Goal: Check status: Check status

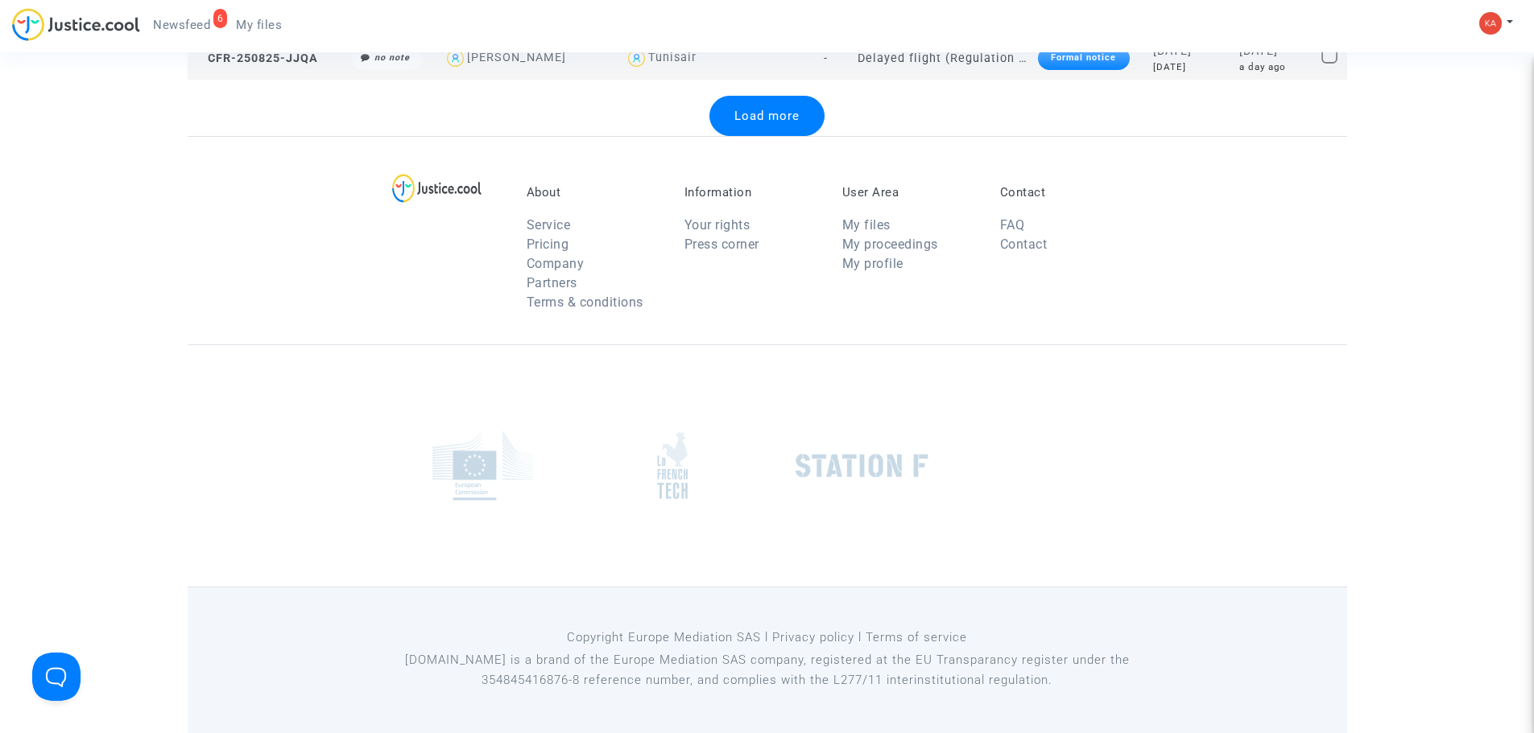
scroll to position [2015, 0]
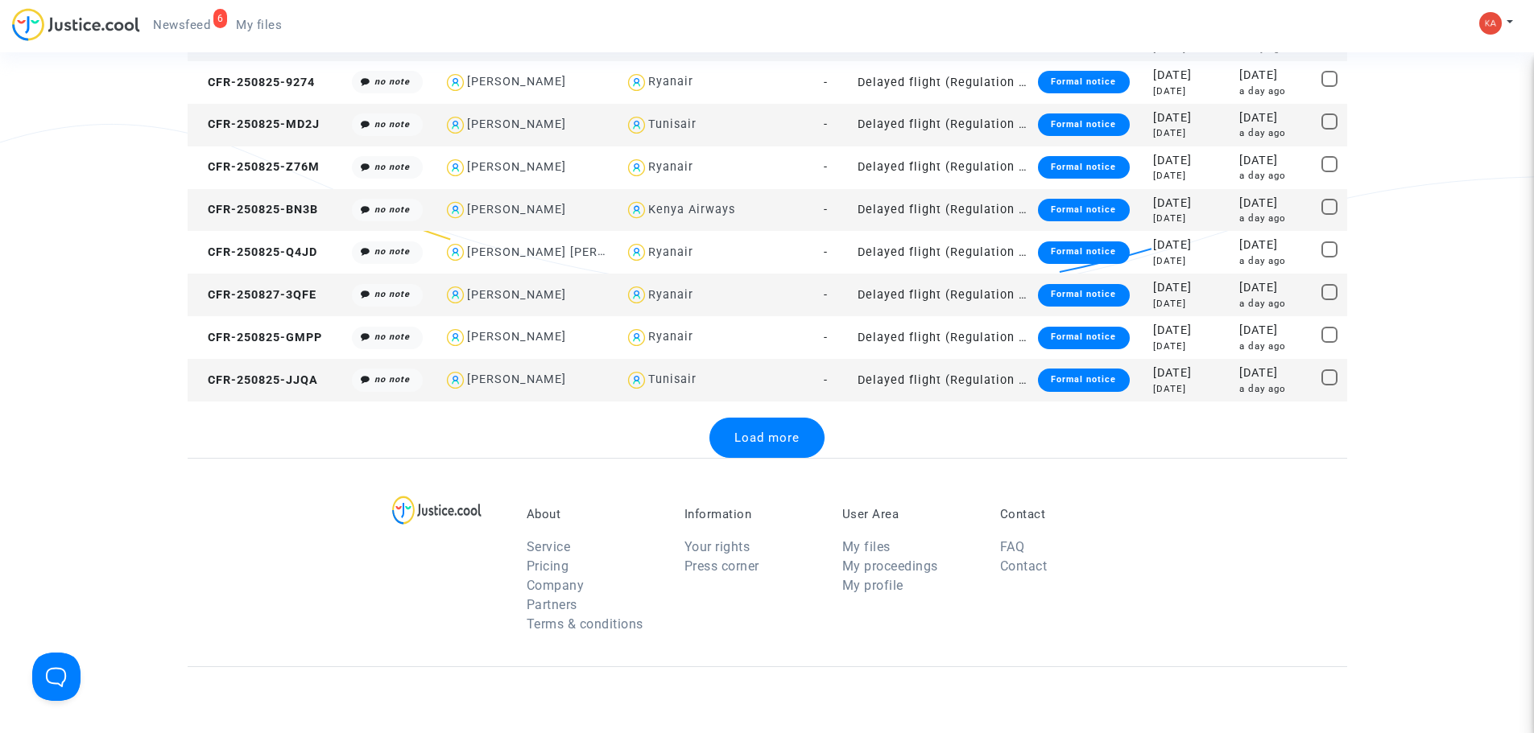
click at [738, 444] on span "Load more" at bounding box center [766, 438] width 65 height 14
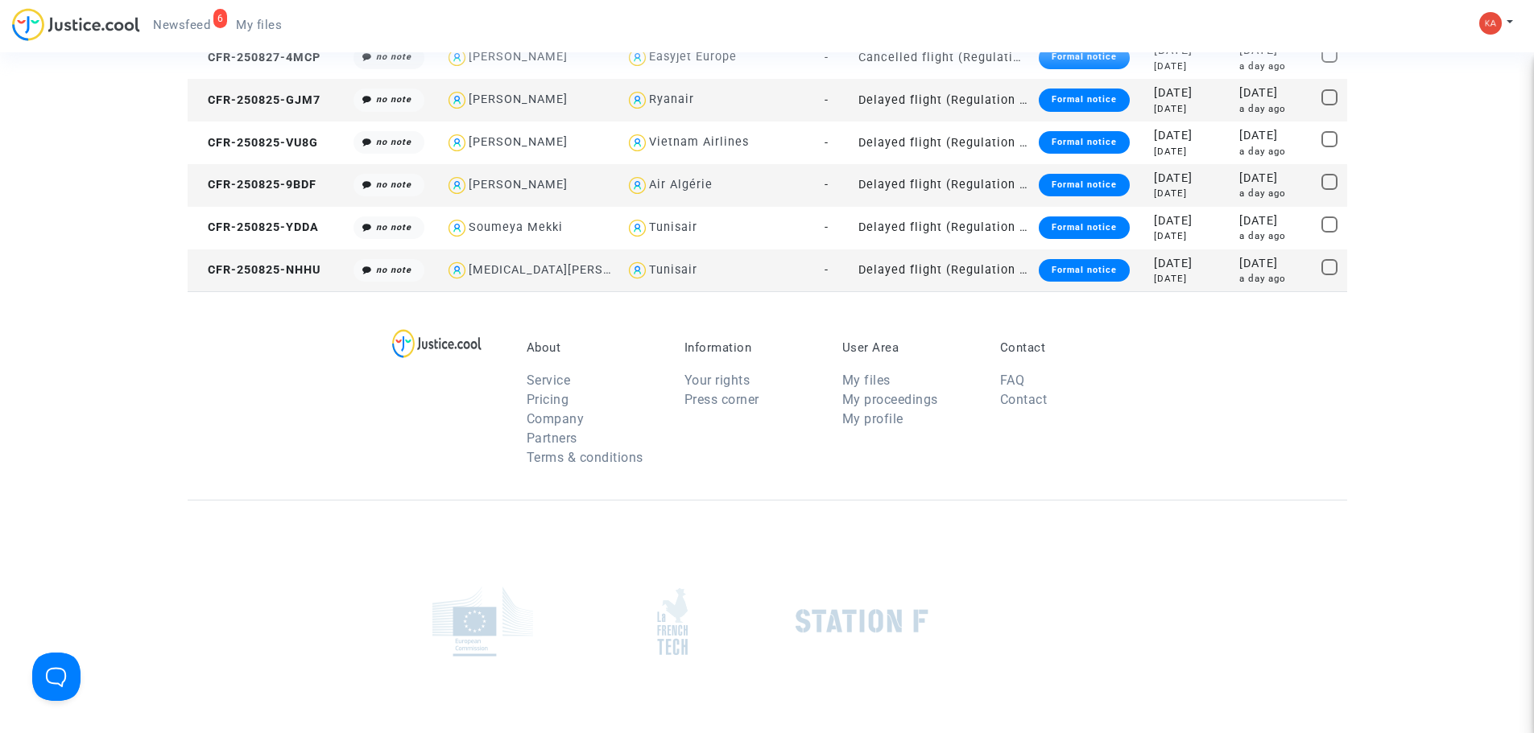
scroll to position [2390, 0]
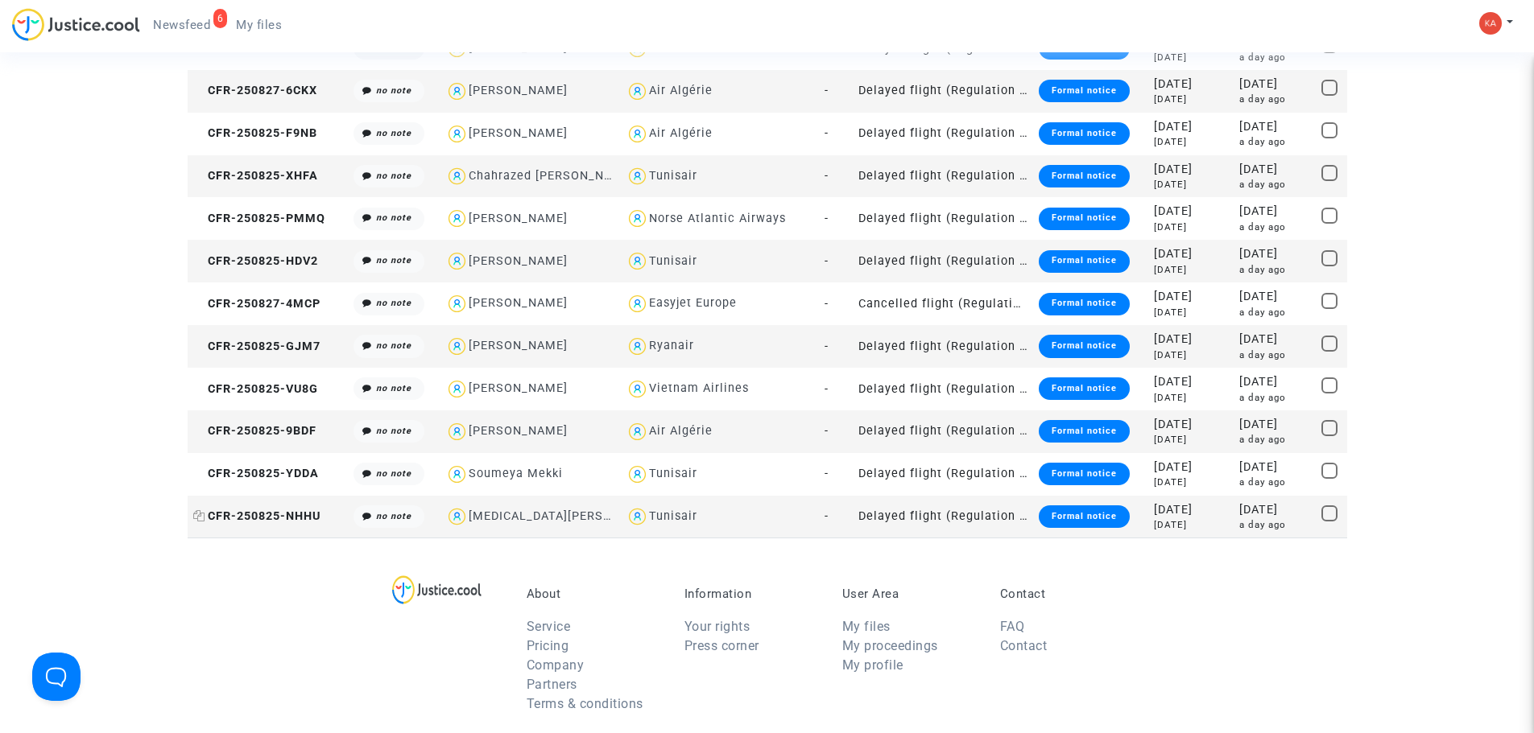
click at [300, 519] on span "CFR-250825-NHHU" at bounding box center [256, 517] width 127 height 14
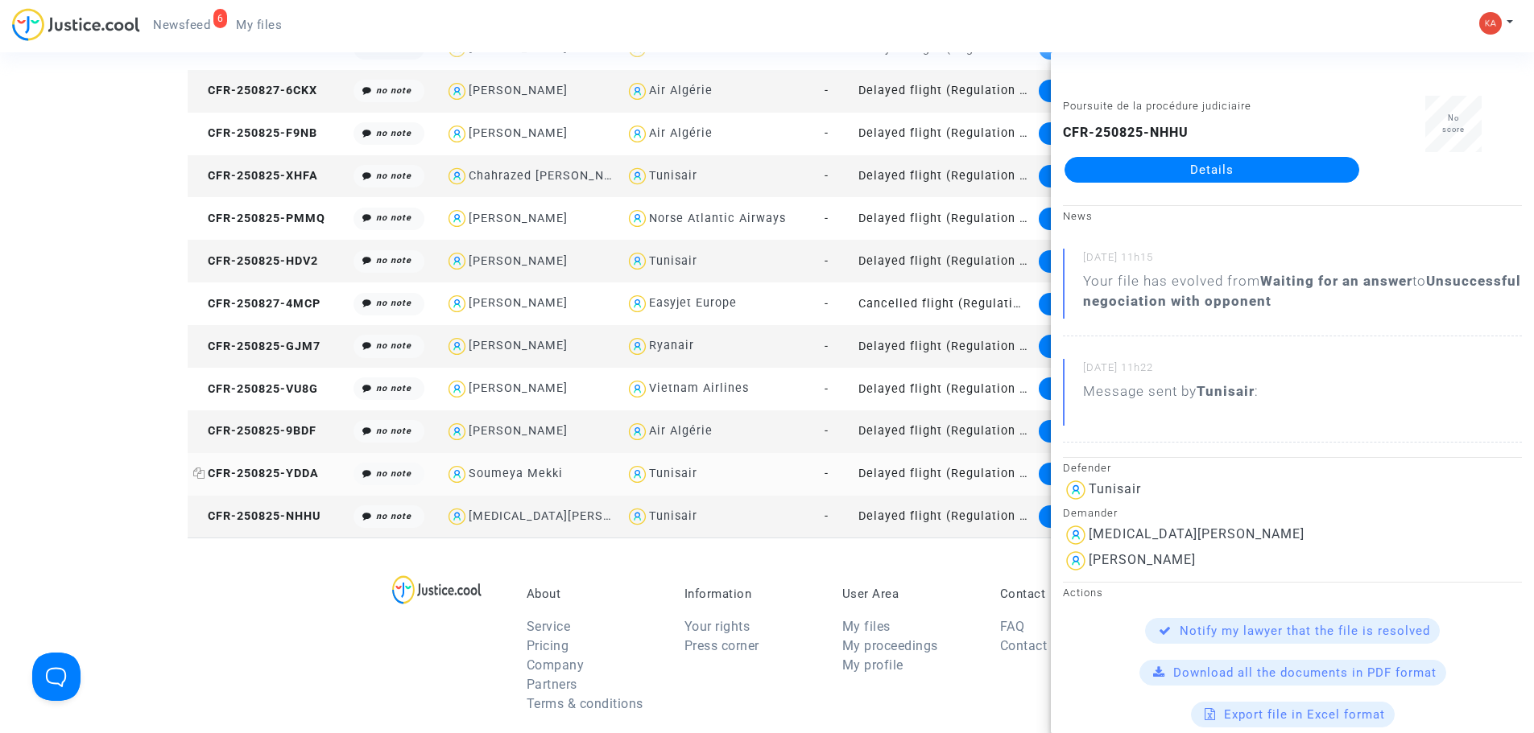
click at [272, 475] on span "CFR-250825-YDDA" at bounding box center [256, 474] width 126 height 14
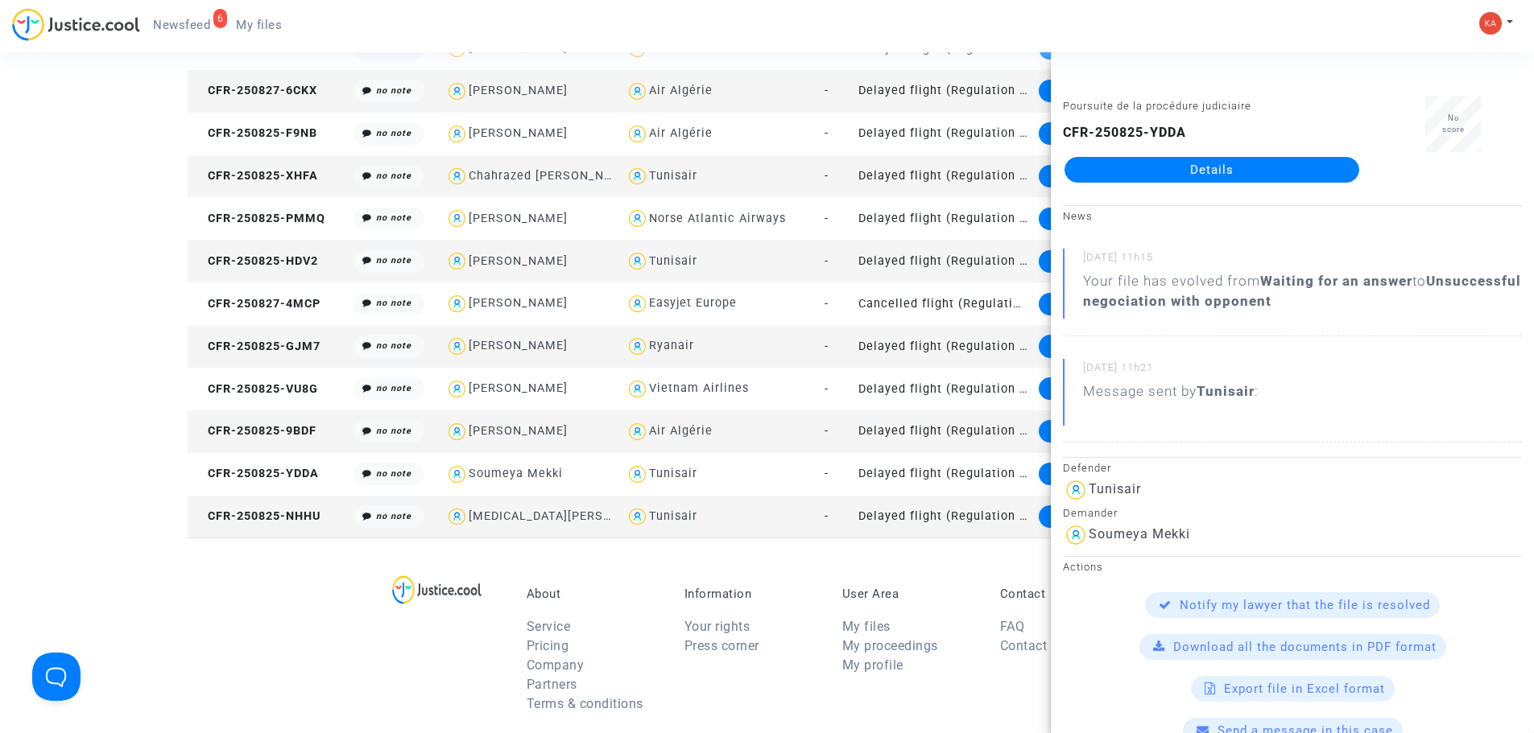
click at [270, 411] on td "CFR-250825-9BDF" at bounding box center [268, 432] width 161 height 43
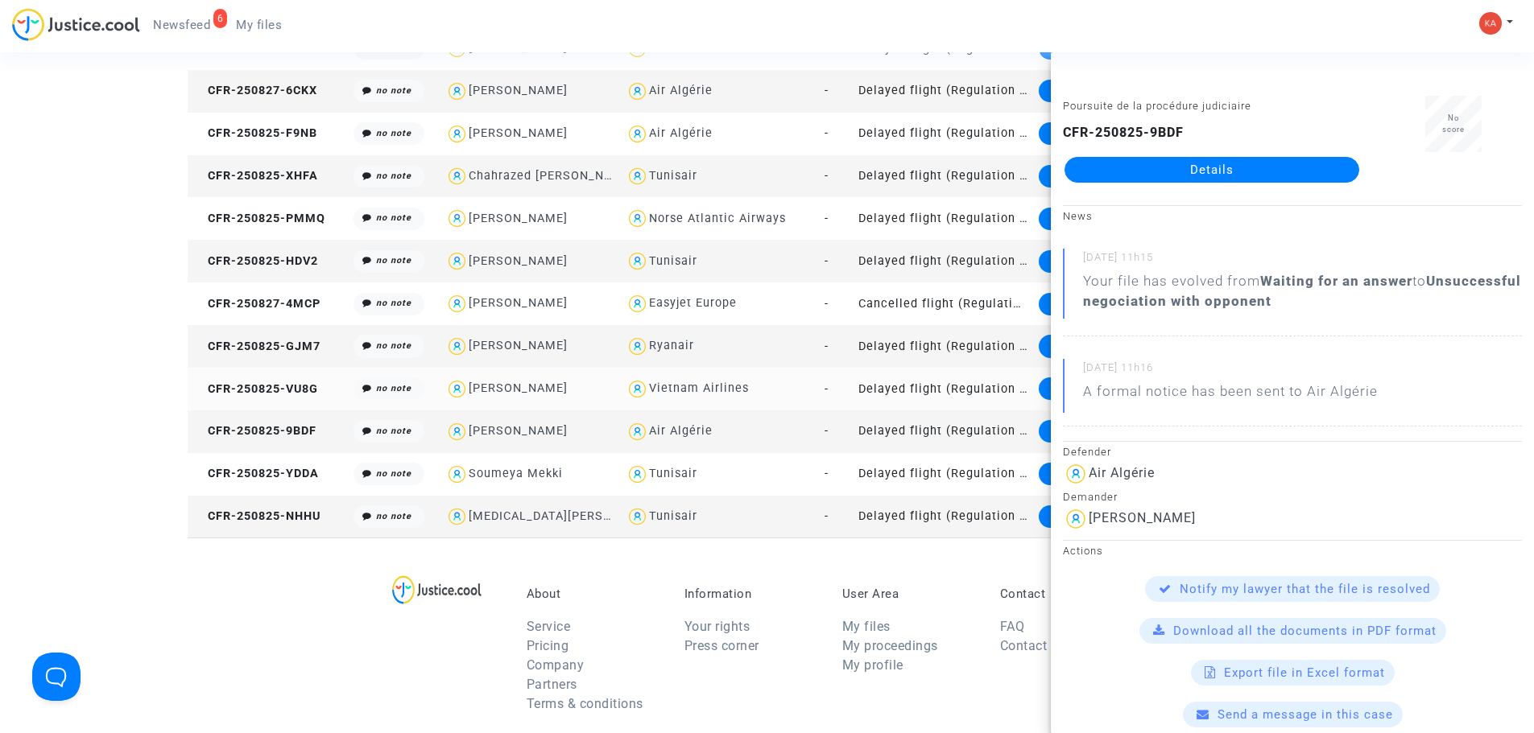
click at [279, 374] on td "CFR-250825-VU8G" at bounding box center [268, 389] width 161 height 43
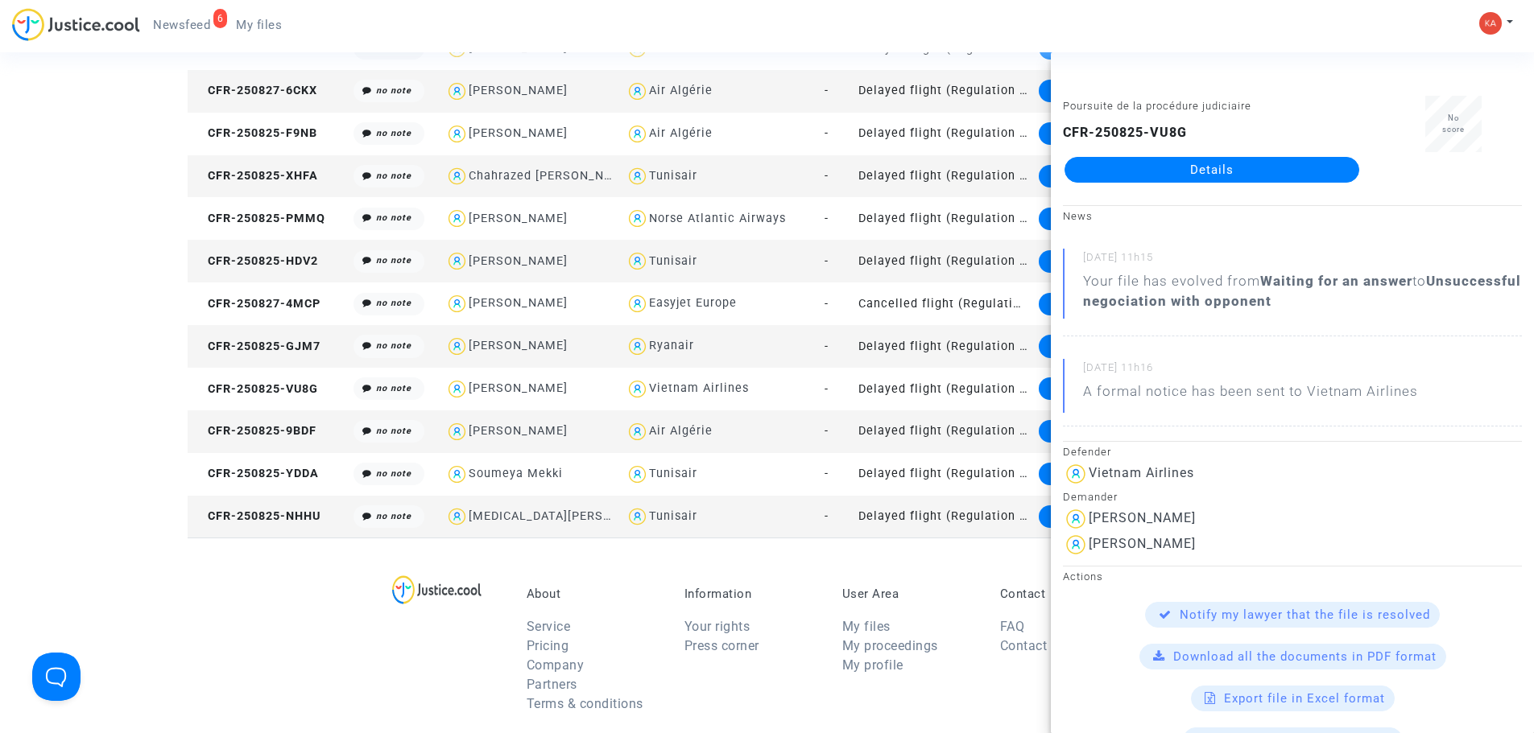
click at [284, 331] on td "CFR-250825-GJM7" at bounding box center [268, 346] width 161 height 43
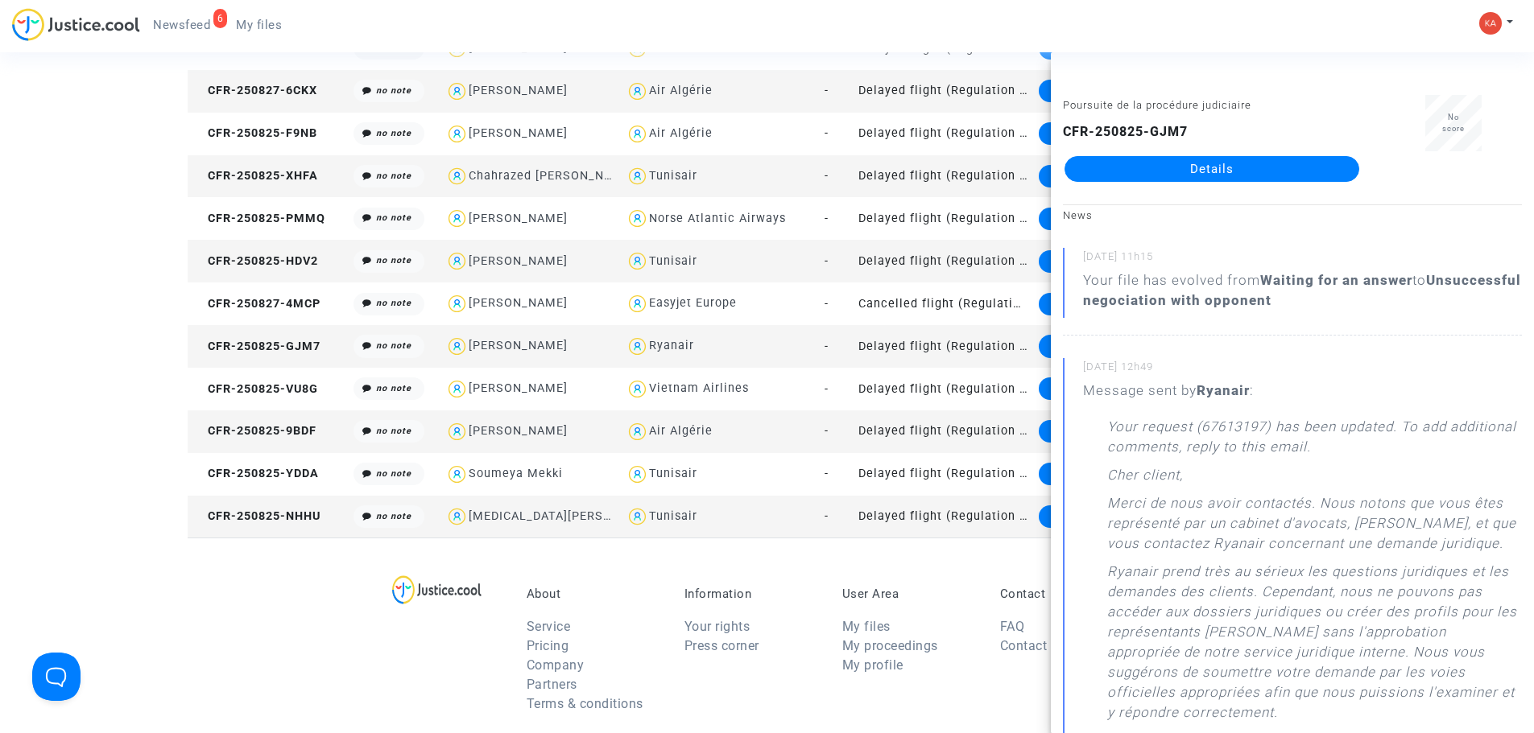
scroll to position [0, 0]
click at [247, 300] on span "CFR-250827-4MCP" at bounding box center [256, 304] width 127 height 14
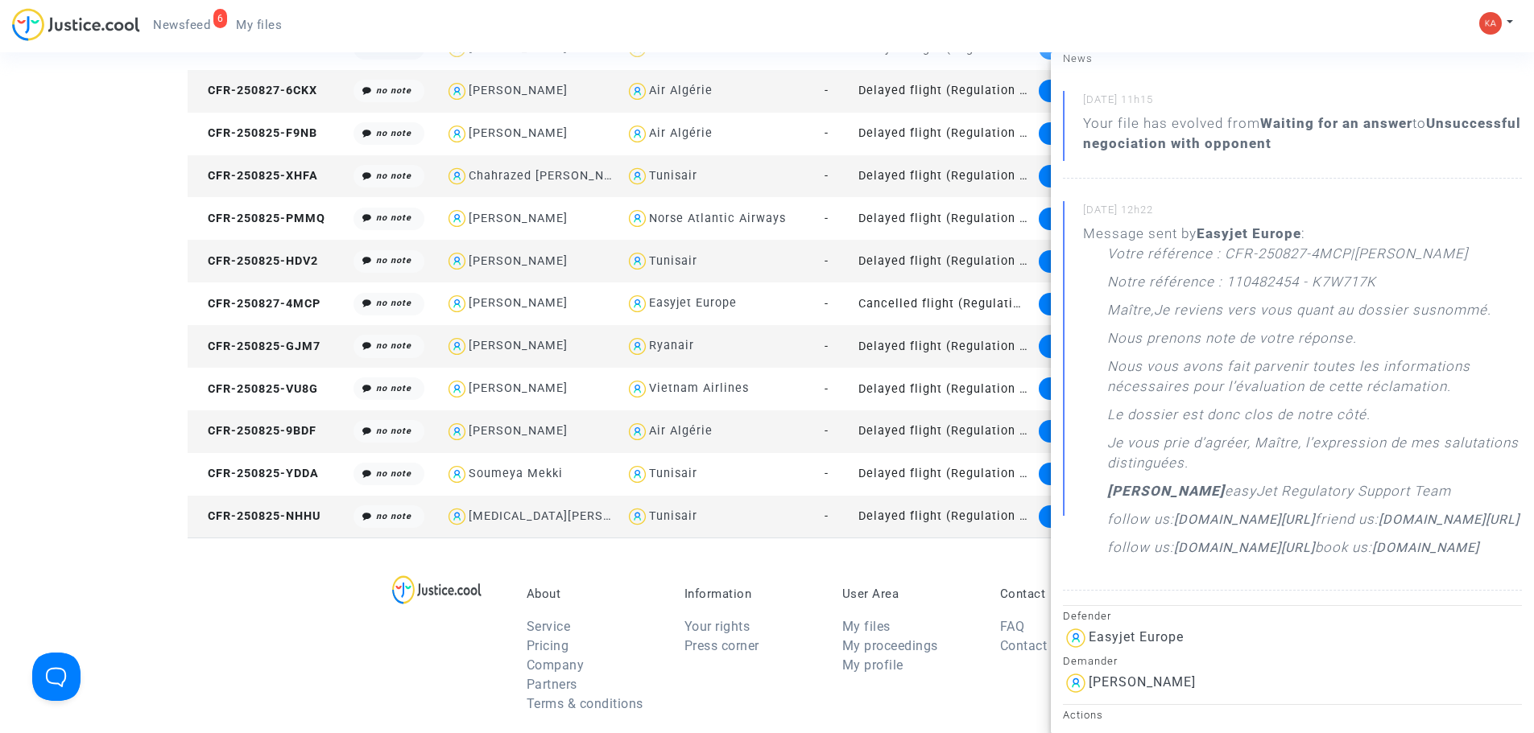
scroll to position [161, 0]
drag, startPoint x: 1097, startPoint y: 249, endPoint x: 1329, endPoint y: 597, distance: 418.5
click at [1329, 563] on div "Message sent by Easyjet Europe : Votre référence : CFR-250827-4MCP|[PERSON_NAME…" at bounding box center [1302, 392] width 439 height 342
copy div "Votre référence : CFR-250827-4MCP|[PERSON_NAME] Notre référence : 110482454 - K…"
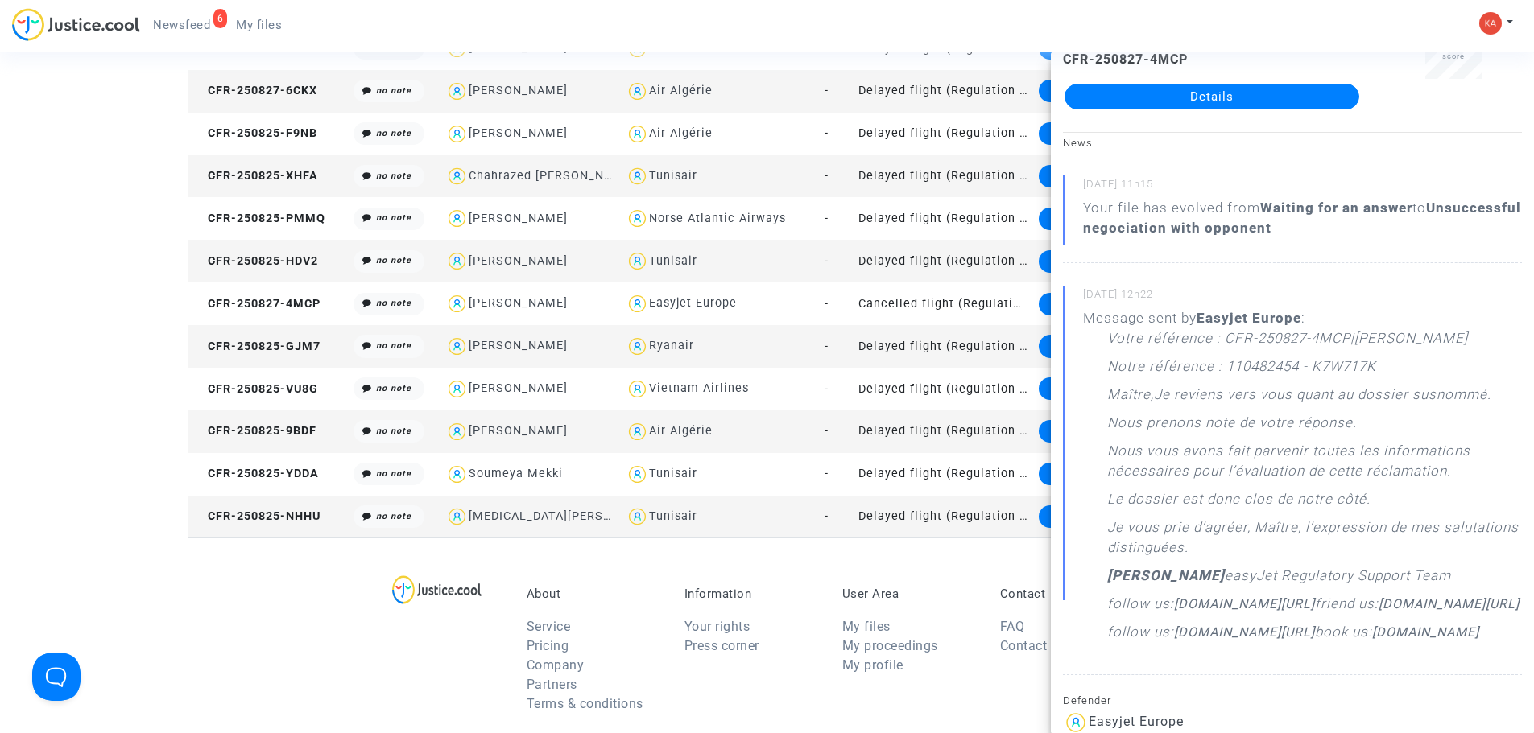
scroll to position [0, 0]
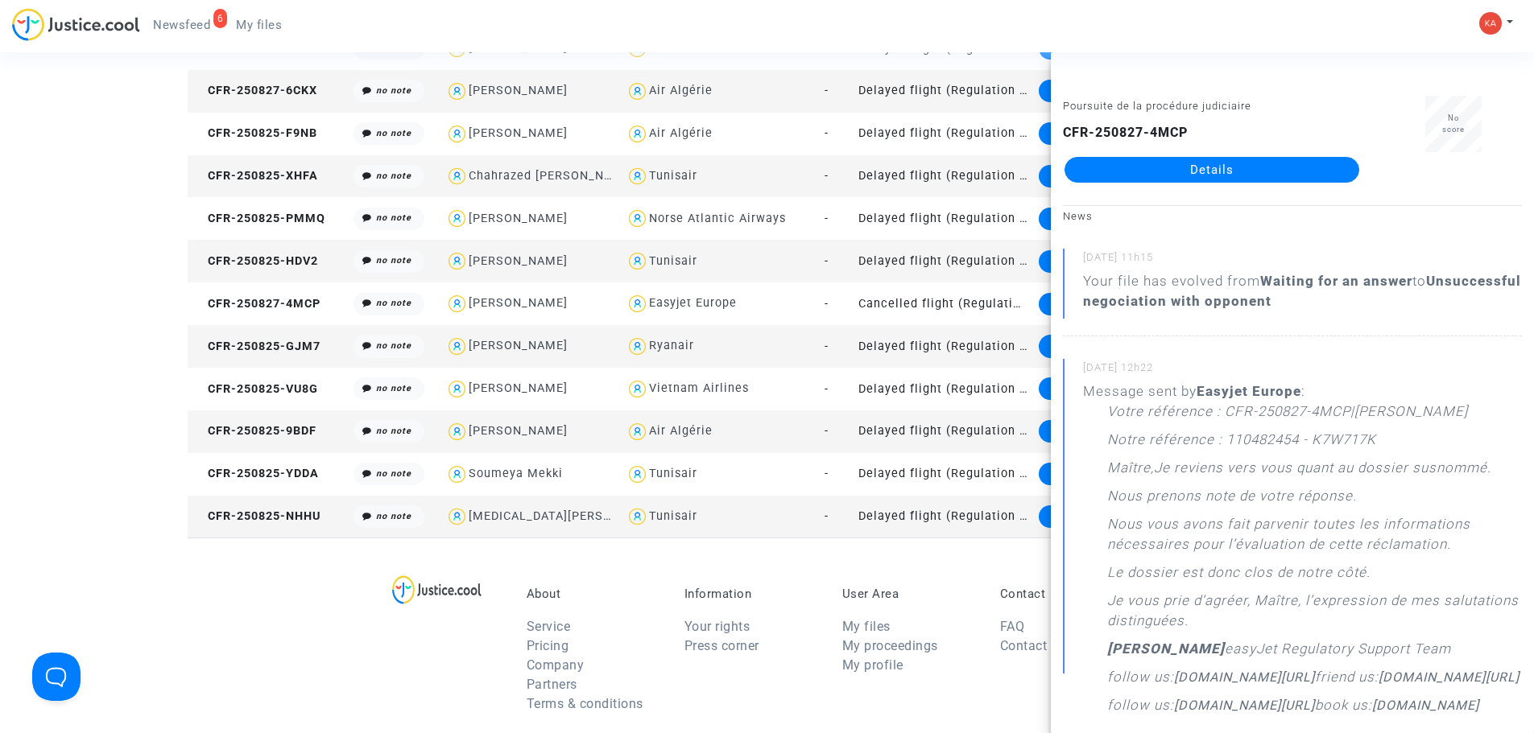
click at [192, 569] on div "About Service Pricing Company Partners Terms & conditions Information Your righ…" at bounding box center [767, 642] width 1159 height 209
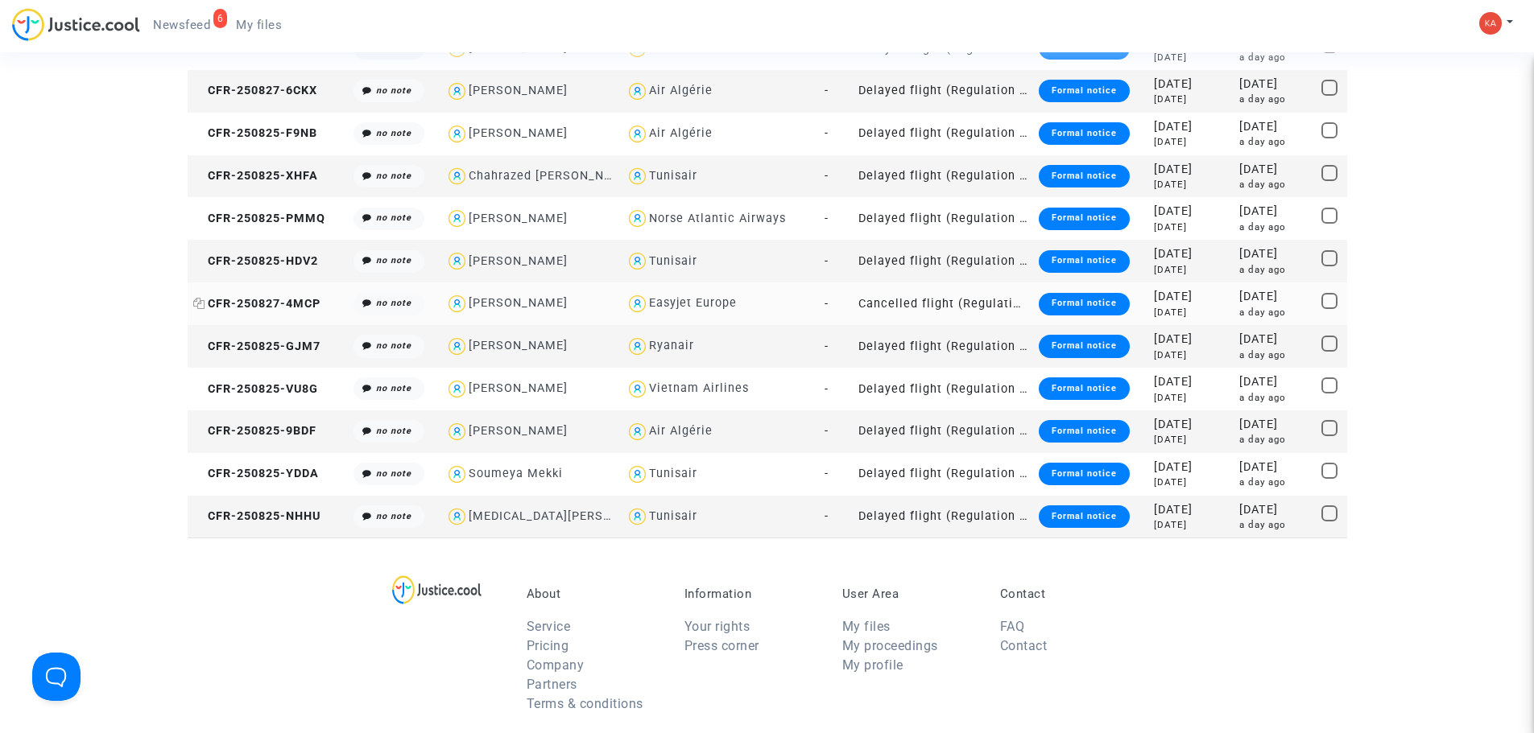
click at [270, 304] on span "CFR-250827-4MCP" at bounding box center [256, 304] width 127 height 14
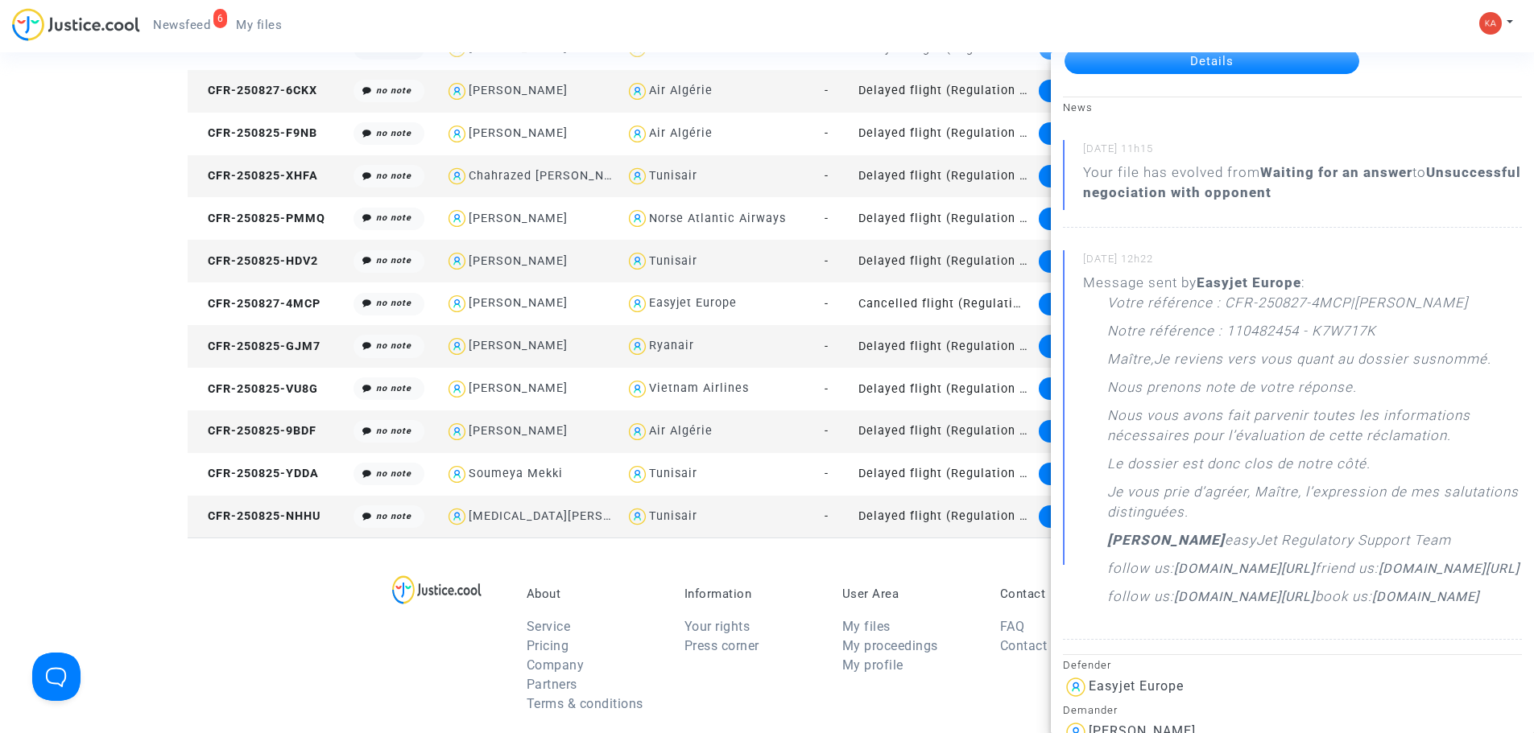
scroll to position [81, 0]
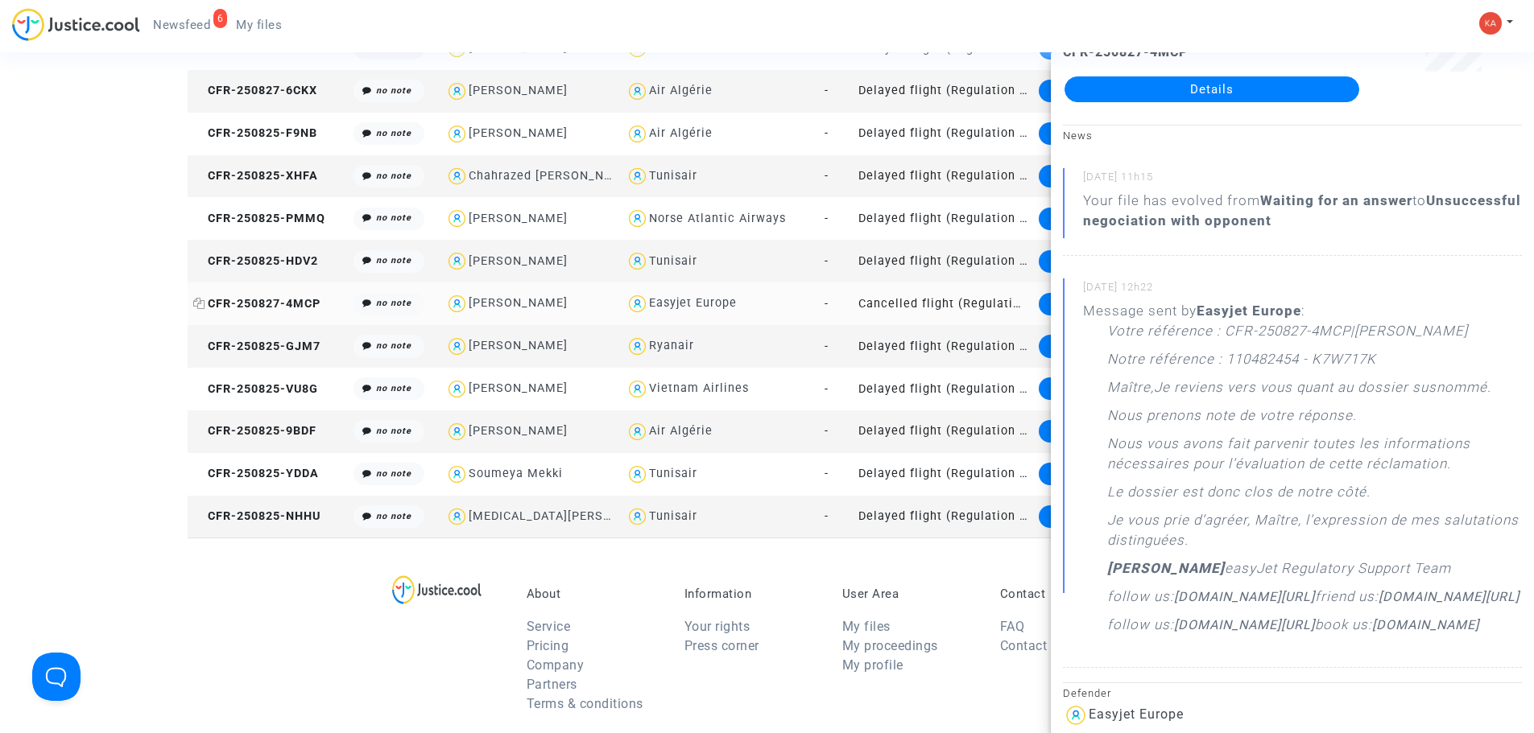
click at [305, 304] on span "CFR-250827-4MCP" at bounding box center [256, 304] width 127 height 14
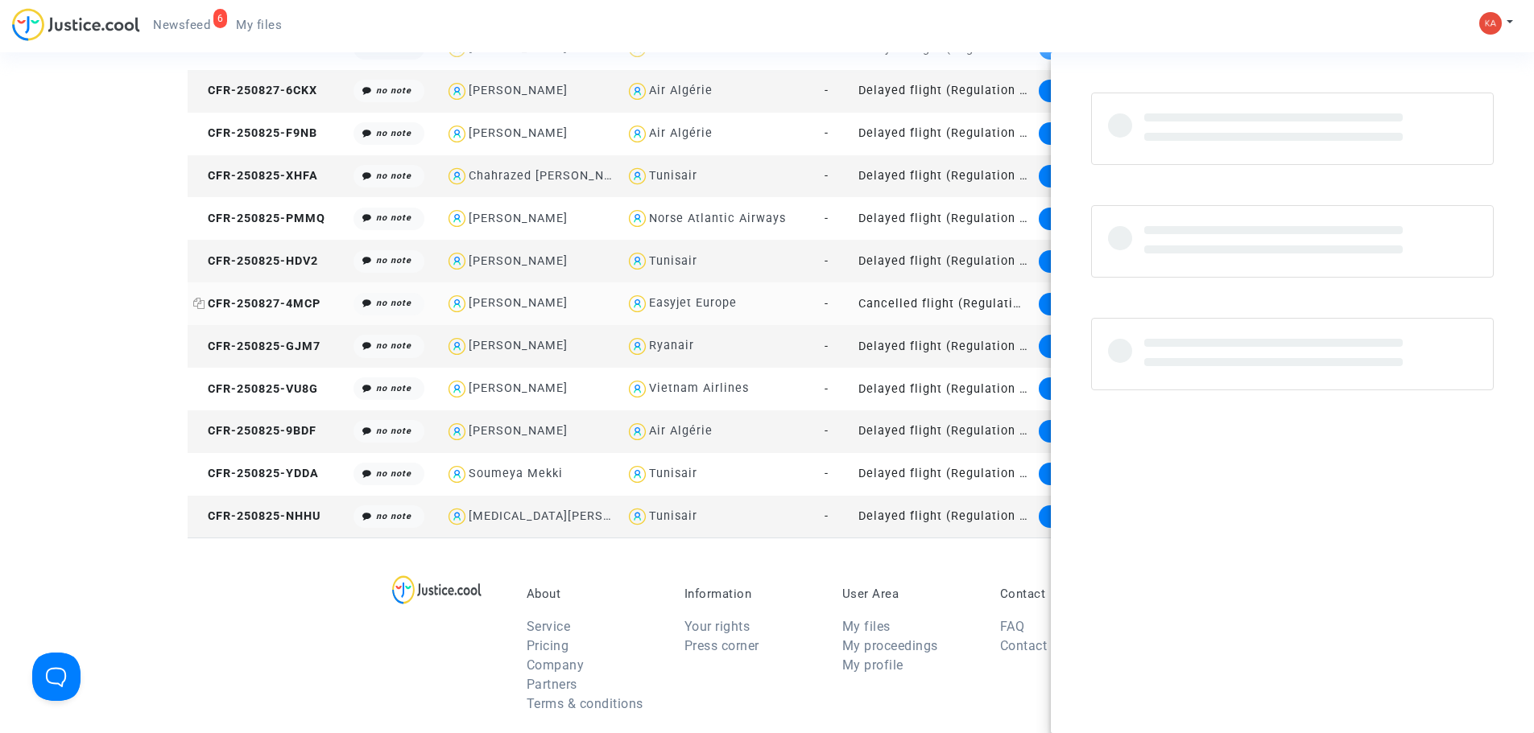
scroll to position [0, 0]
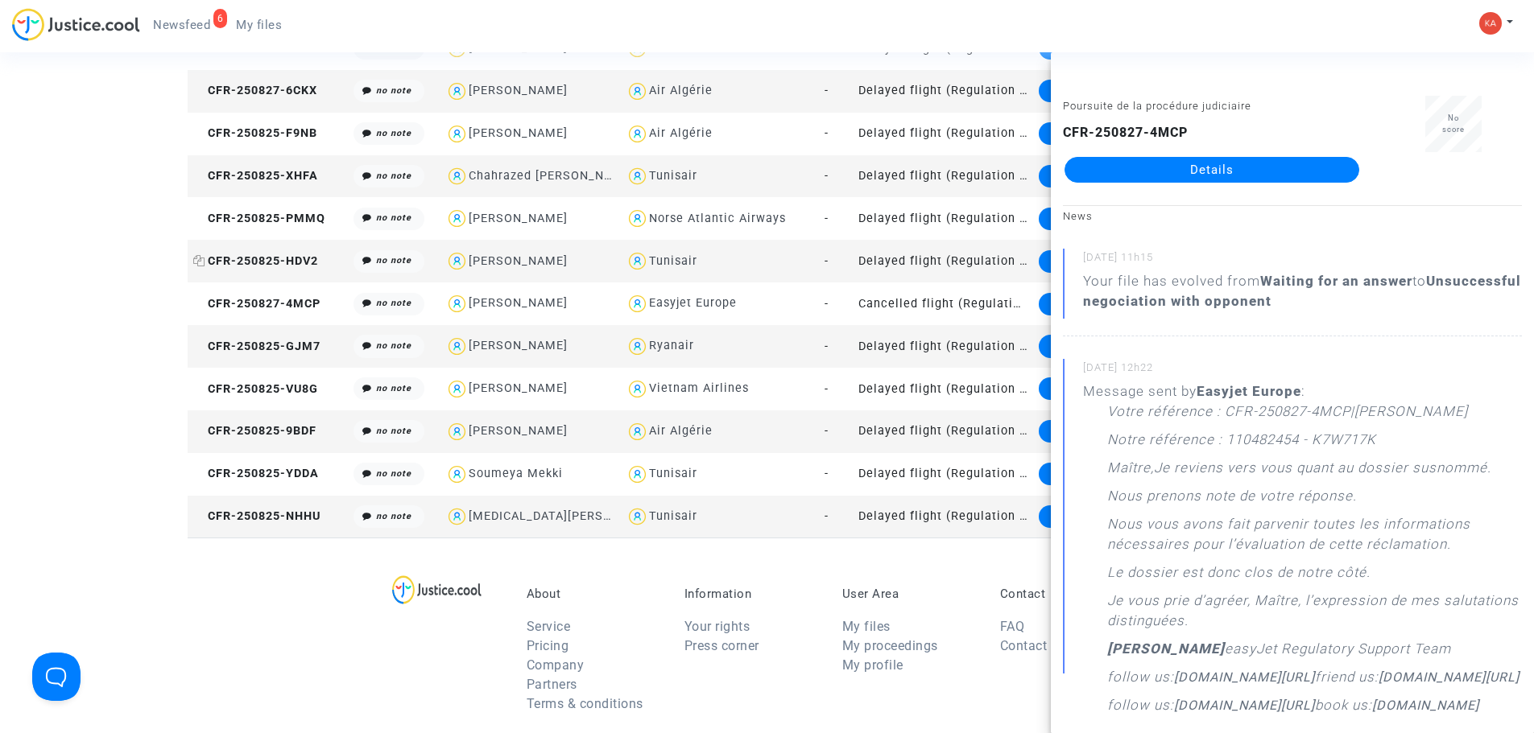
click at [264, 262] on span "CFR-250825-HDV2" at bounding box center [255, 261] width 125 height 14
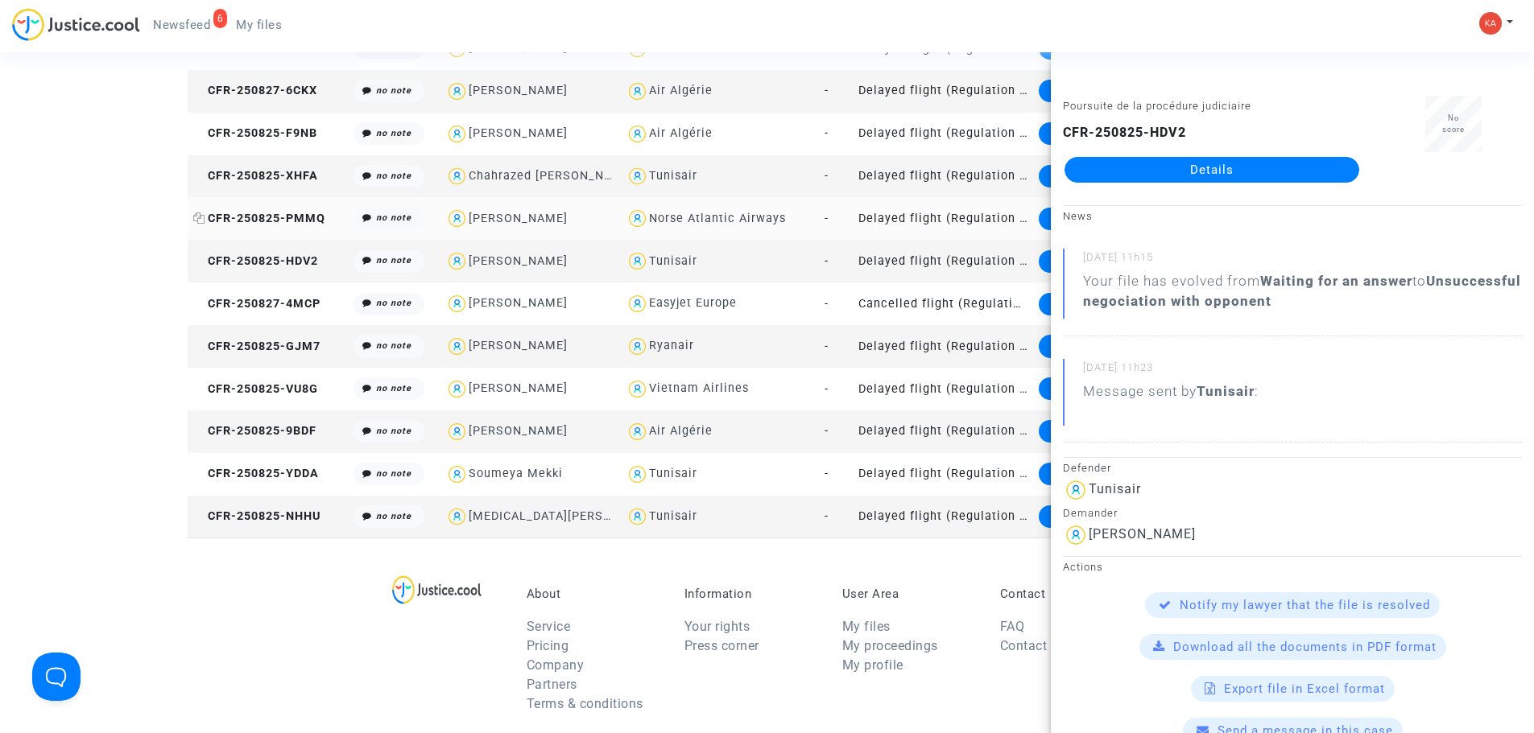
click at [264, 220] on span "CFR-250825-PMMQ" at bounding box center [259, 219] width 132 height 14
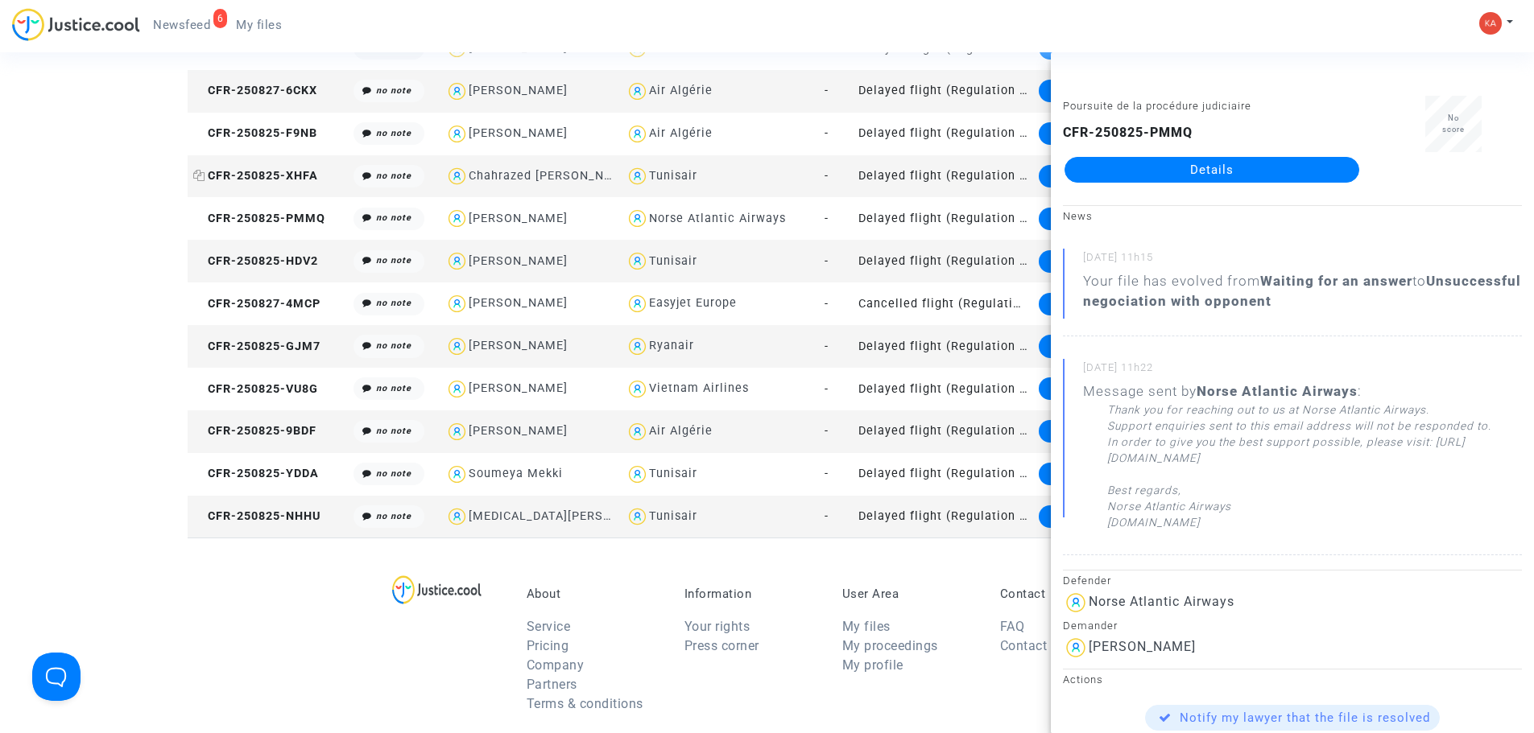
click at [279, 176] on span "CFR-250825-XHFA" at bounding box center [255, 176] width 125 height 14
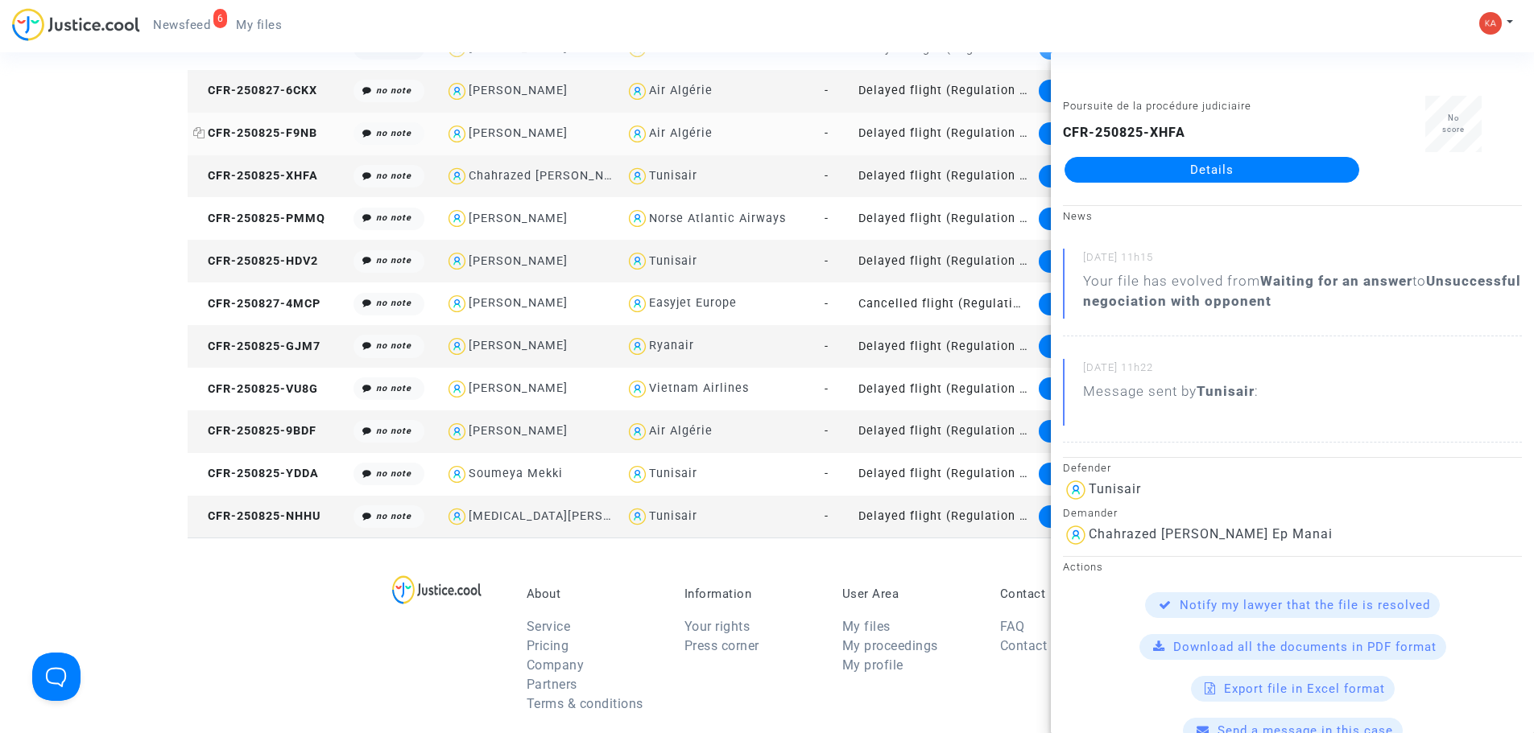
click at [287, 138] on span "CFR-250825-F9NB" at bounding box center [255, 133] width 124 height 14
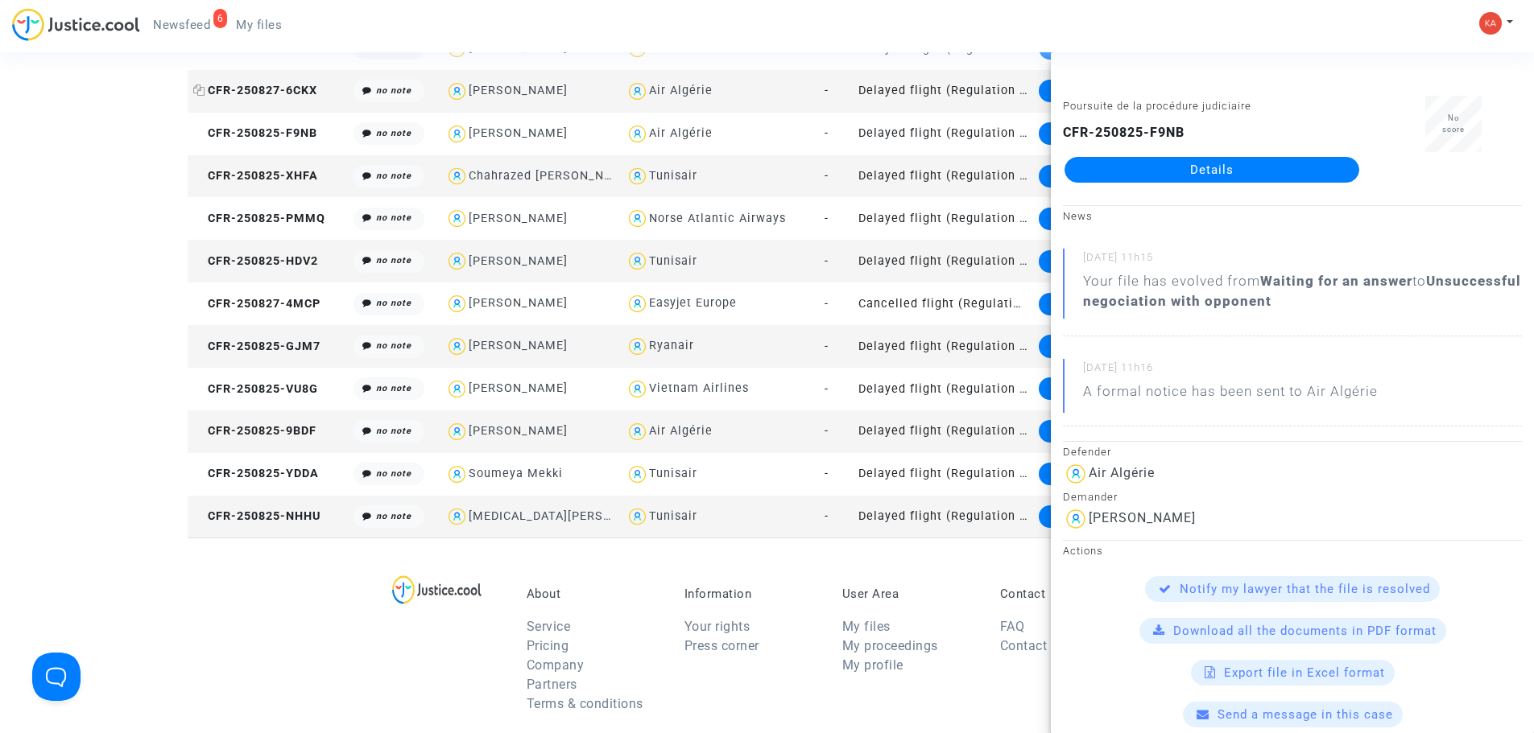
click at [275, 91] on span "CFR-250827-6CKX" at bounding box center [255, 91] width 124 height 14
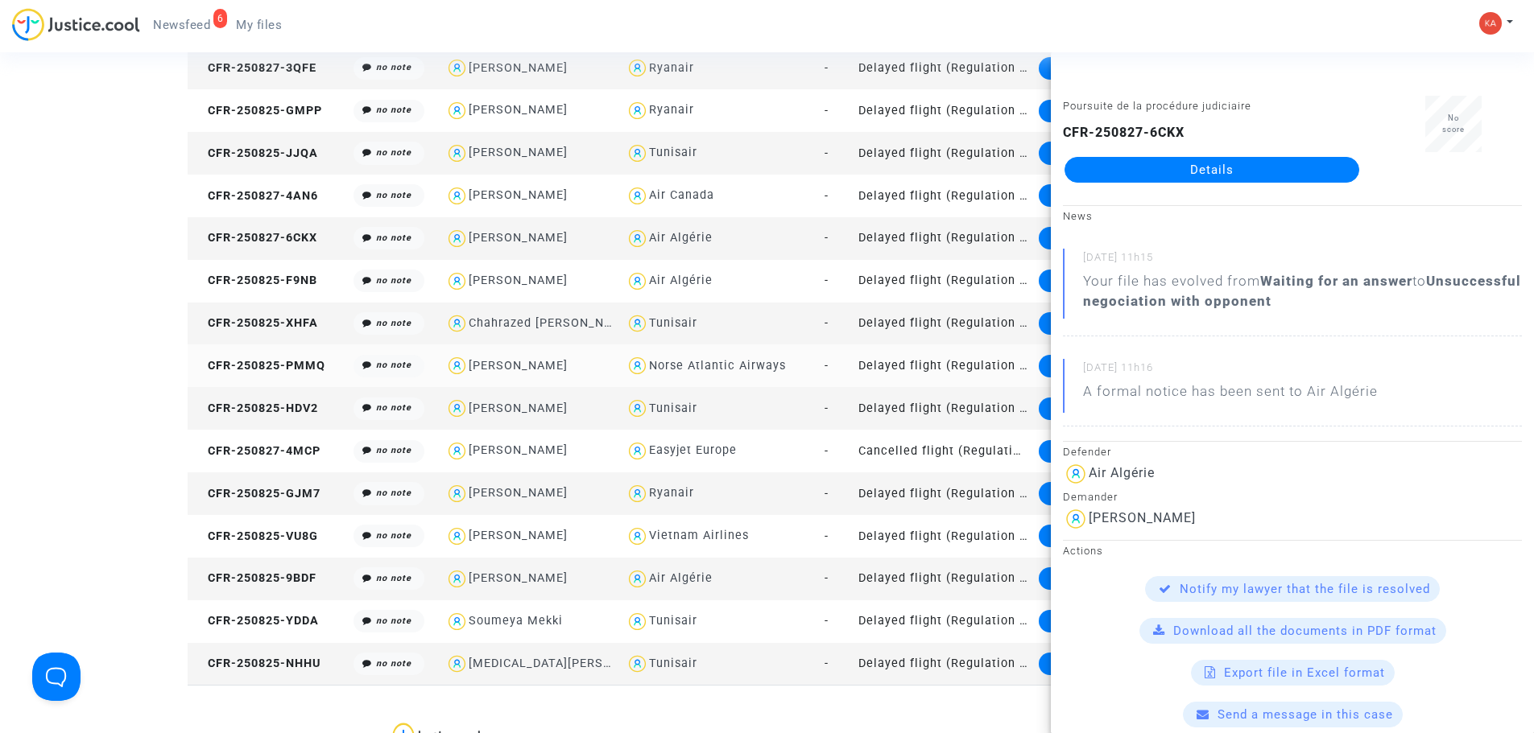
scroll to position [2229, 0]
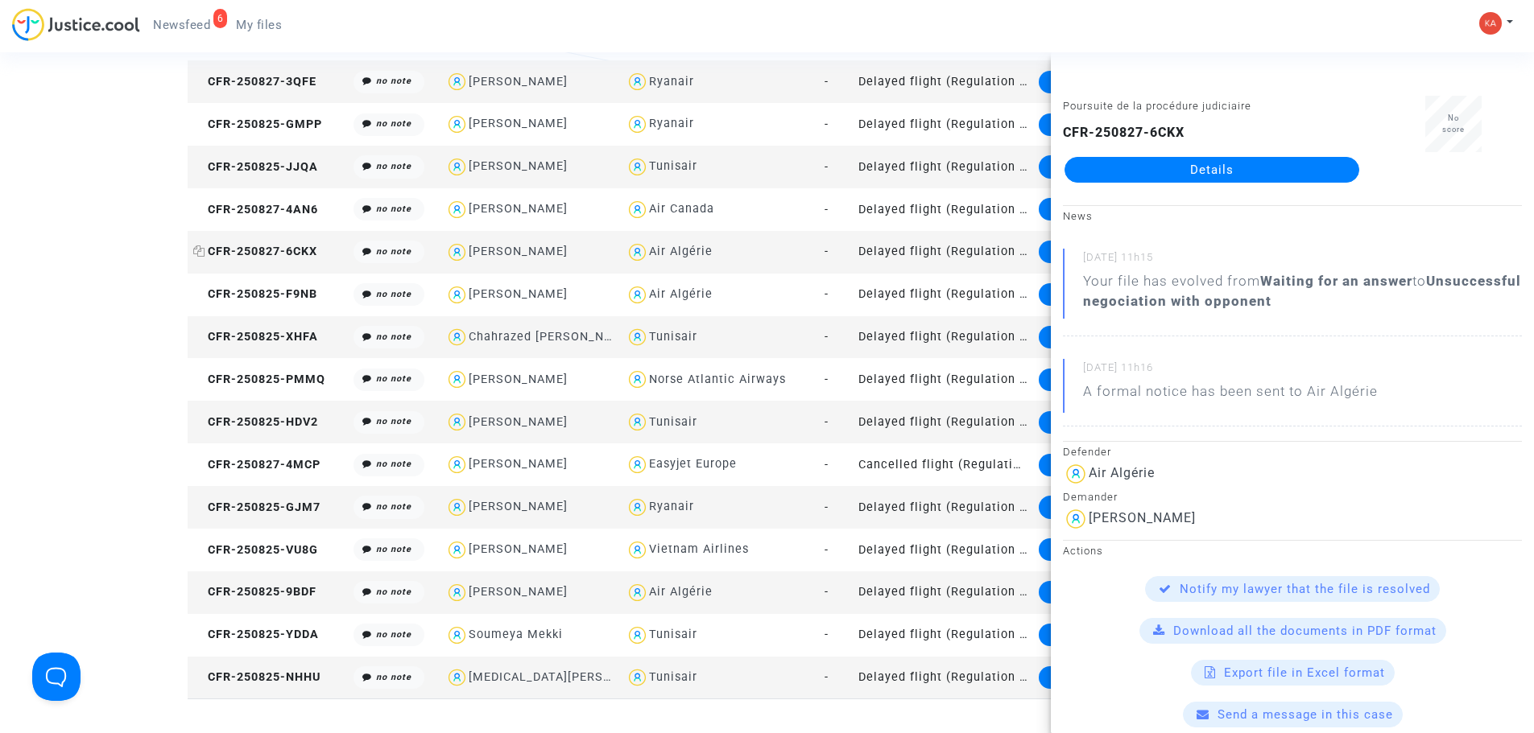
click at [260, 250] on span "CFR-250827-6CKX" at bounding box center [255, 252] width 124 height 14
click at [282, 196] on td "CFR-250827-4AN6" at bounding box center [268, 209] width 161 height 43
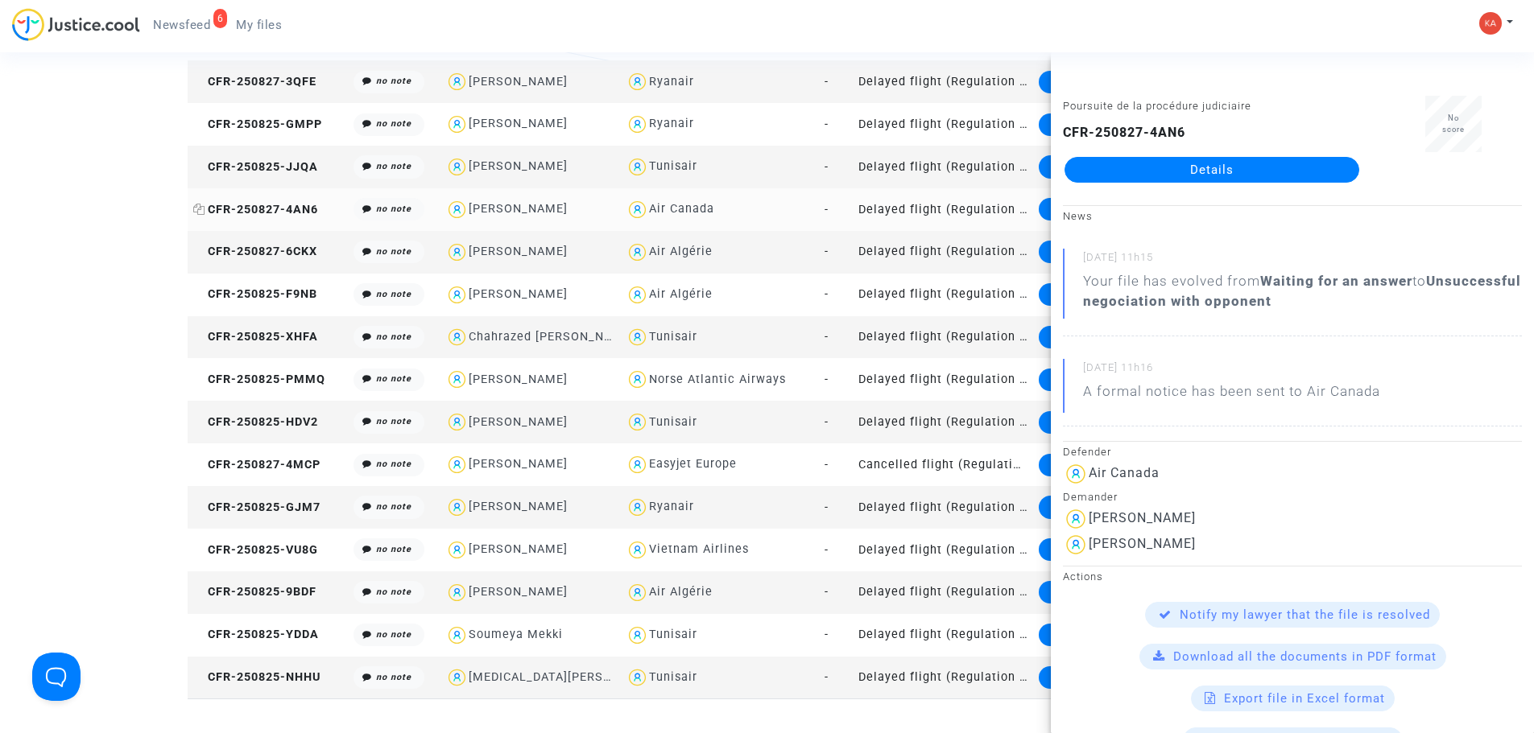
click at [285, 209] on span "CFR-250827-4AN6" at bounding box center [255, 210] width 125 height 14
click at [285, 171] on span "CFR-250825-JJQA" at bounding box center [255, 167] width 125 height 14
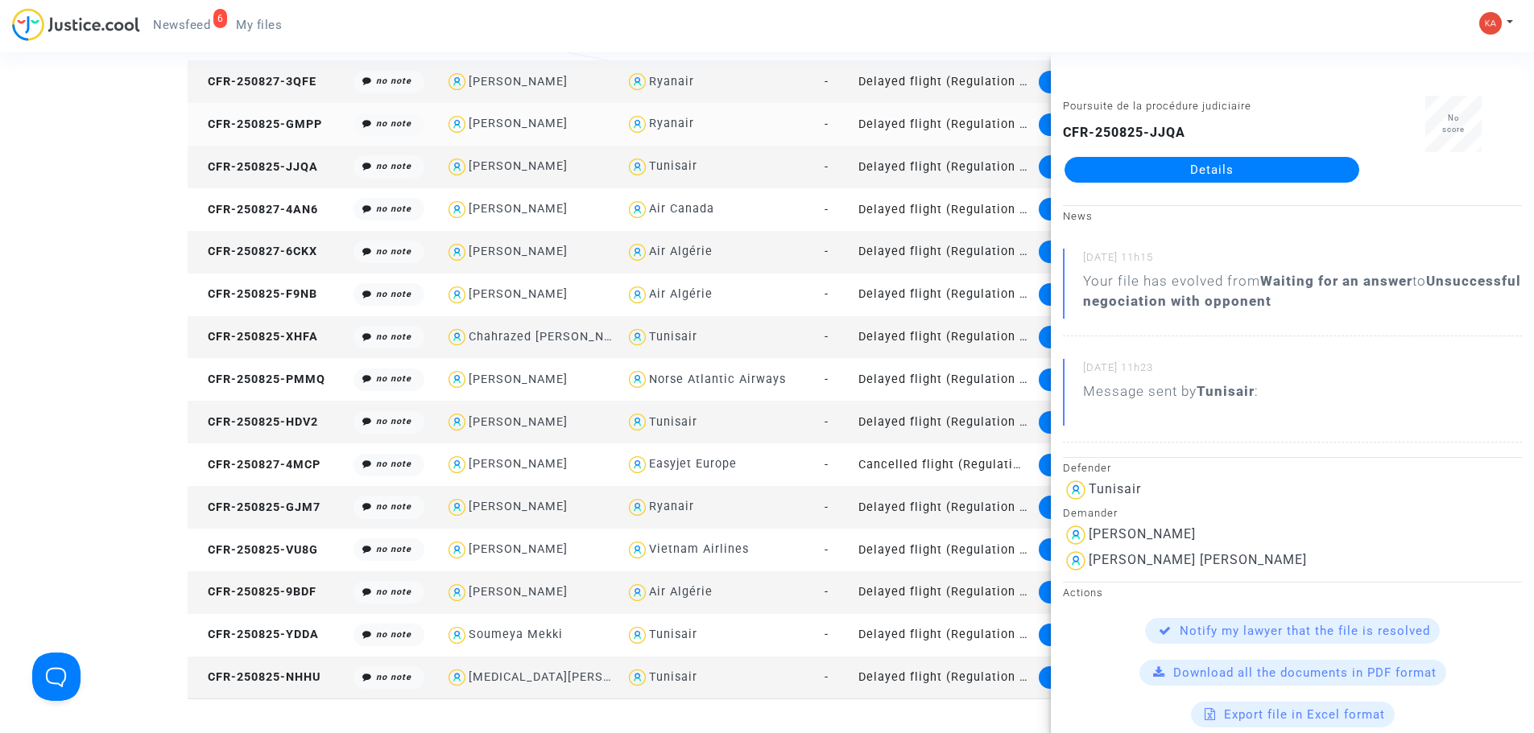
click at [282, 132] on td "CFR-250825-GMPP" at bounding box center [268, 124] width 161 height 43
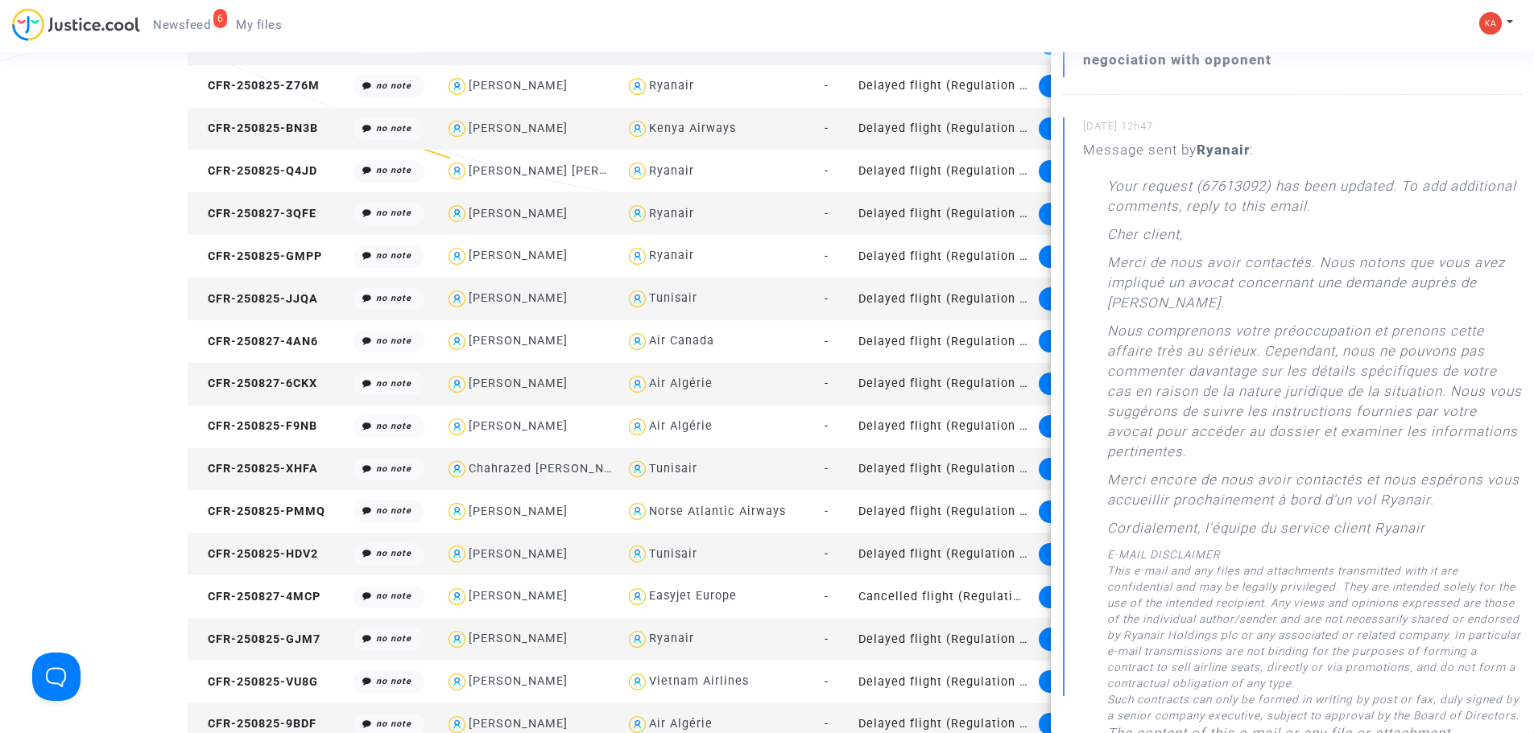
scroll to position [2068, 0]
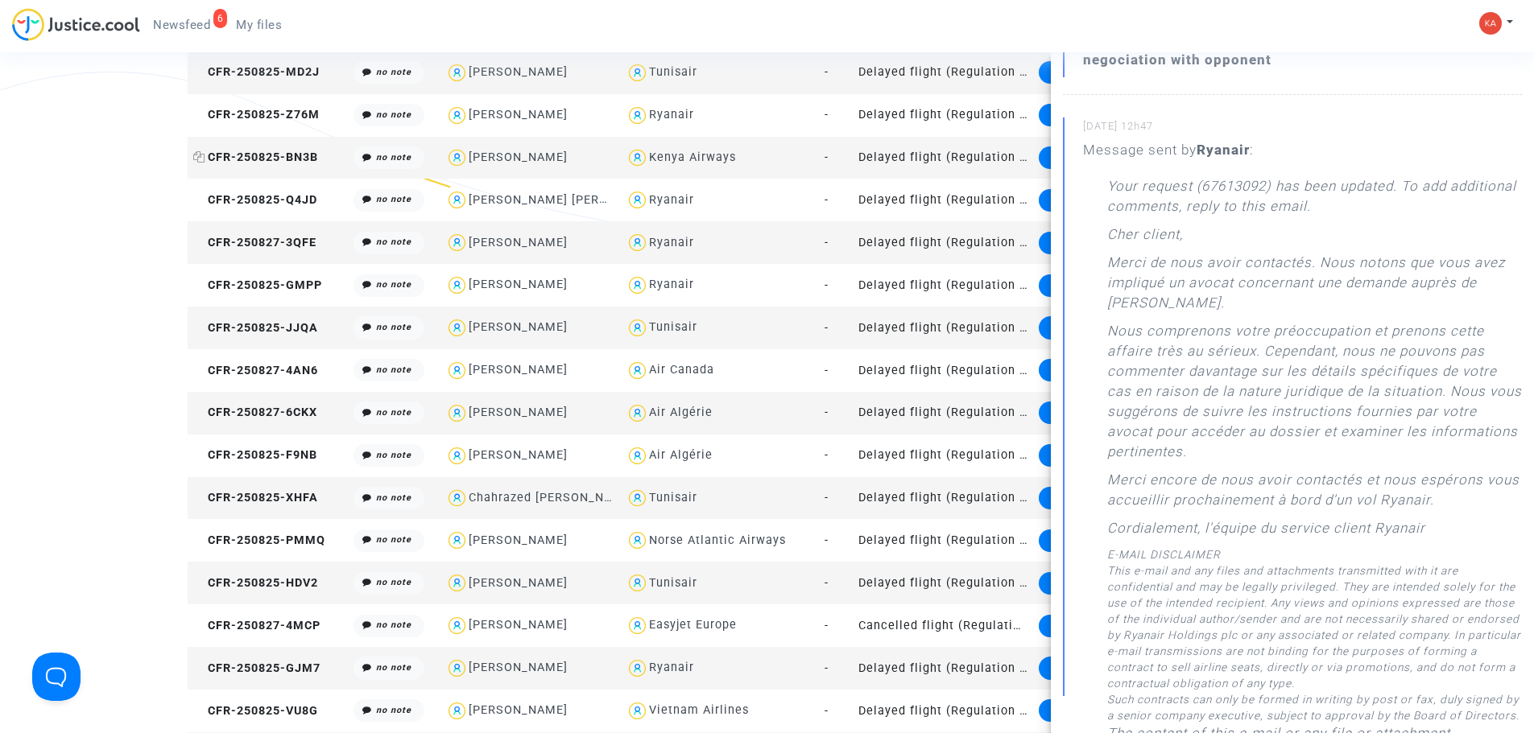
click at [237, 152] on span "CFR-250825-BN3B" at bounding box center [255, 158] width 125 height 14
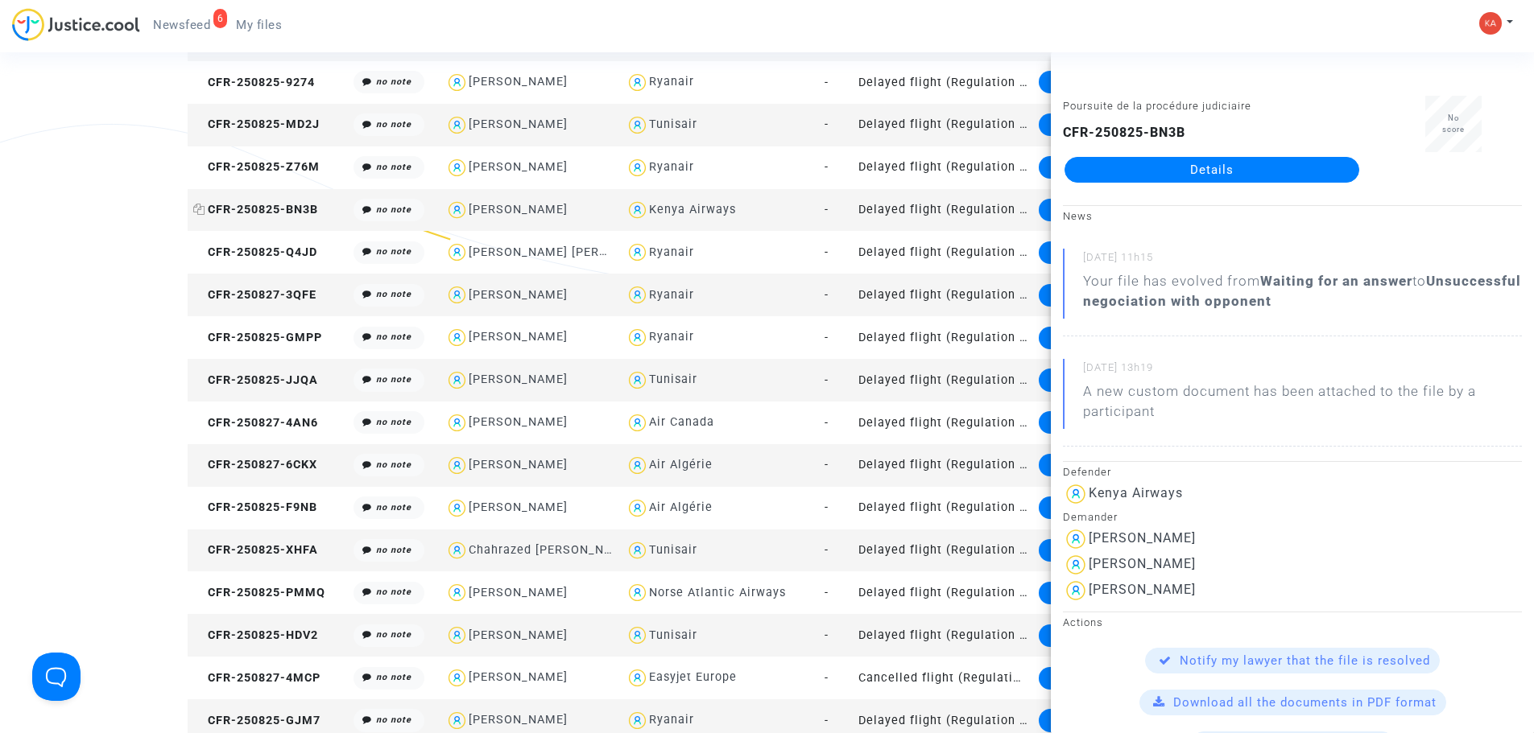
scroll to position [1987, 0]
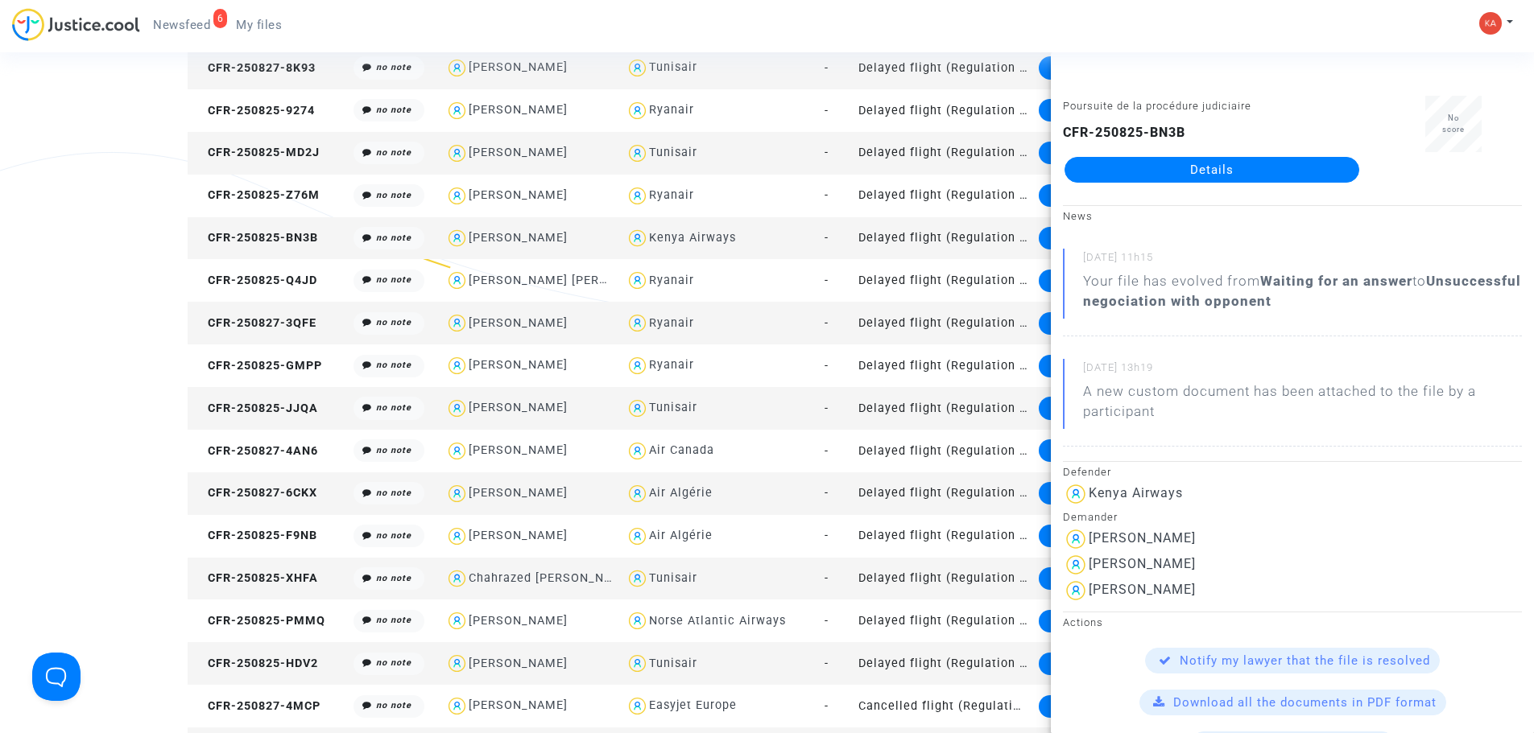
click at [244, 142] on td "CFR-250825-MD2J" at bounding box center [268, 153] width 161 height 43
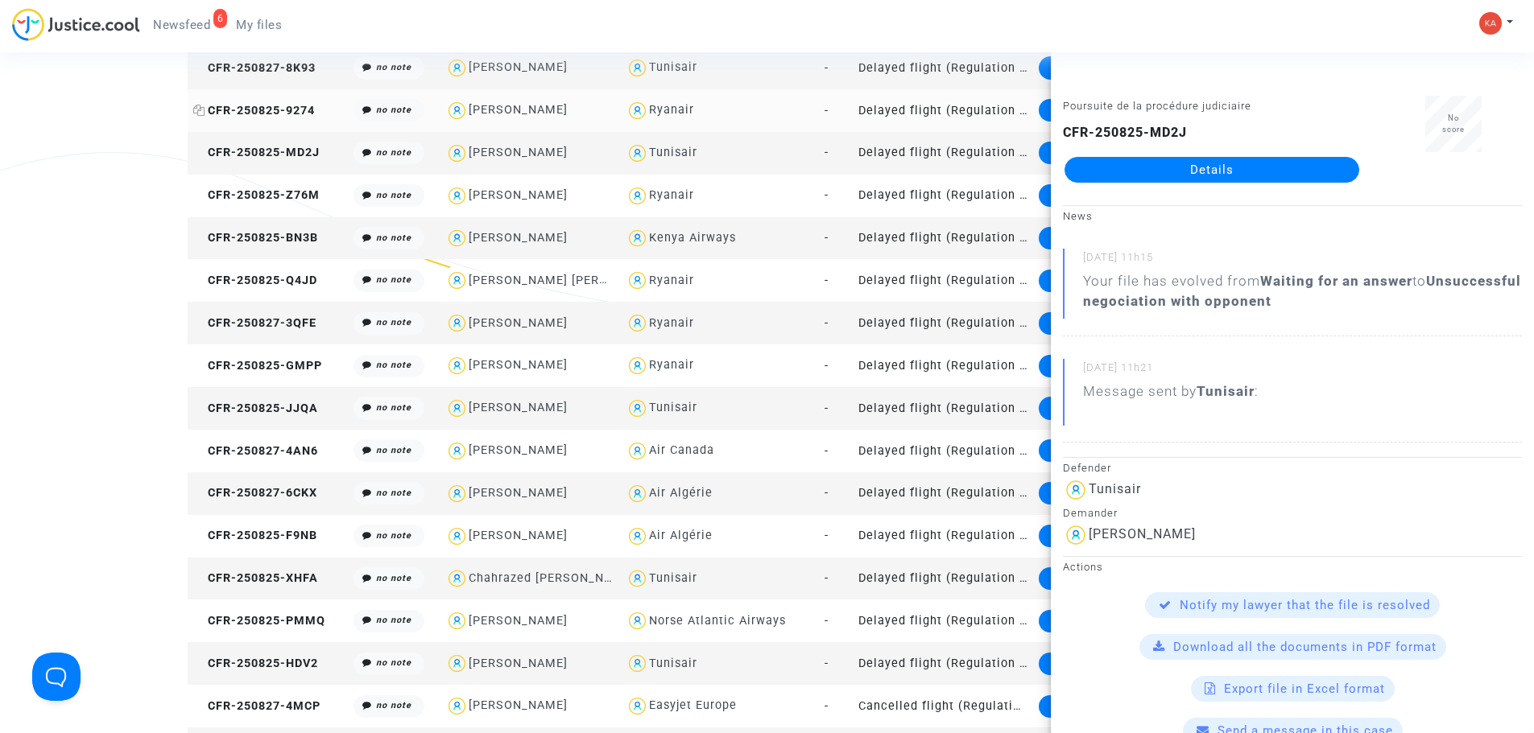
click at [263, 105] on span "CFR-250825-9274" at bounding box center [254, 111] width 122 height 14
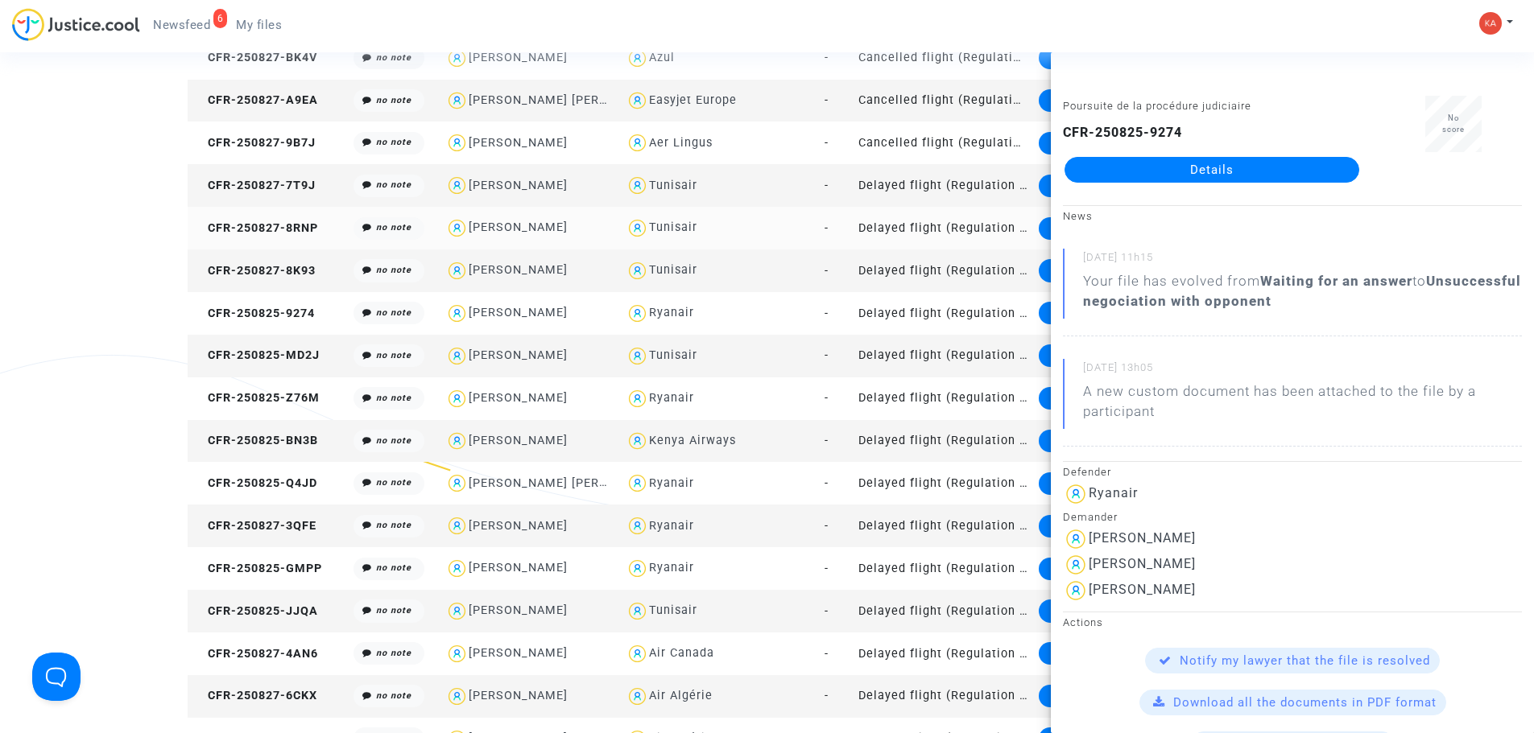
scroll to position [1746, 0]
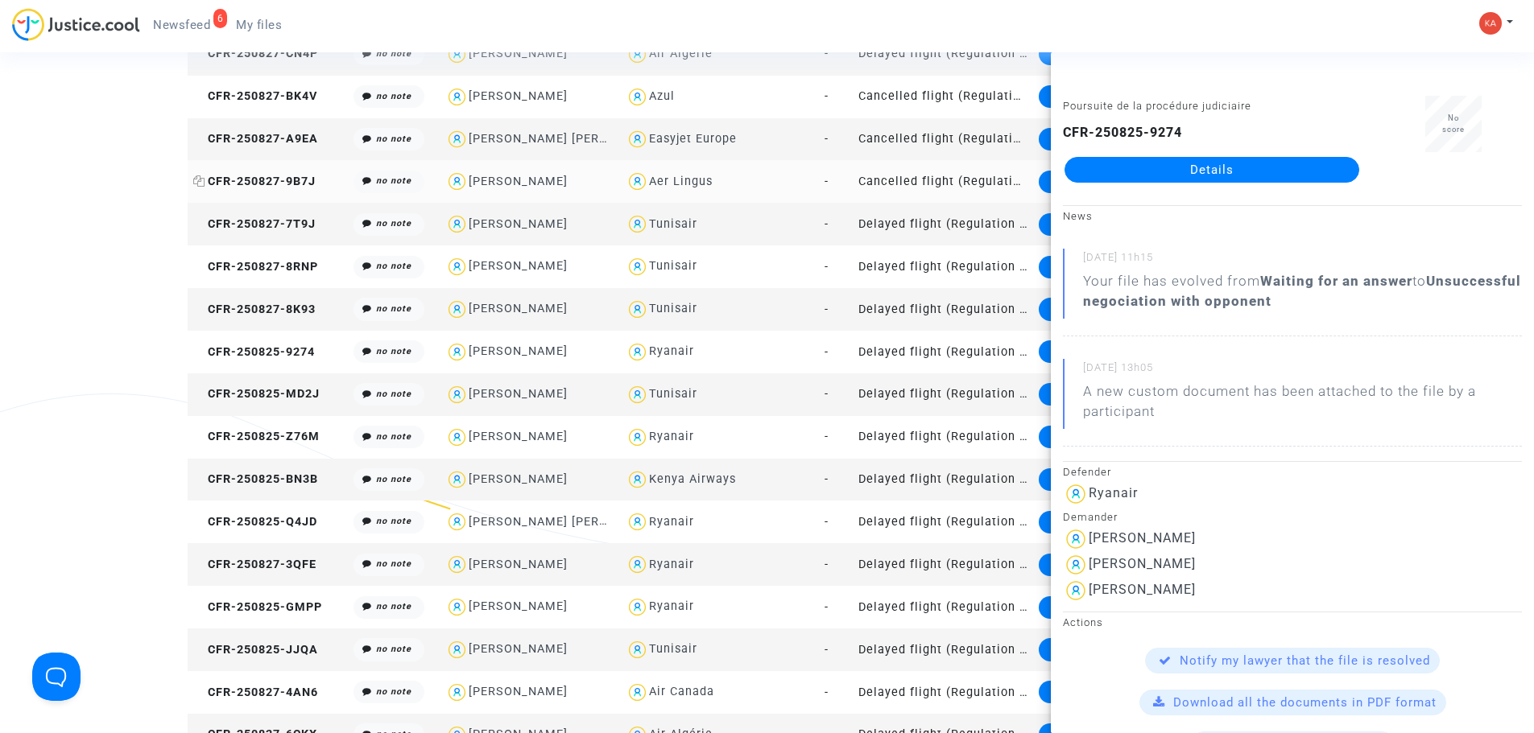
click at [241, 179] on span "CFR-250827-9B7J" at bounding box center [254, 182] width 122 height 14
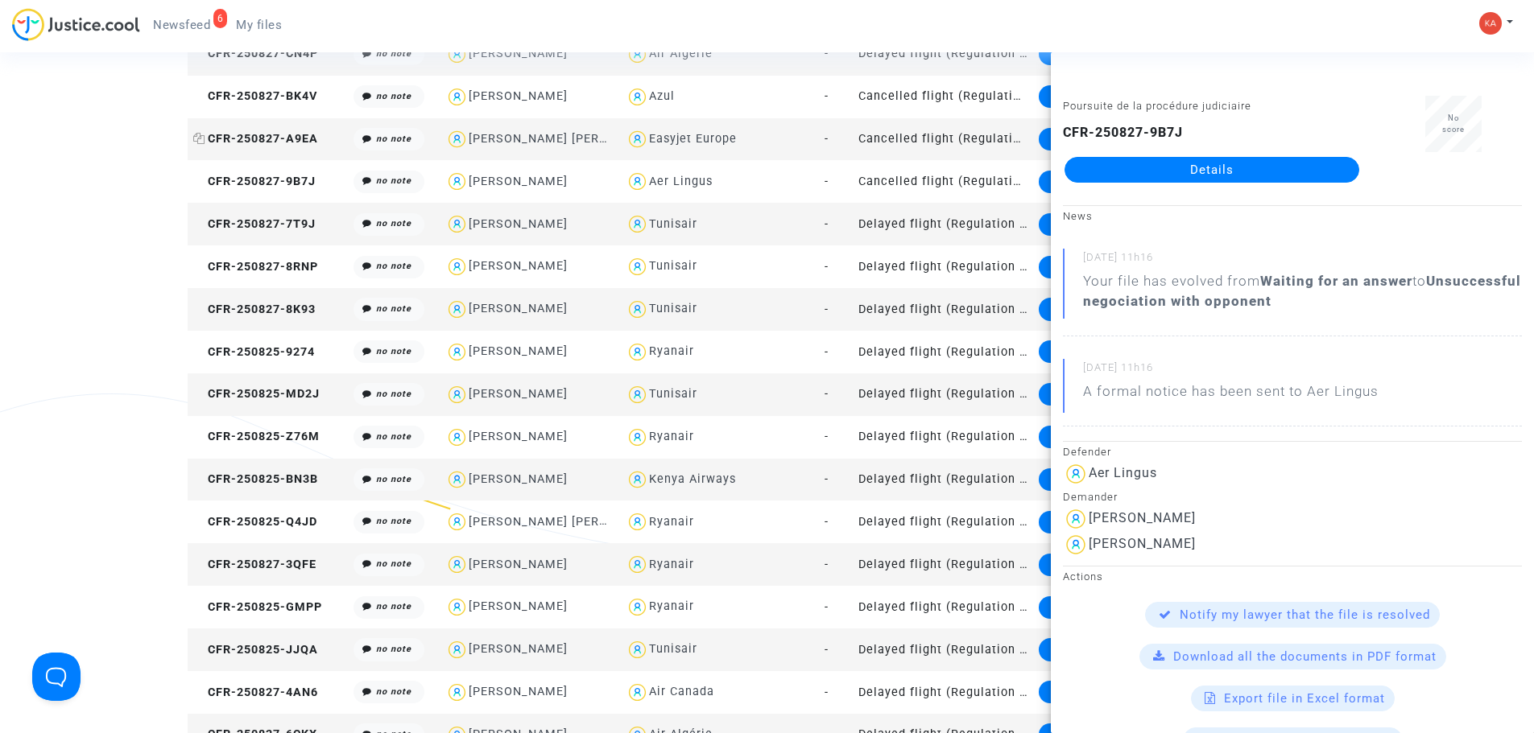
click at [228, 138] on span "CFR-250827-A9EA" at bounding box center [255, 139] width 125 height 14
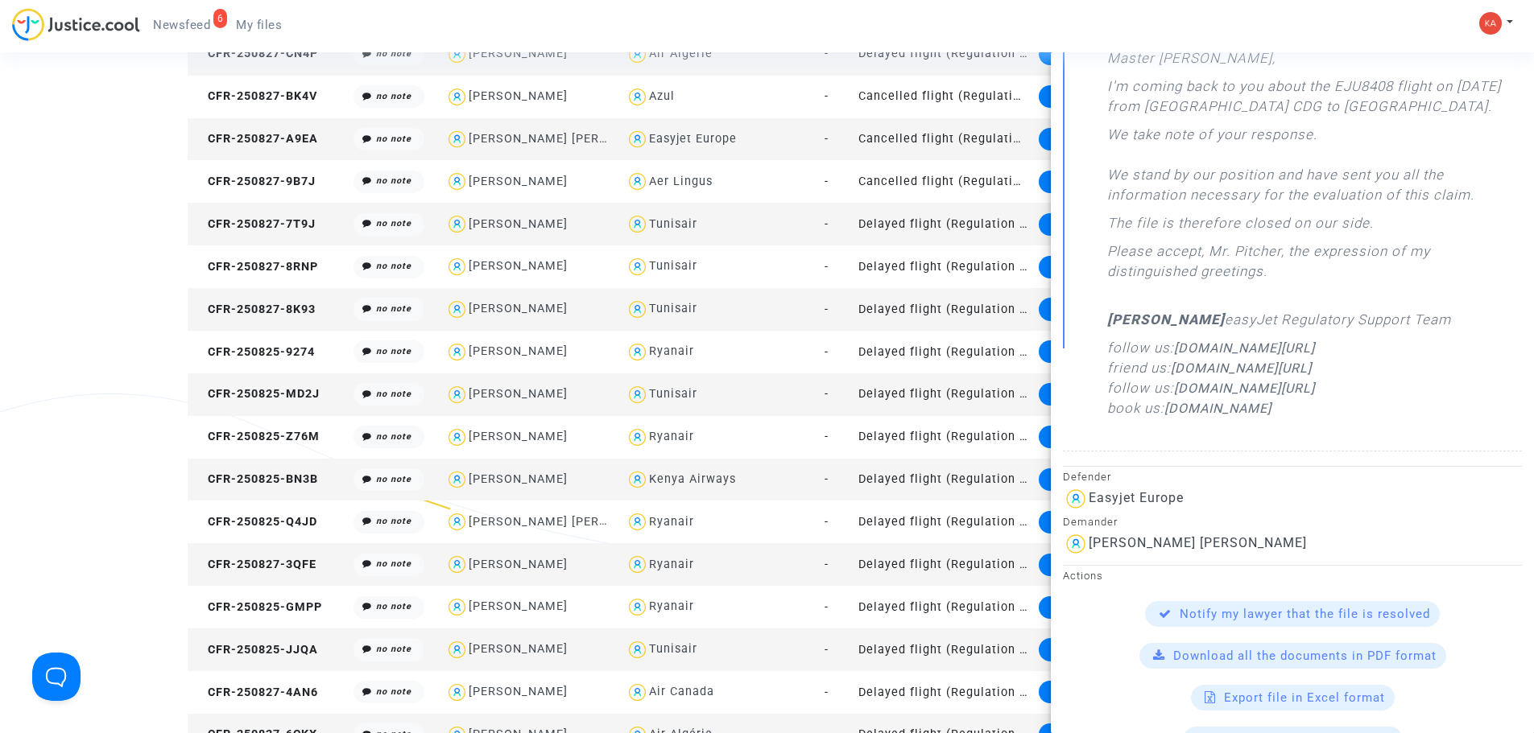
scroll to position [0, 0]
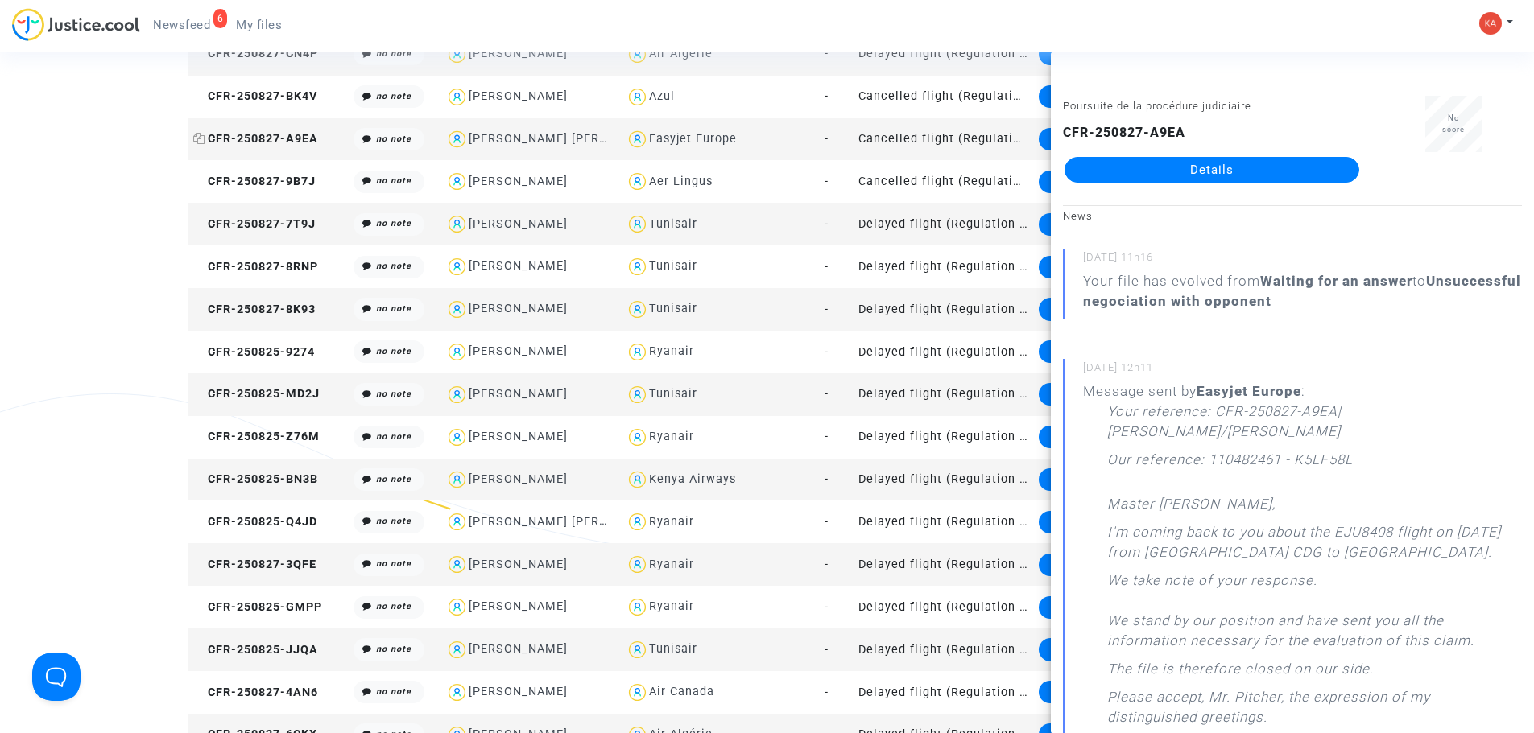
click at [271, 133] on span "CFR-250827-A9EA" at bounding box center [255, 139] width 125 height 14
click at [233, 100] on span "CFR-250827-BK4V" at bounding box center [255, 96] width 124 height 14
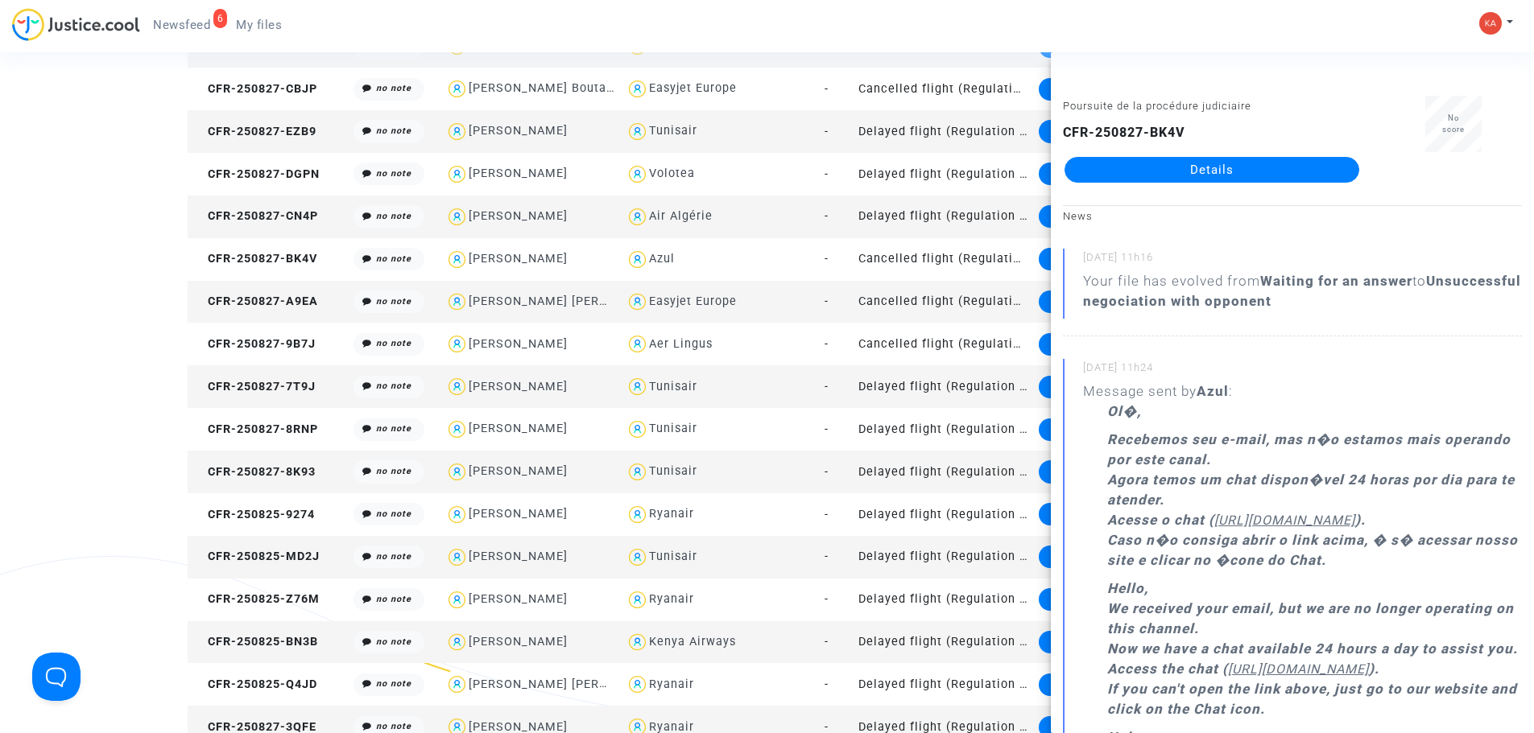
scroll to position [1504, 0]
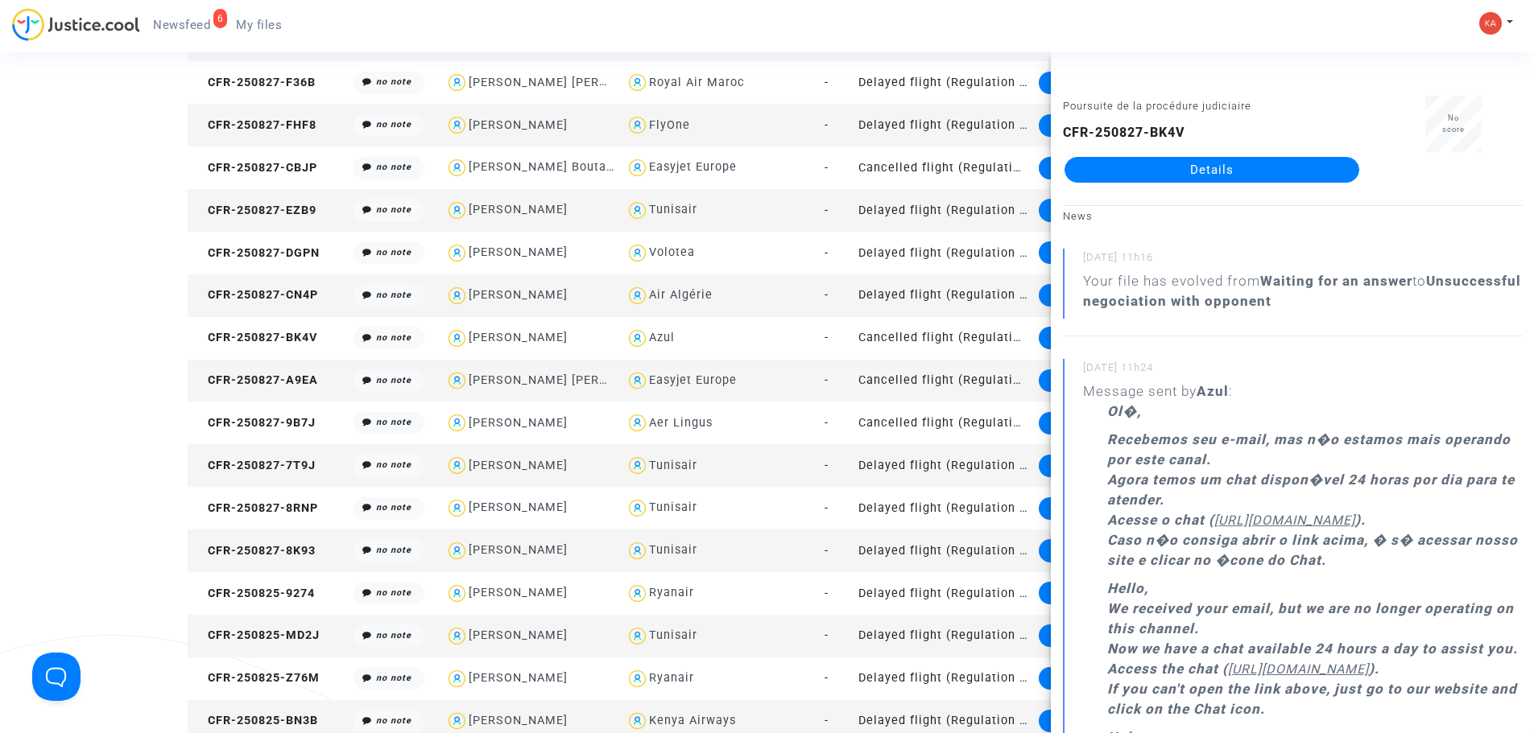
click at [246, 285] on td "CFR-250827-CN4P" at bounding box center [268, 296] width 161 height 43
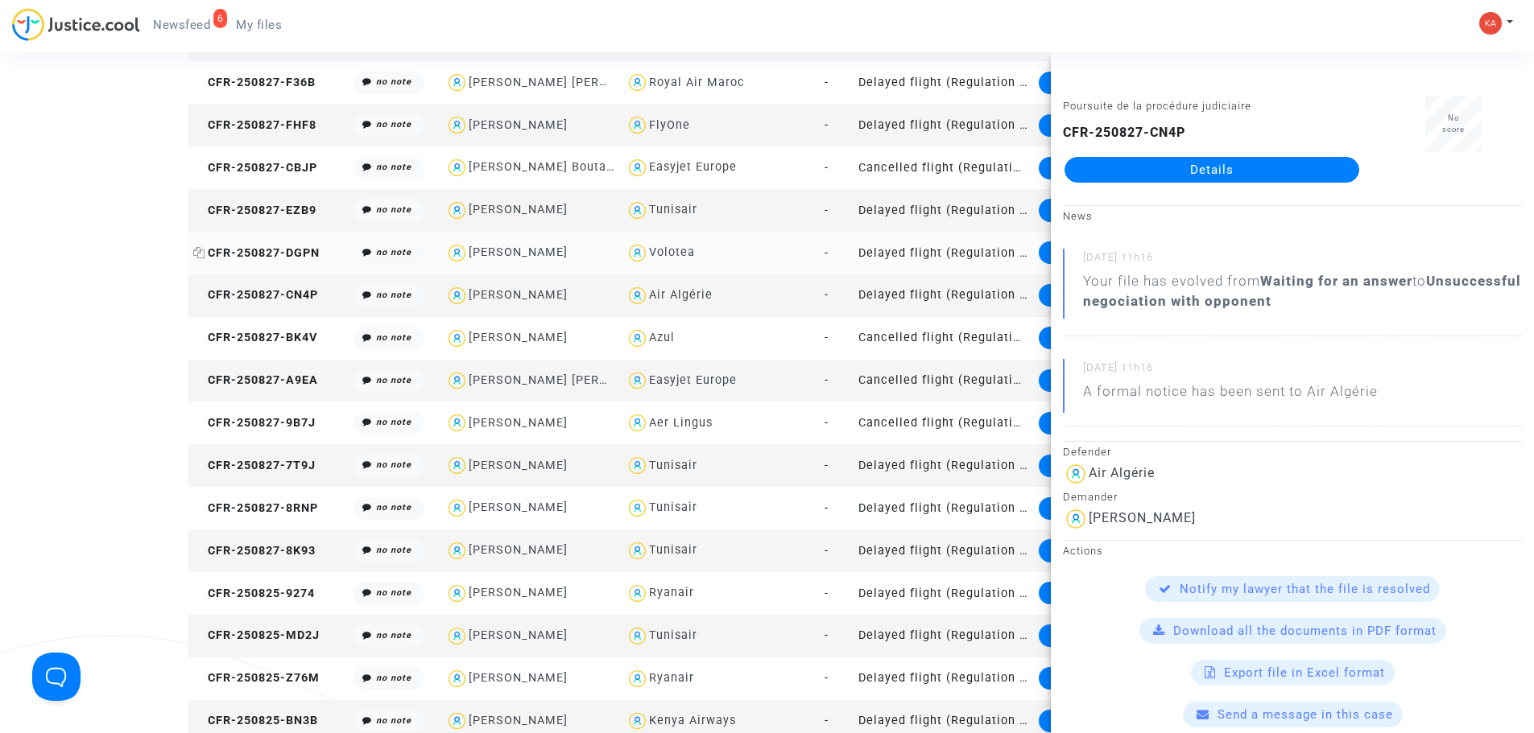
click at [234, 246] on span "CFR-250827-DGPN" at bounding box center [256, 253] width 126 height 14
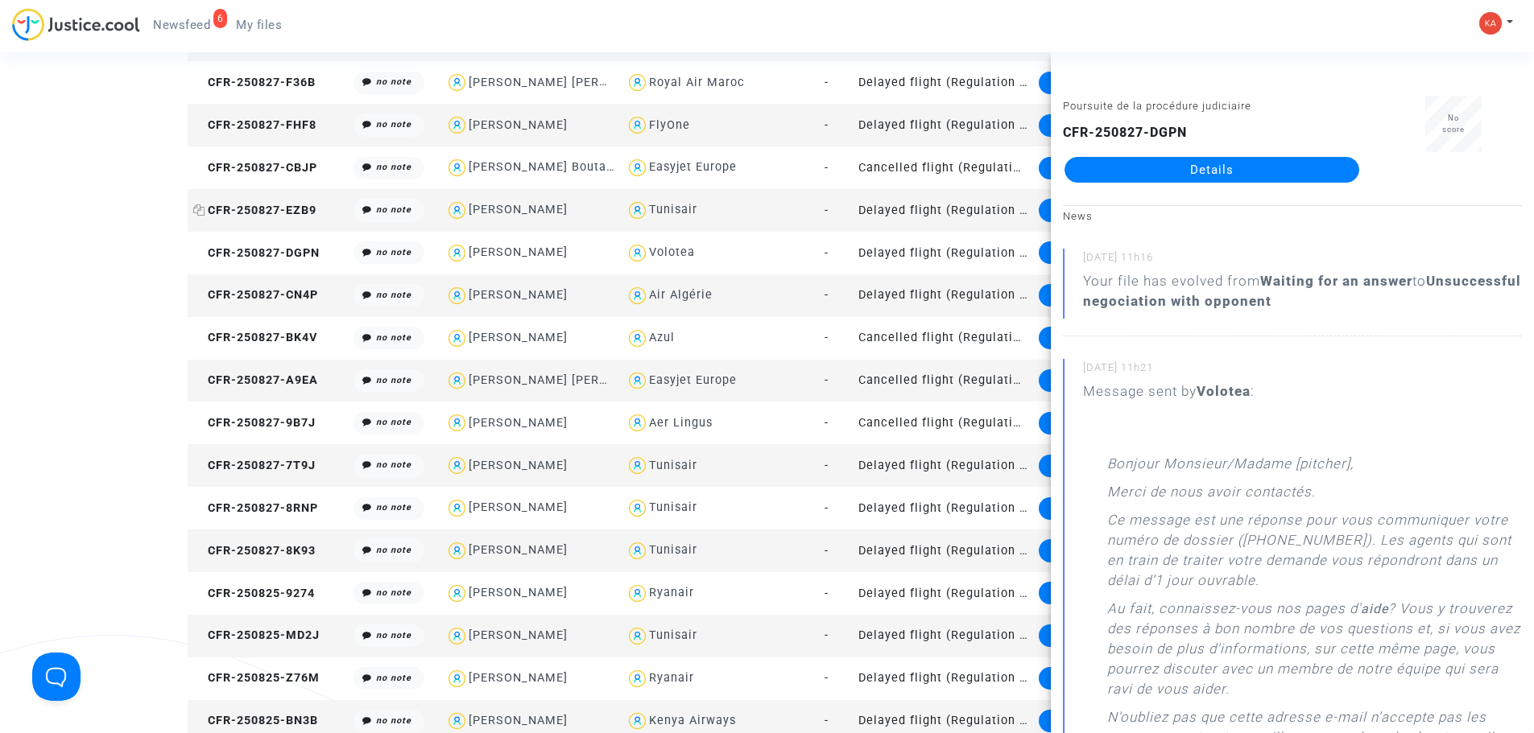
click at [249, 204] on span "CFR-250827-EZB9" at bounding box center [254, 211] width 123 height 14
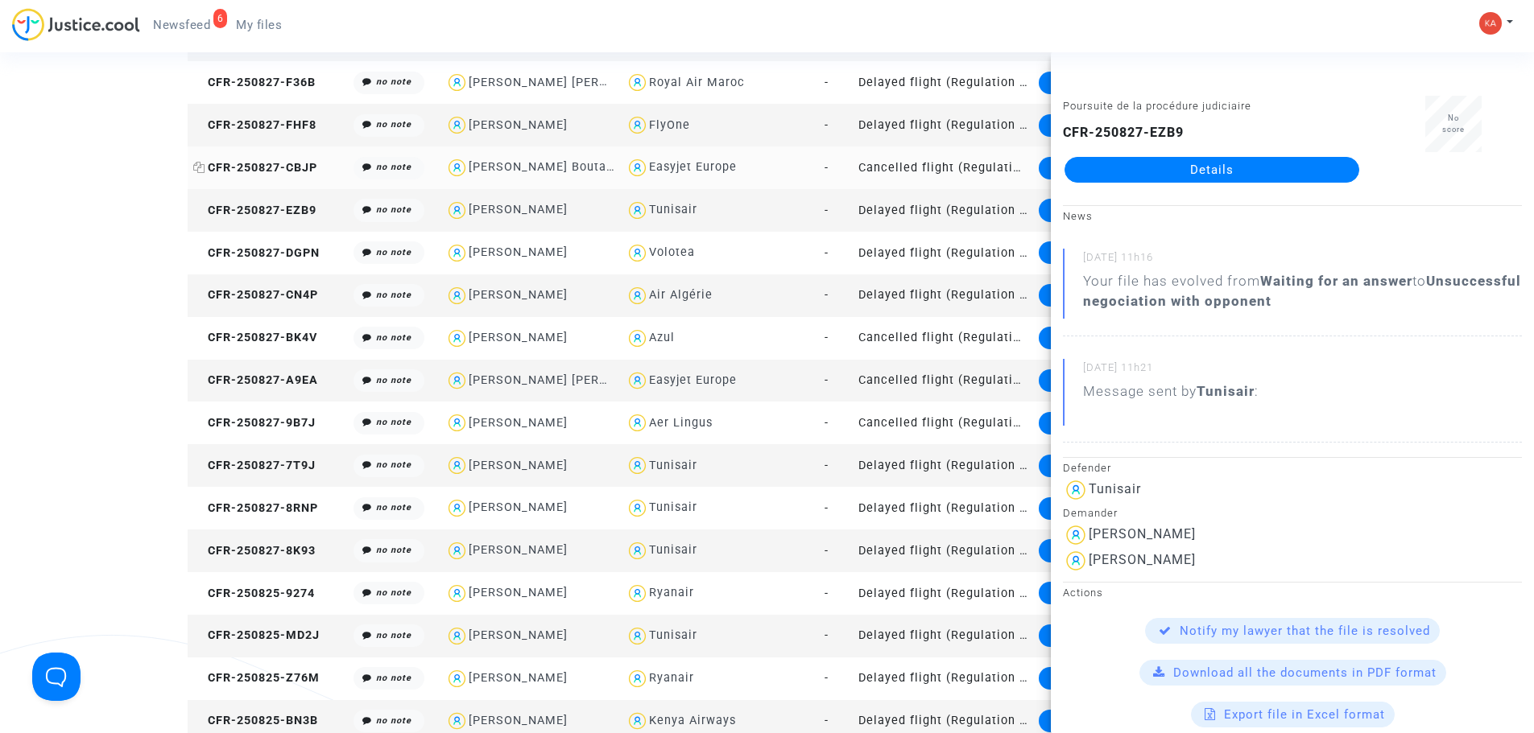
click at [244, 167] on span "CFR-250827-CBJP" at bounding box center [255, 168] width 124 height 14
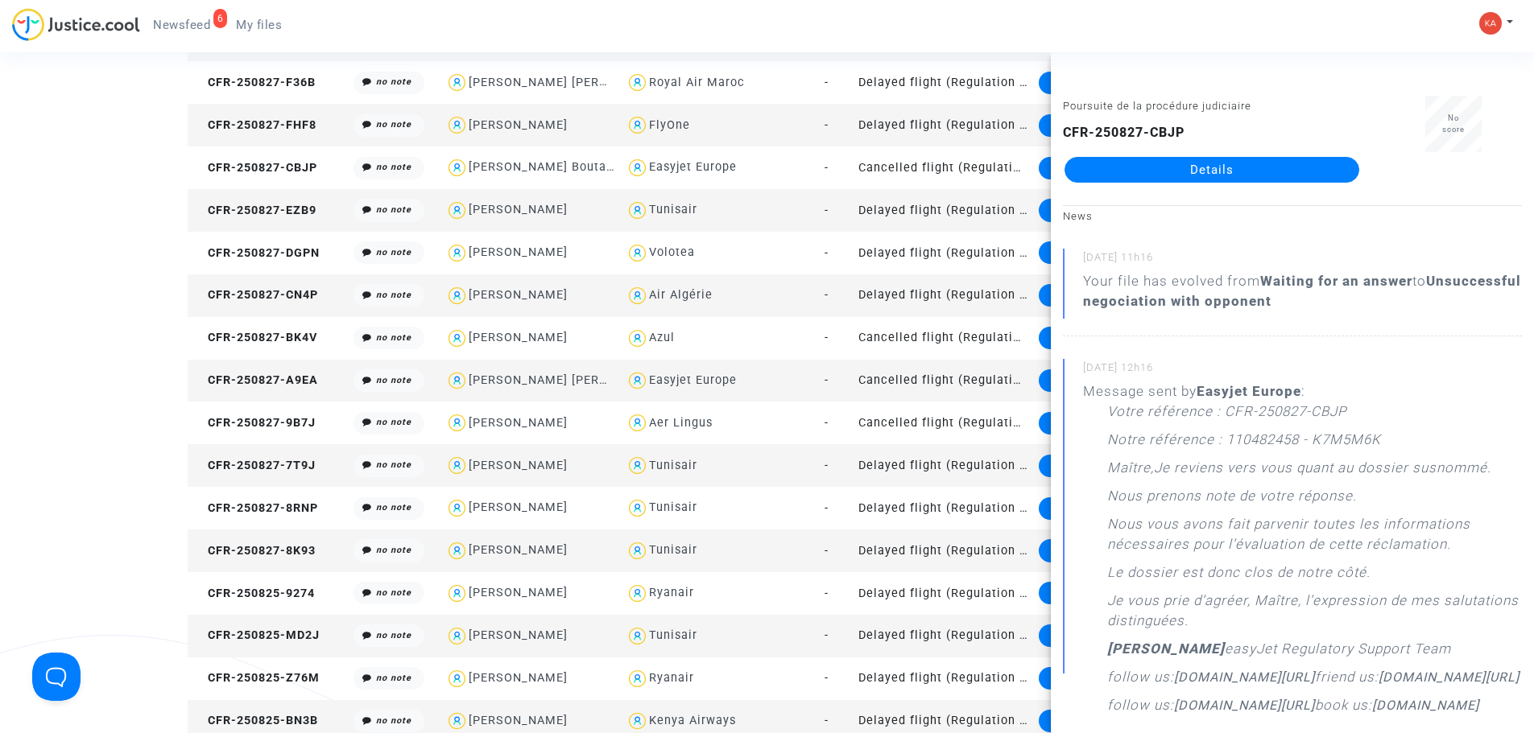
click at [252, 134] on td "CFR-250827-FHF8" at bounding box center [268, 125] width 161 height 43
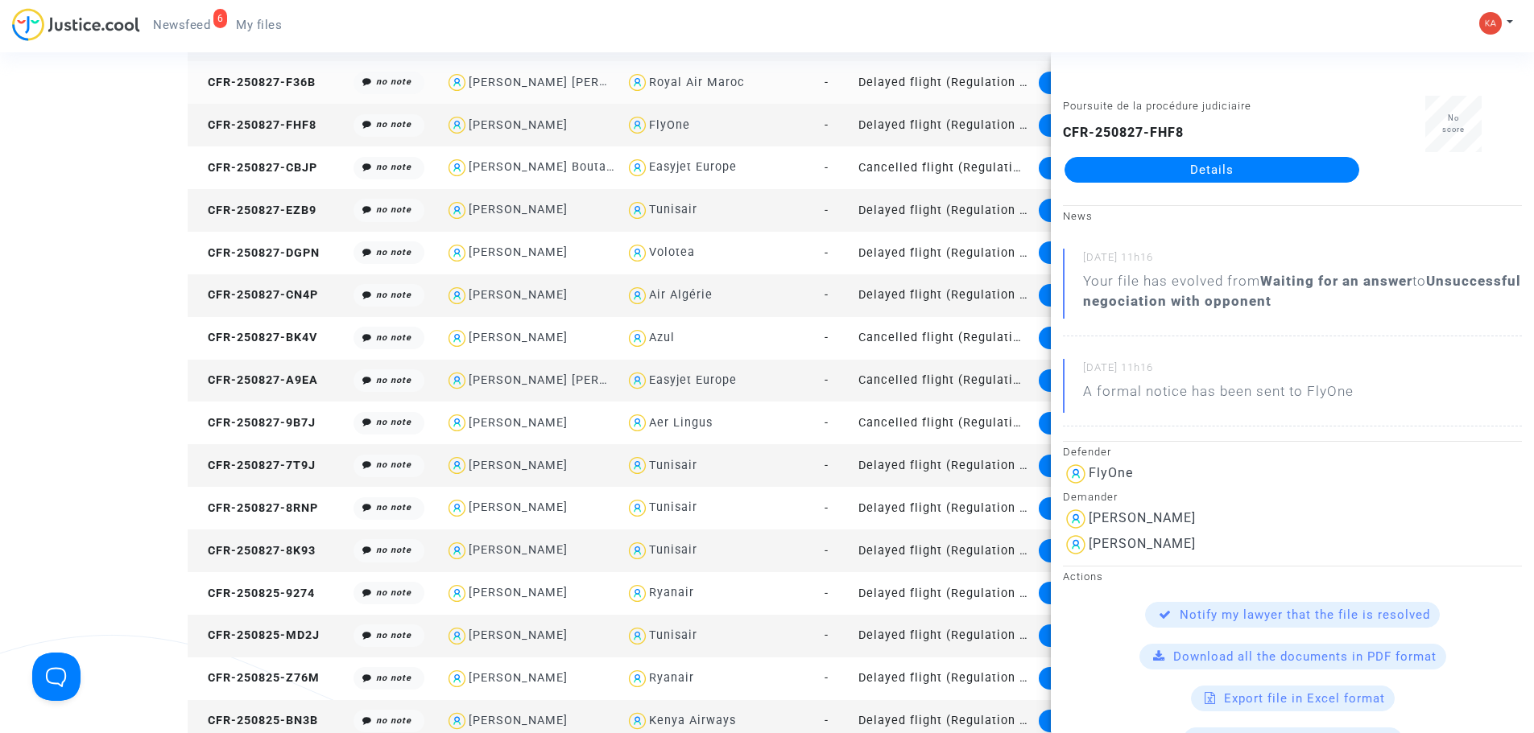
click at [254, 101] on td "CFR-250827-F36B" at bounding box center [268, 82] width 161 height 43
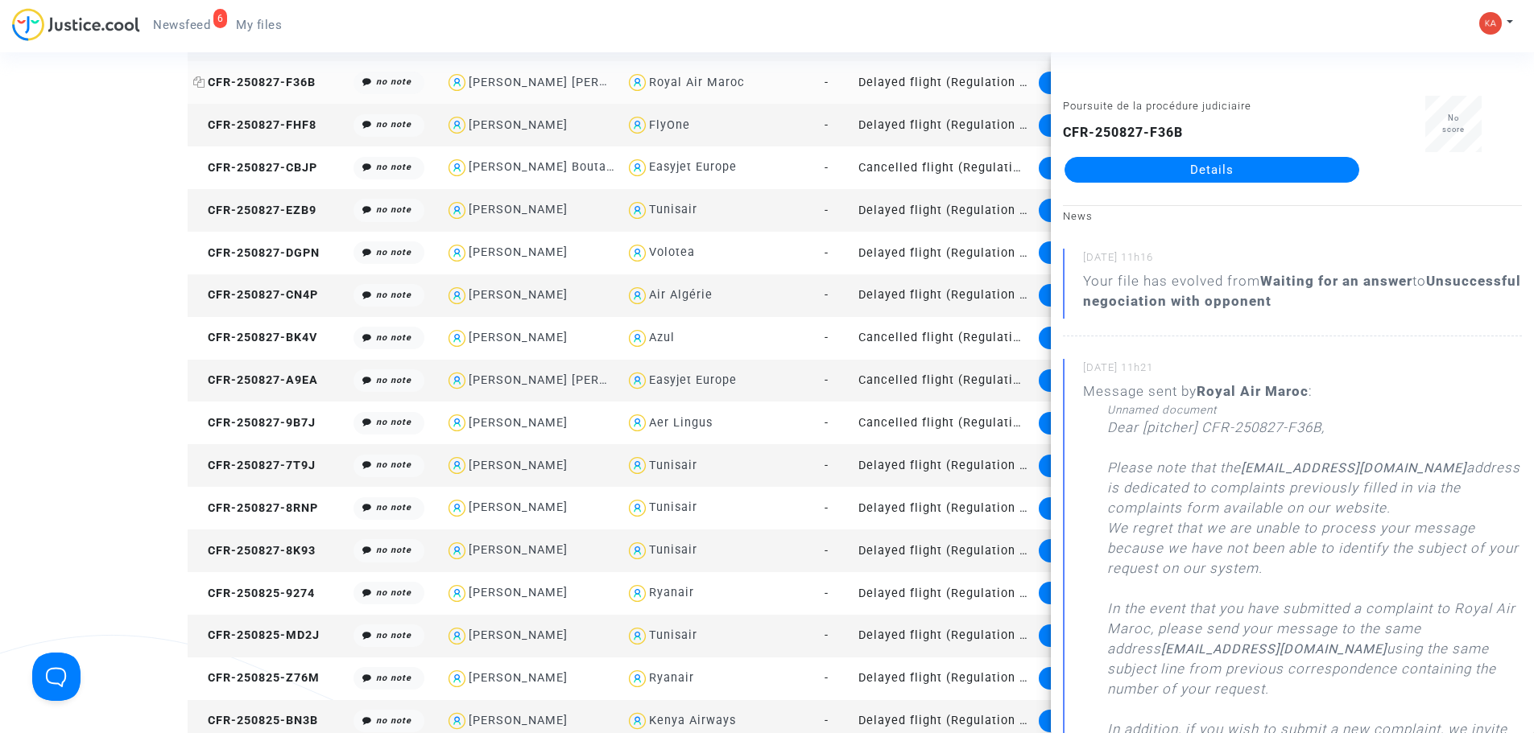
click at [254, 89] on span "CFR-250827-F36B" at bounding box center [254, 83] width 122 height 14
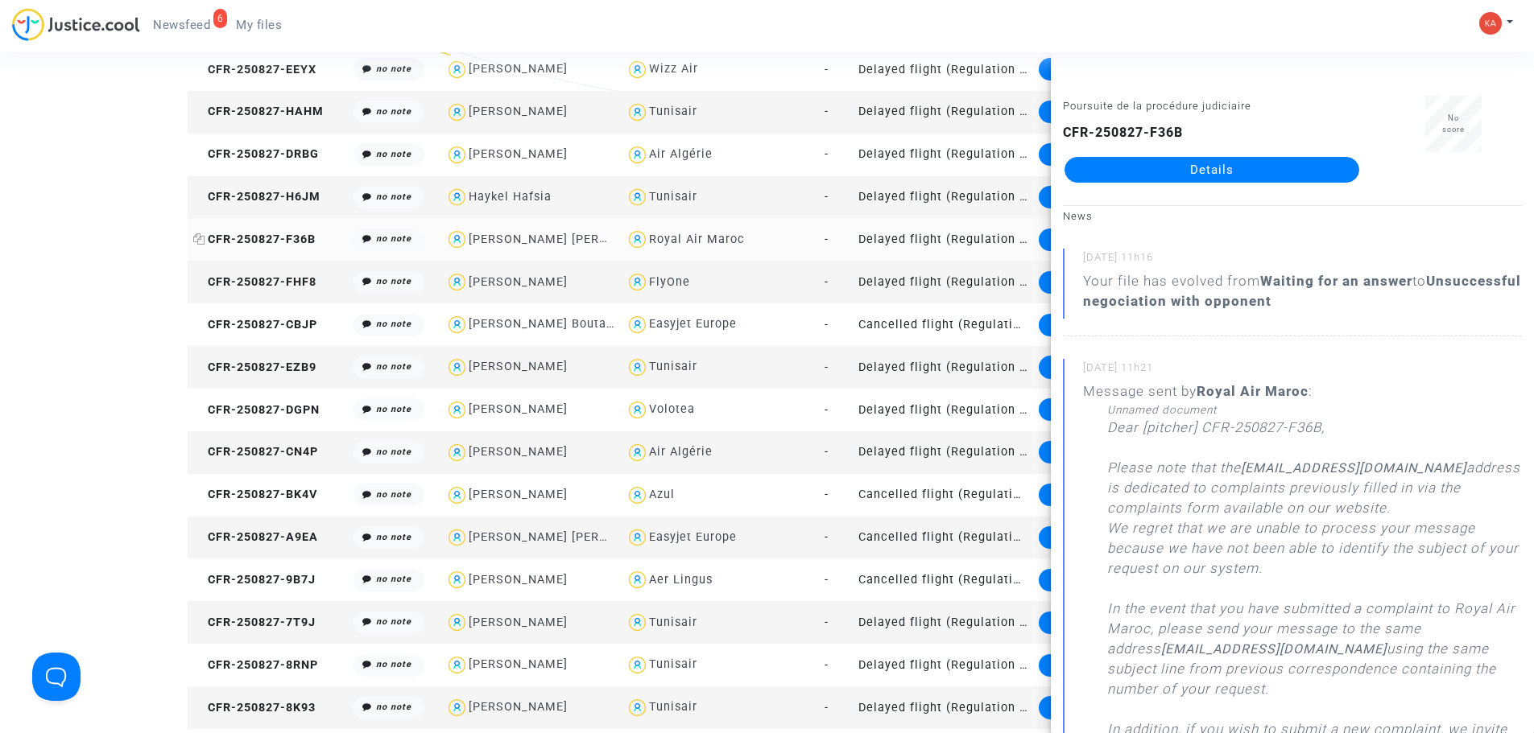
scroll to position [1343, 0]
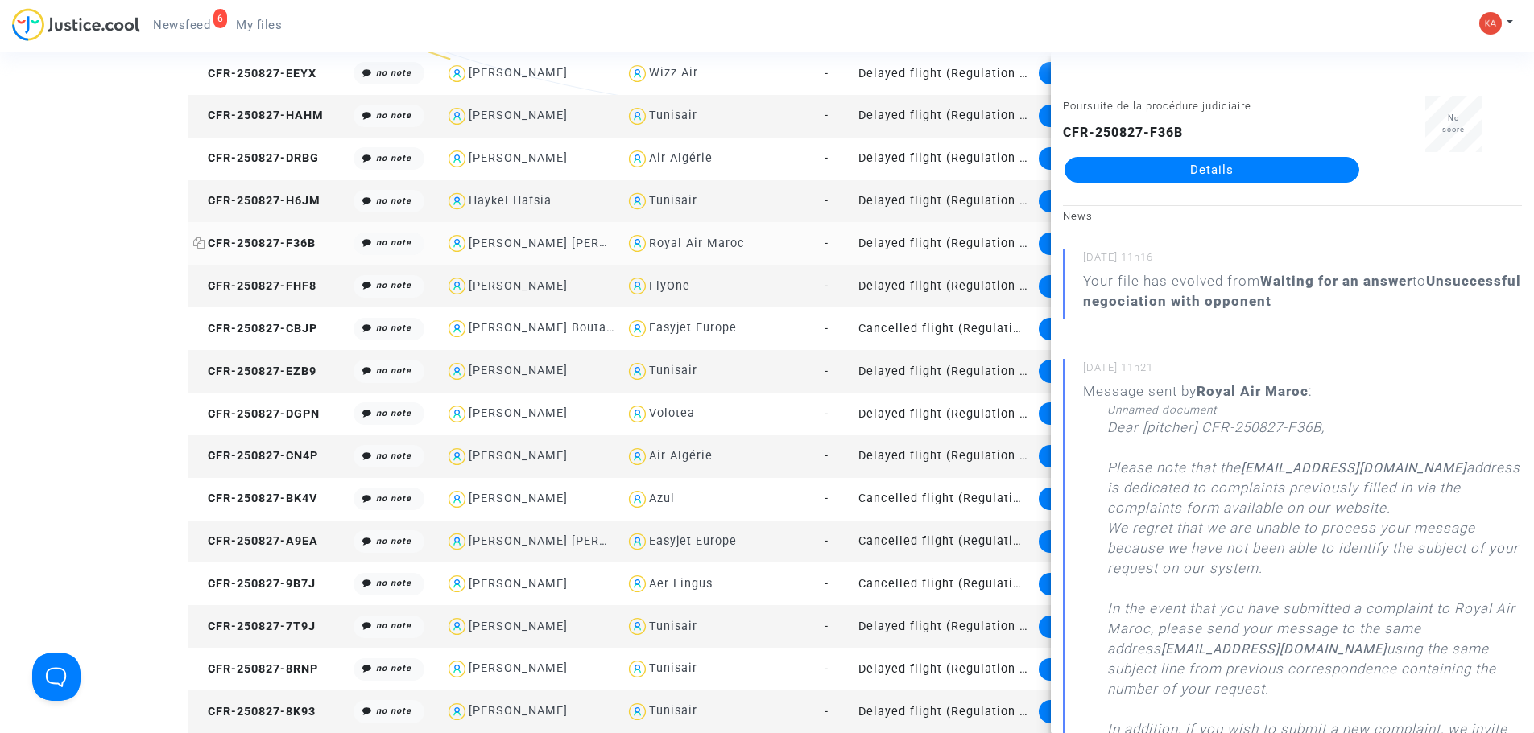
click at [233, 237] on span "CFR-250827-F36B" at bounding box center [254, 244] width 122 height 14
click at [238, 185] on td "CFR-250827-H6JM" at bounding box center [268, 201] width 161 height 43
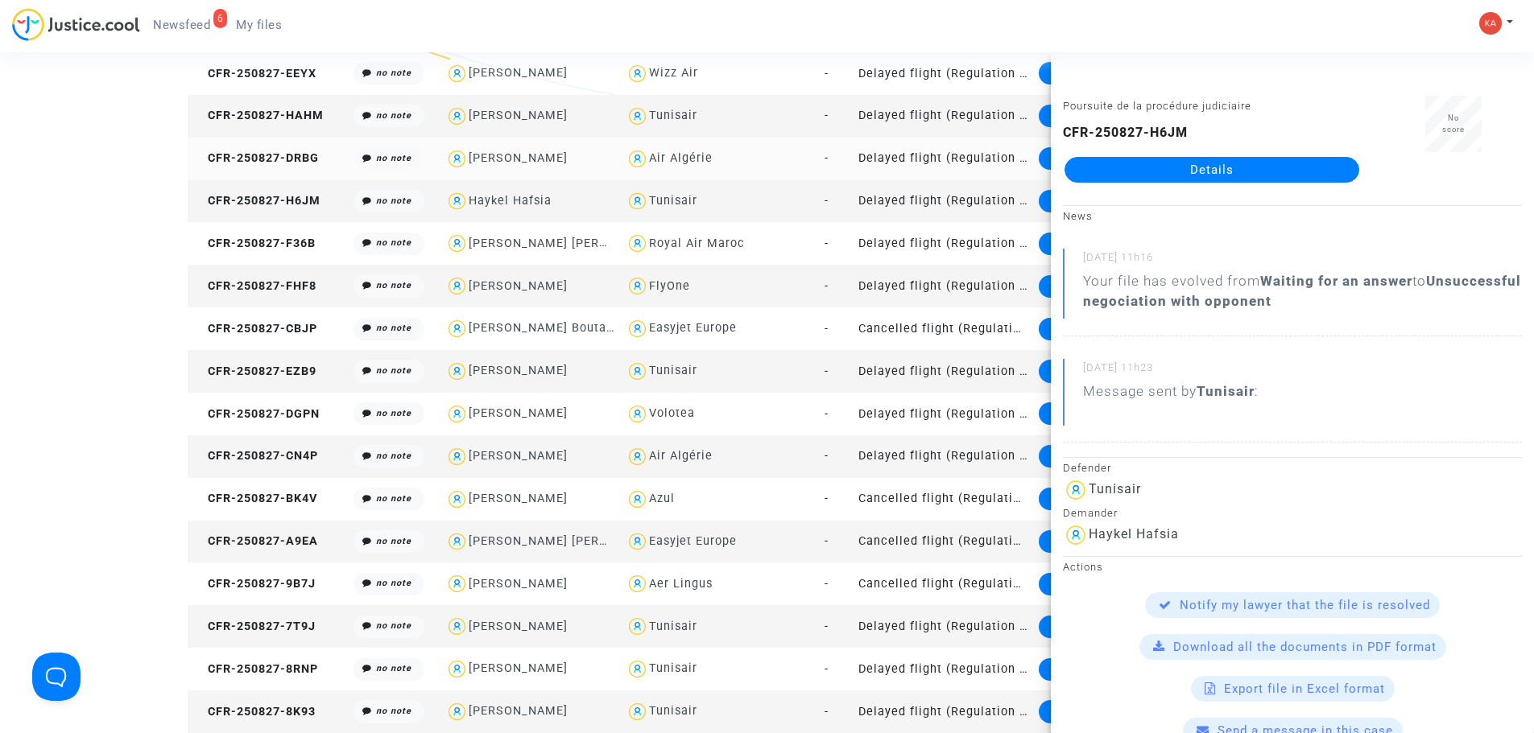
click at [264, 144] on td "CFR-250827-DRBG" at bounding box center [268, 159] width 161 height 43
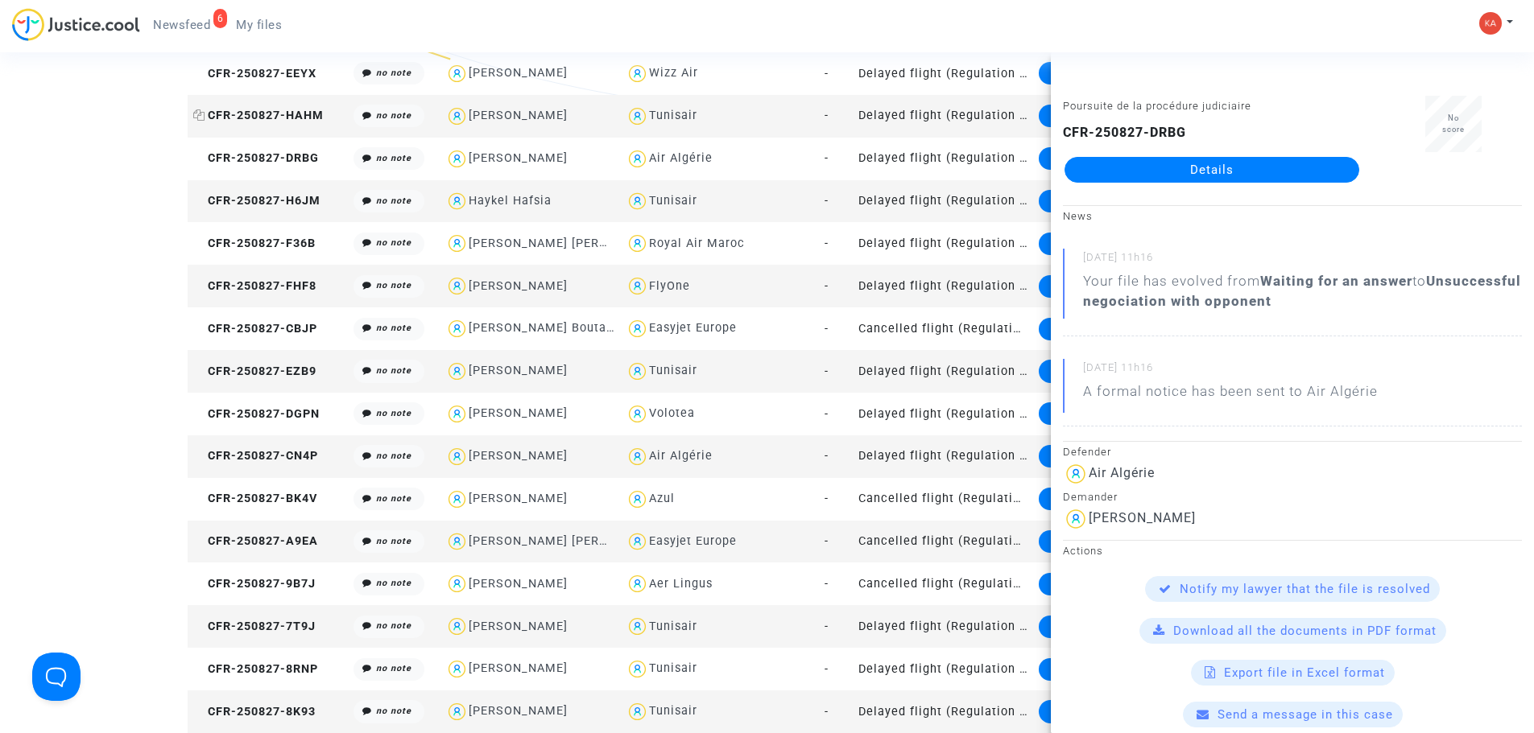
click at [264, 109] on span "CFR-250827-HAHM" at bounding box center [258, 116] width 130 height 14
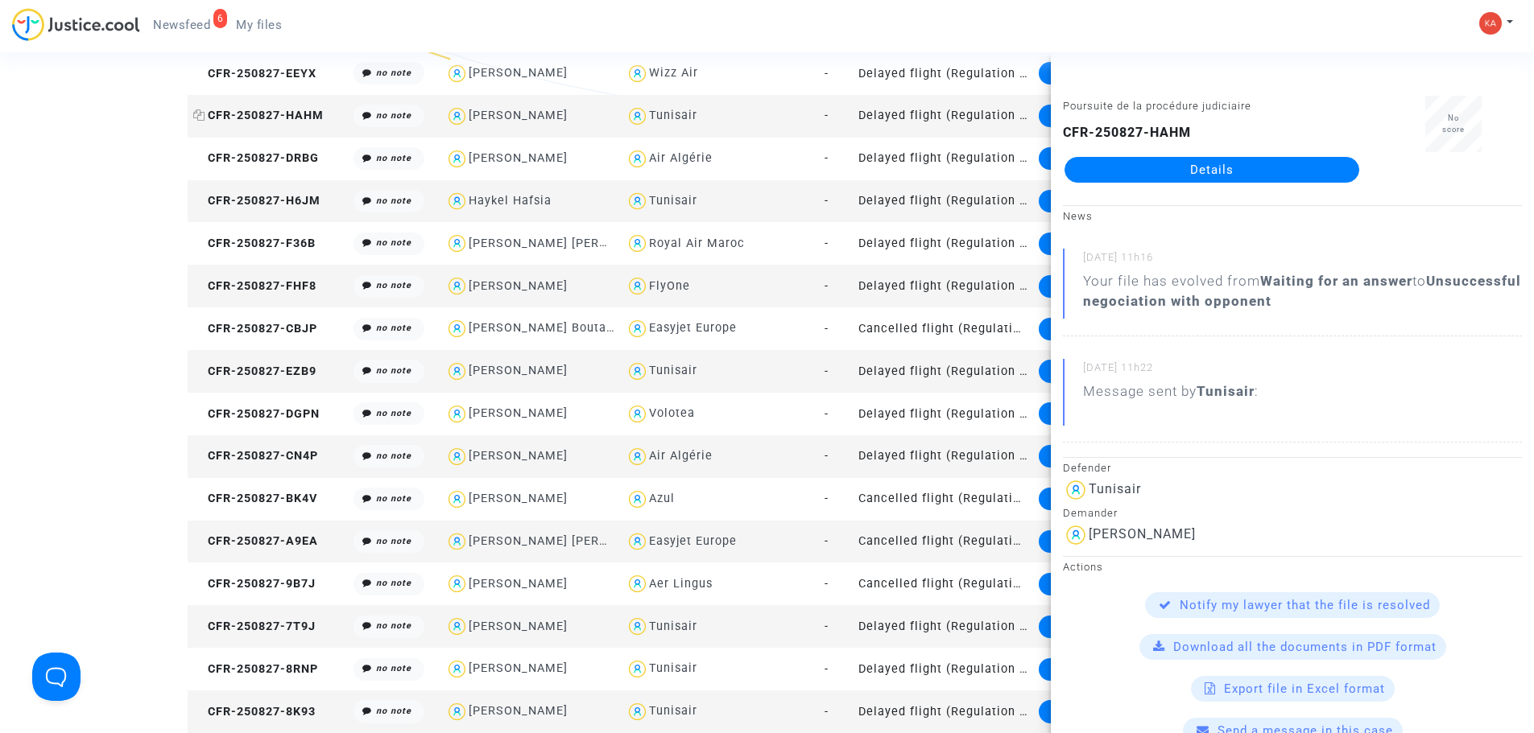
scroll to position [1262, 0]
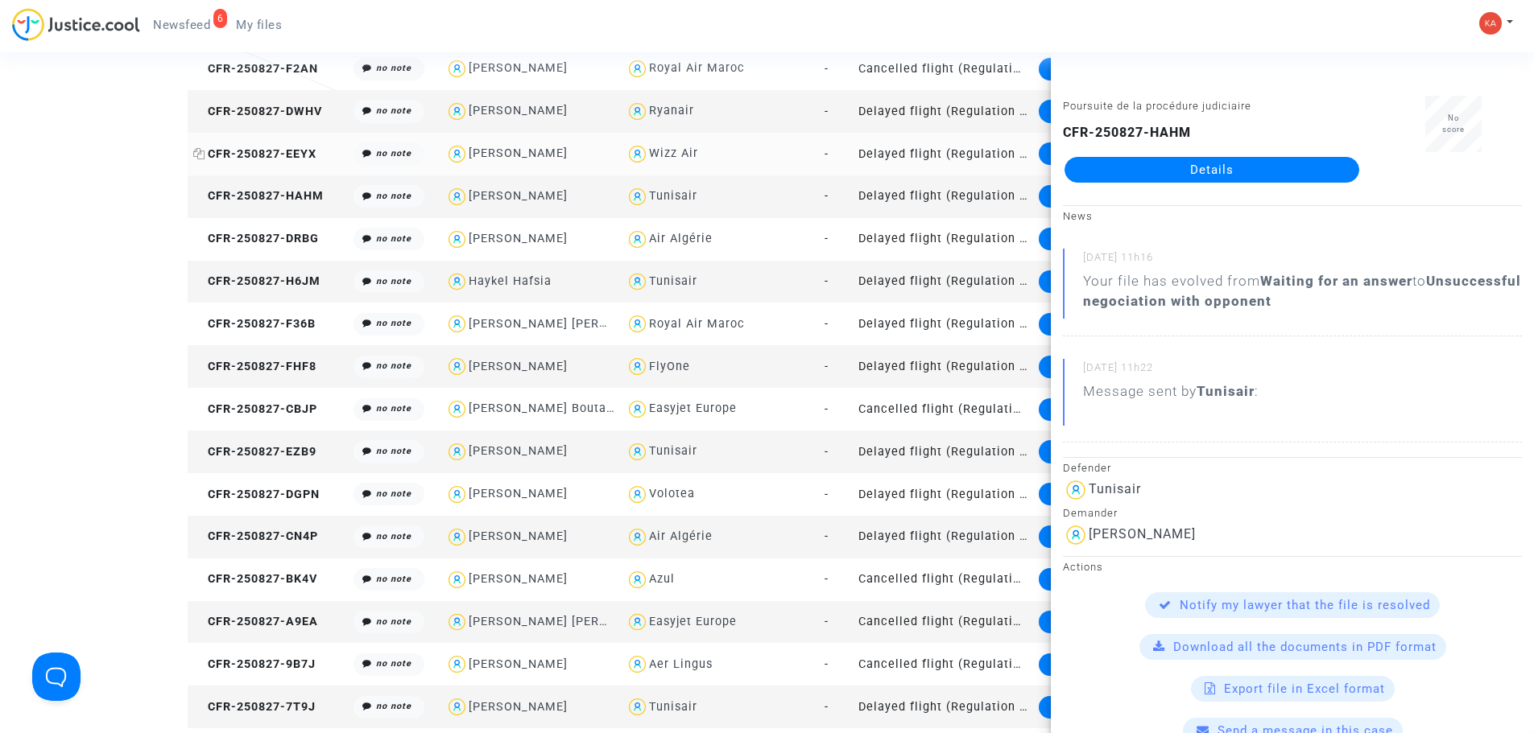
click at [264, 151] on span "CFR-250827-EEYX" at bounding box center [254, 154] width 123 height 14
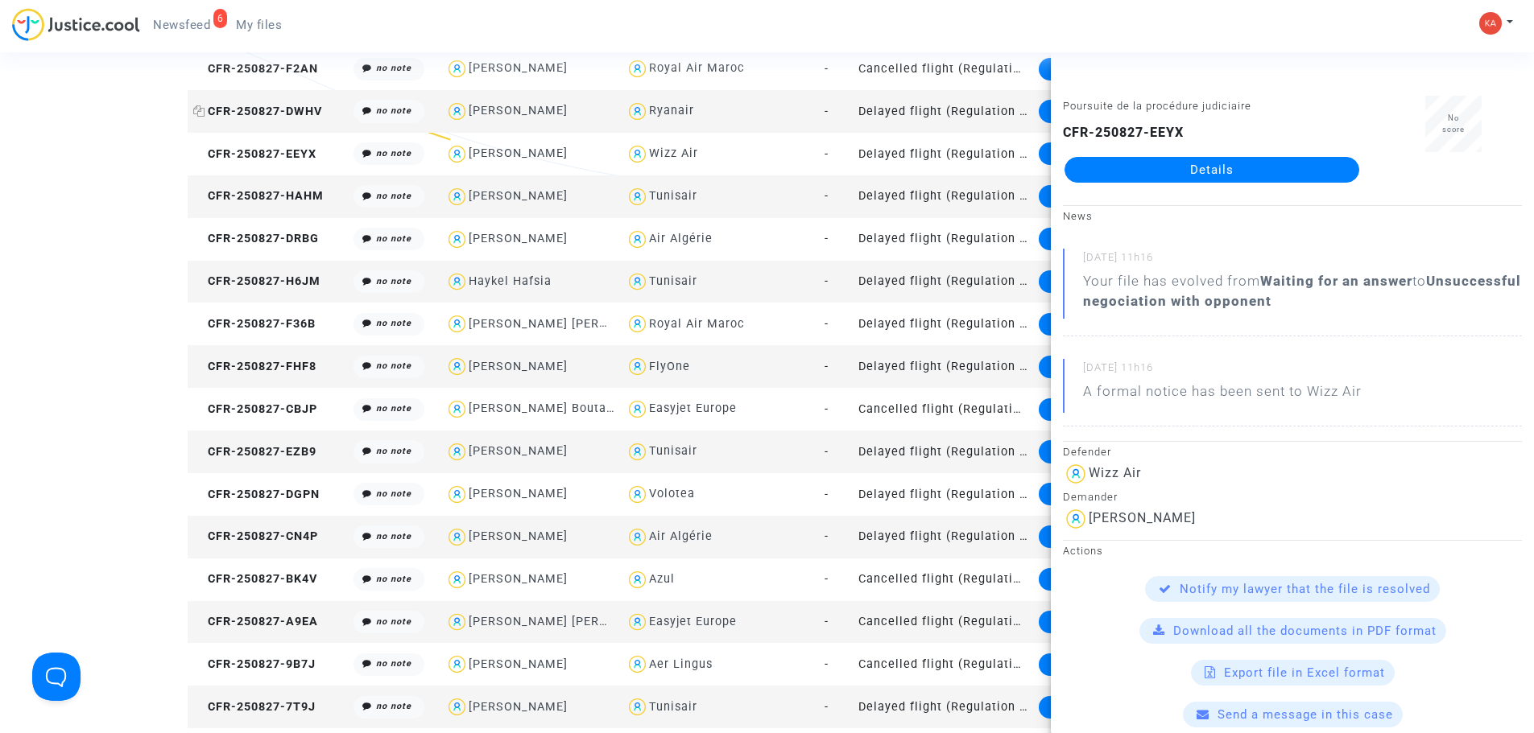
click at [273, 106] on span "CFR-250827-DWHV" at bounding box center [257, 112] width 129 height 14
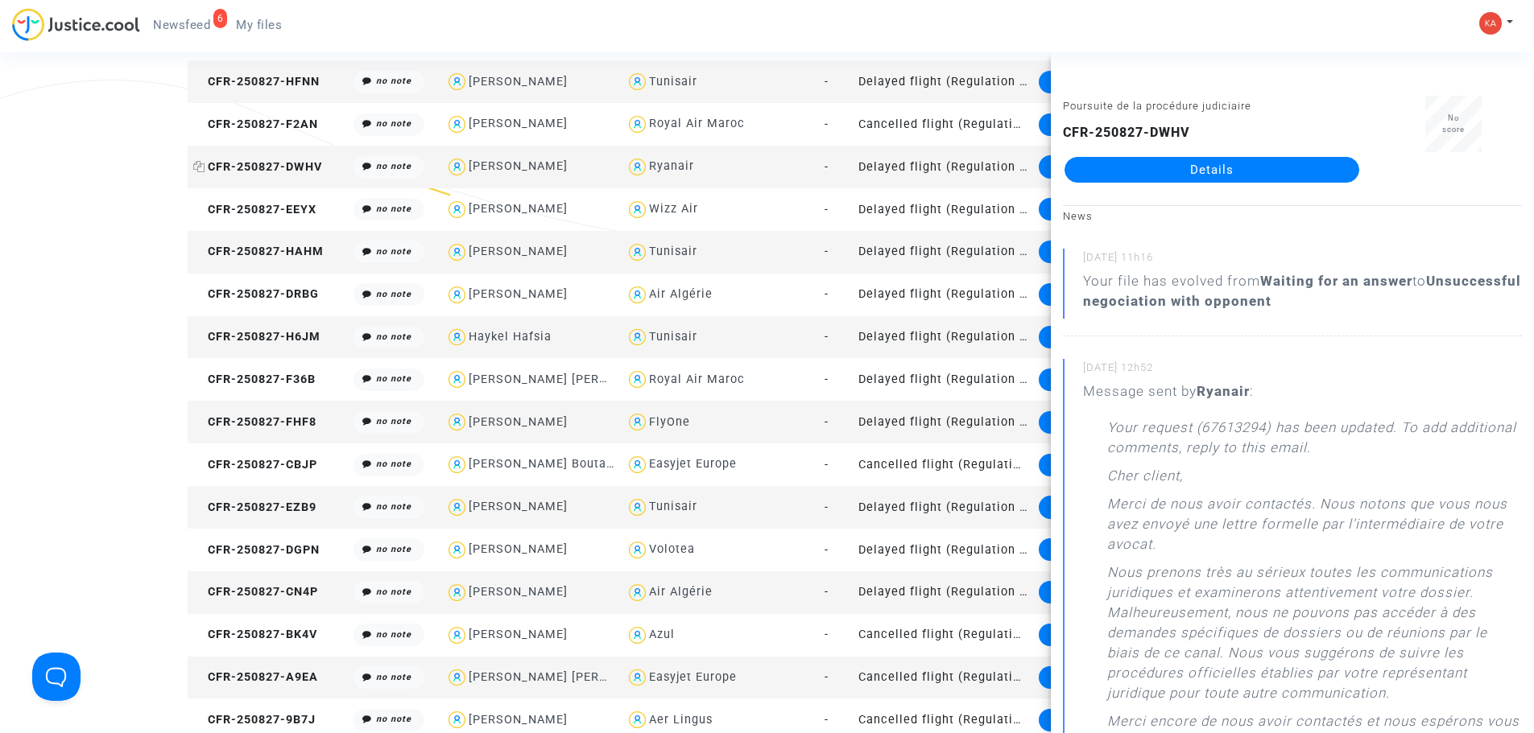
scroll to position [1182, 0]
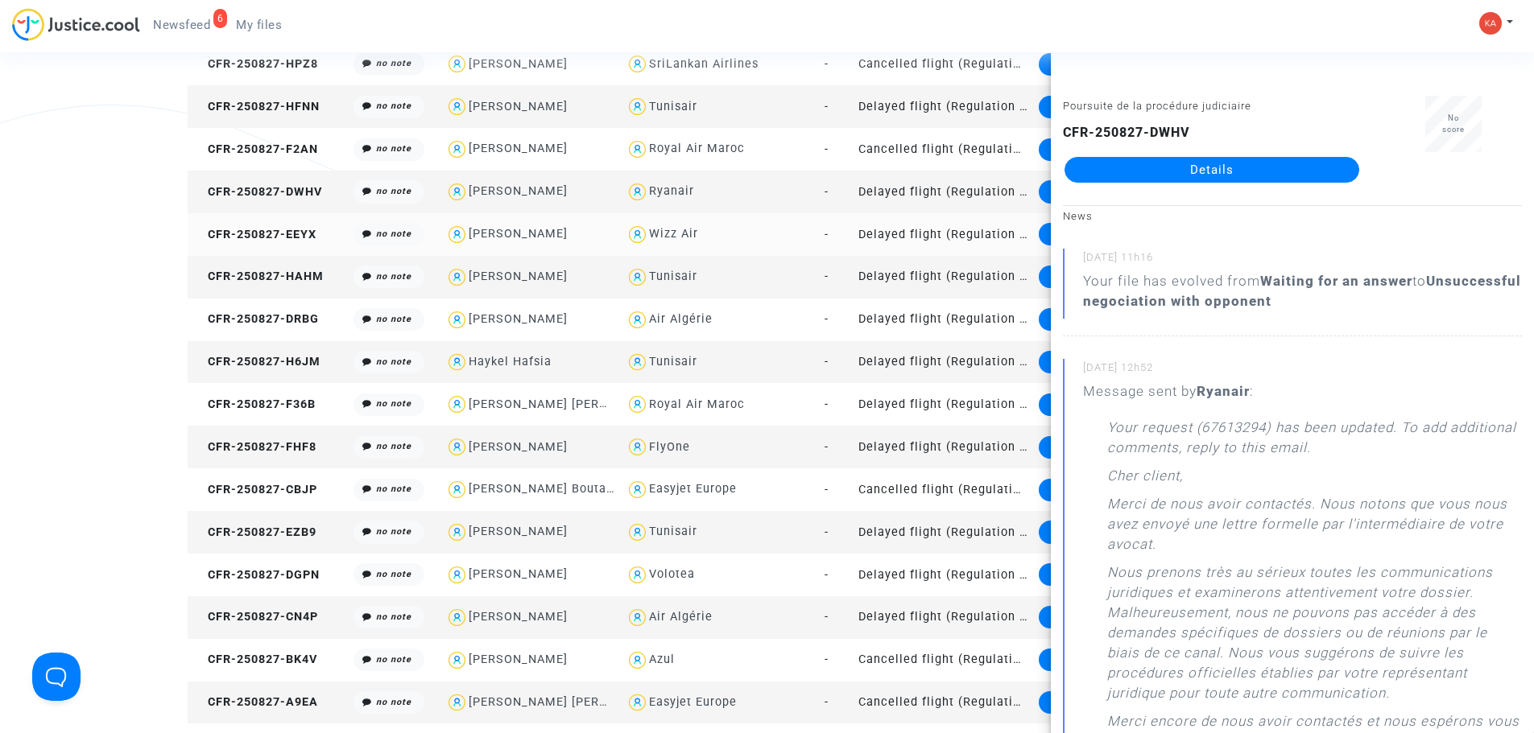
click at [258, 225] on td "CFR-250827-EEYX" at bounding box center [268, 234] width 161 height 43
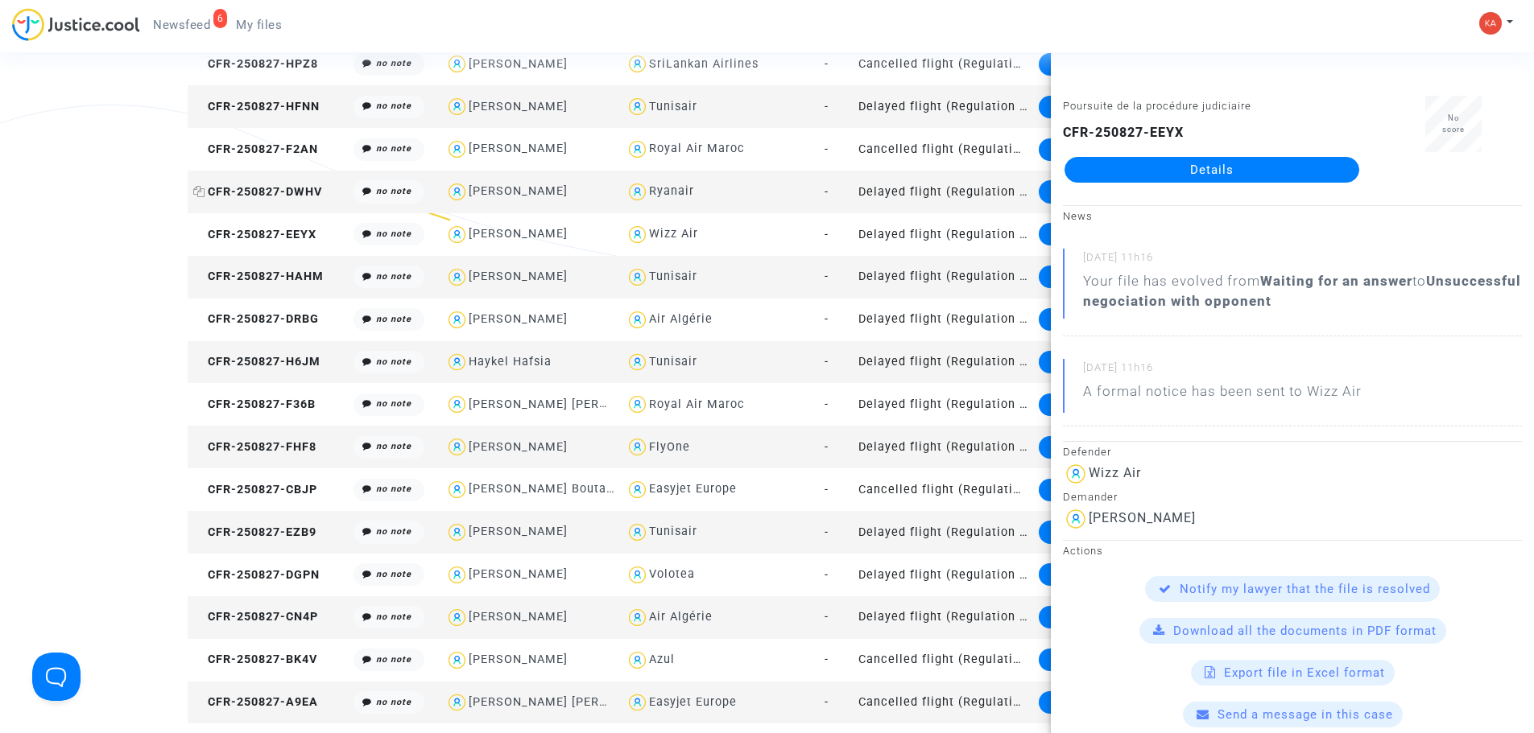
click at [256, 185] on span "CFR-250827-DWHV" at bounding box center [257, 192] width 129 height 14
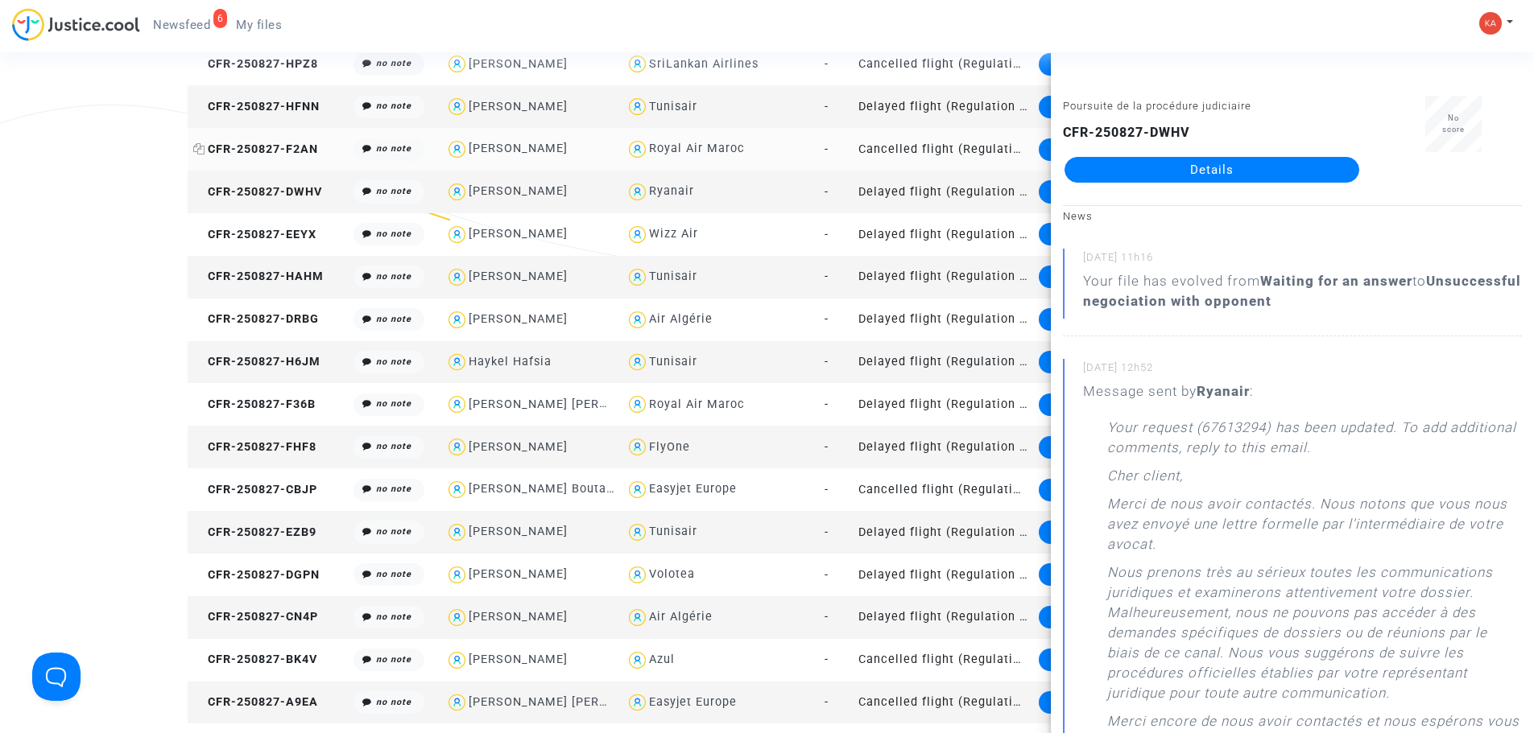
click at [254, 153] on span "CFR-250827-F2AN" at bounding box center [255, 150] width 125 height 14
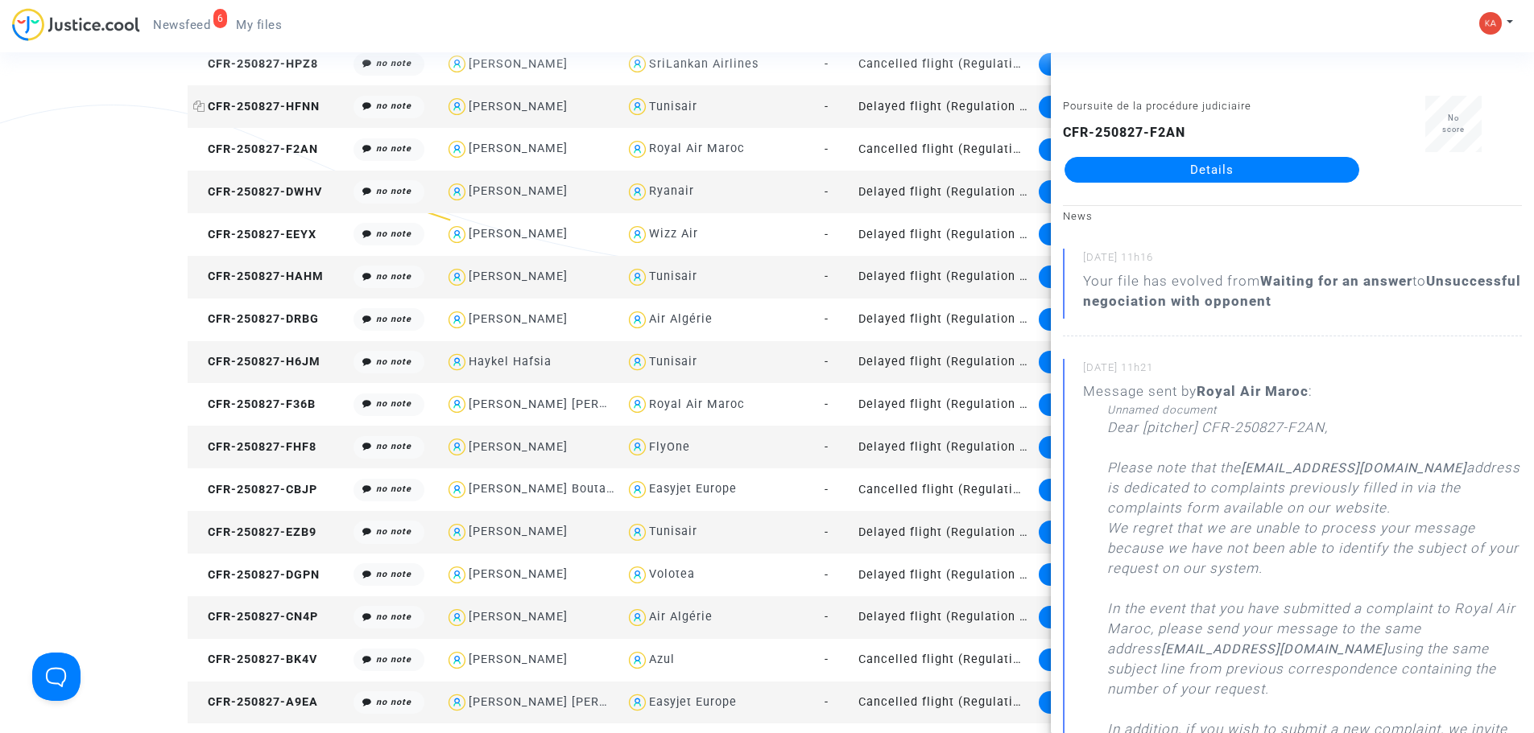
click at [258, 104] on span "CFR-250827-HFNN" at bounding box center [256, 107] width 126 height 14
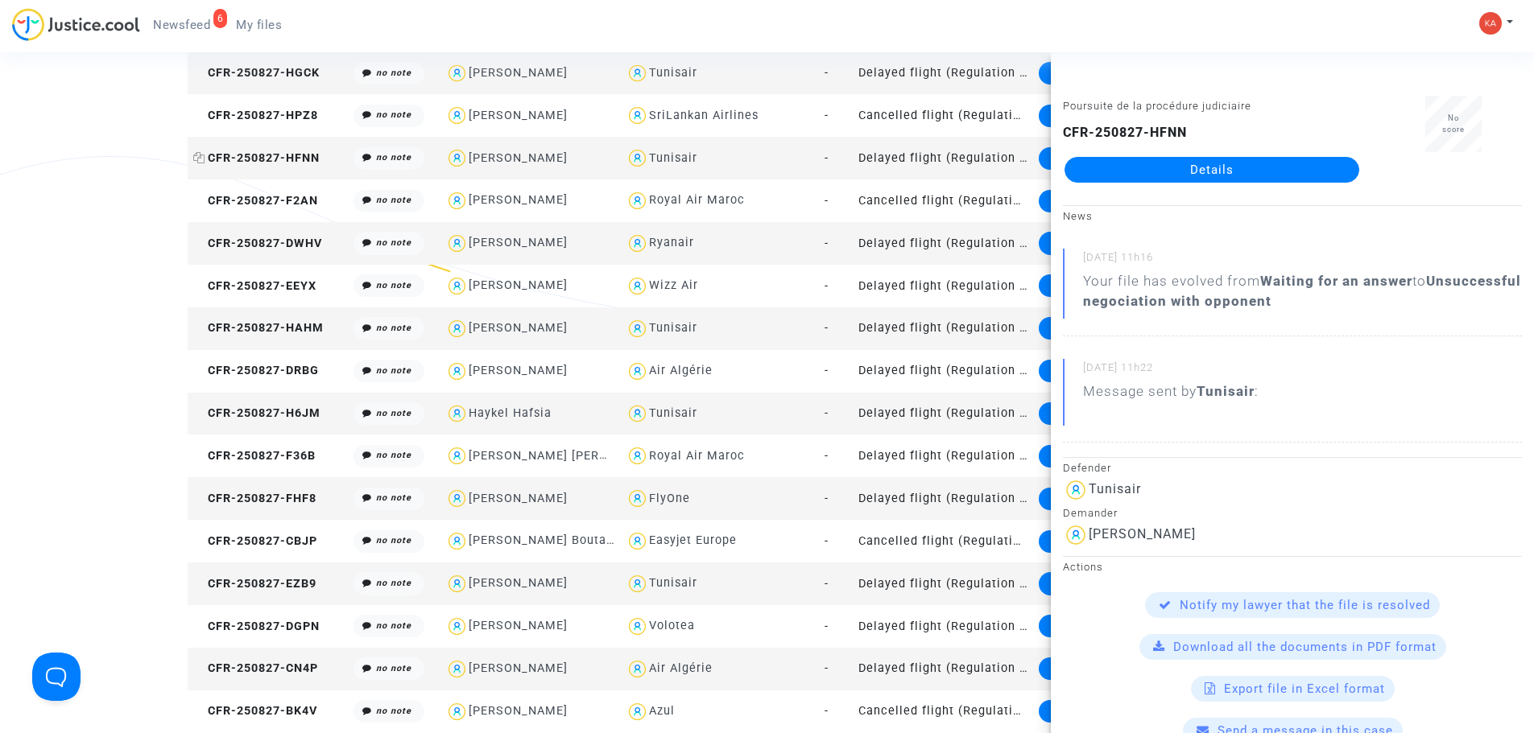
scroll to position [1101, 0]
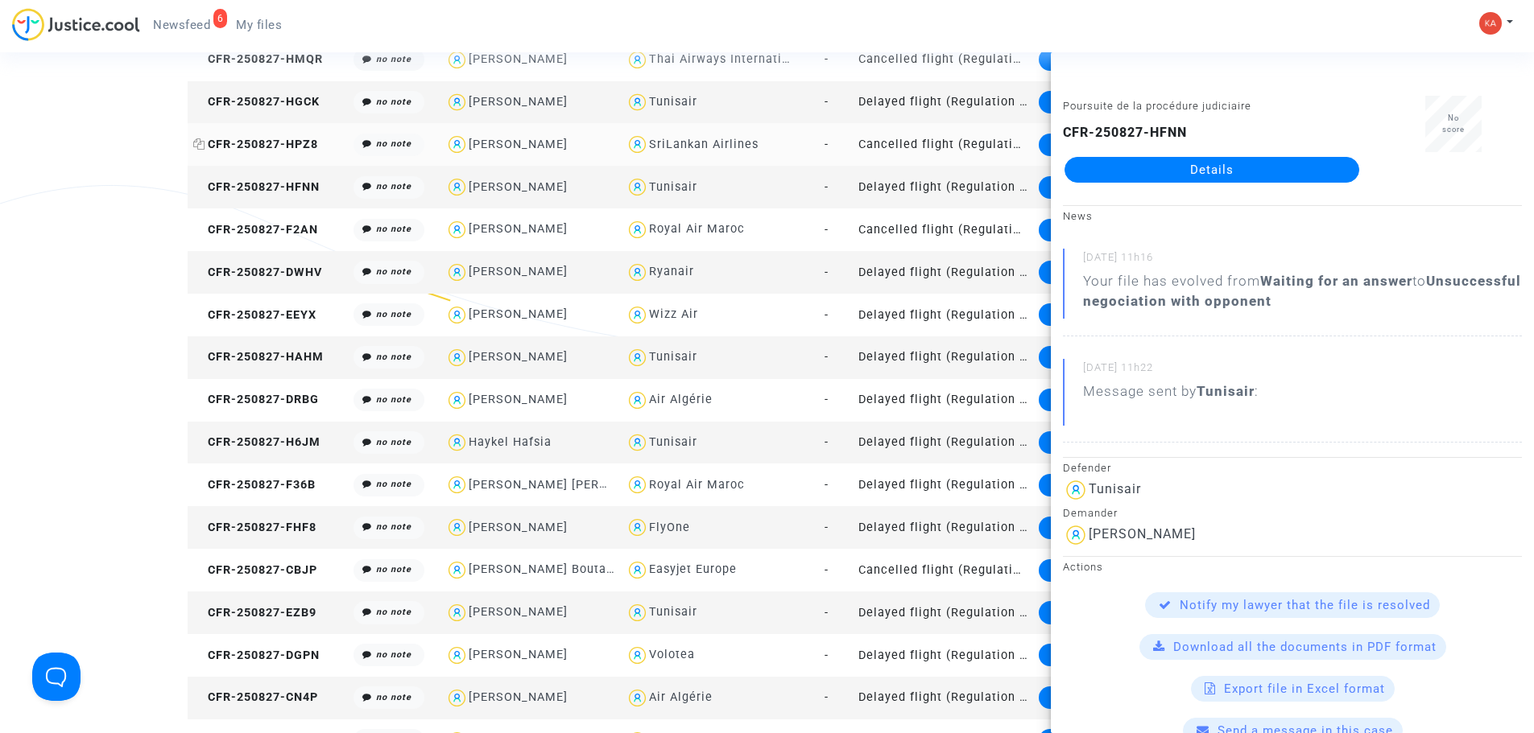
click at [258, 138] on span "CFR-250827-HPZ8" at bounding box center [255, 145] width 125 height 14
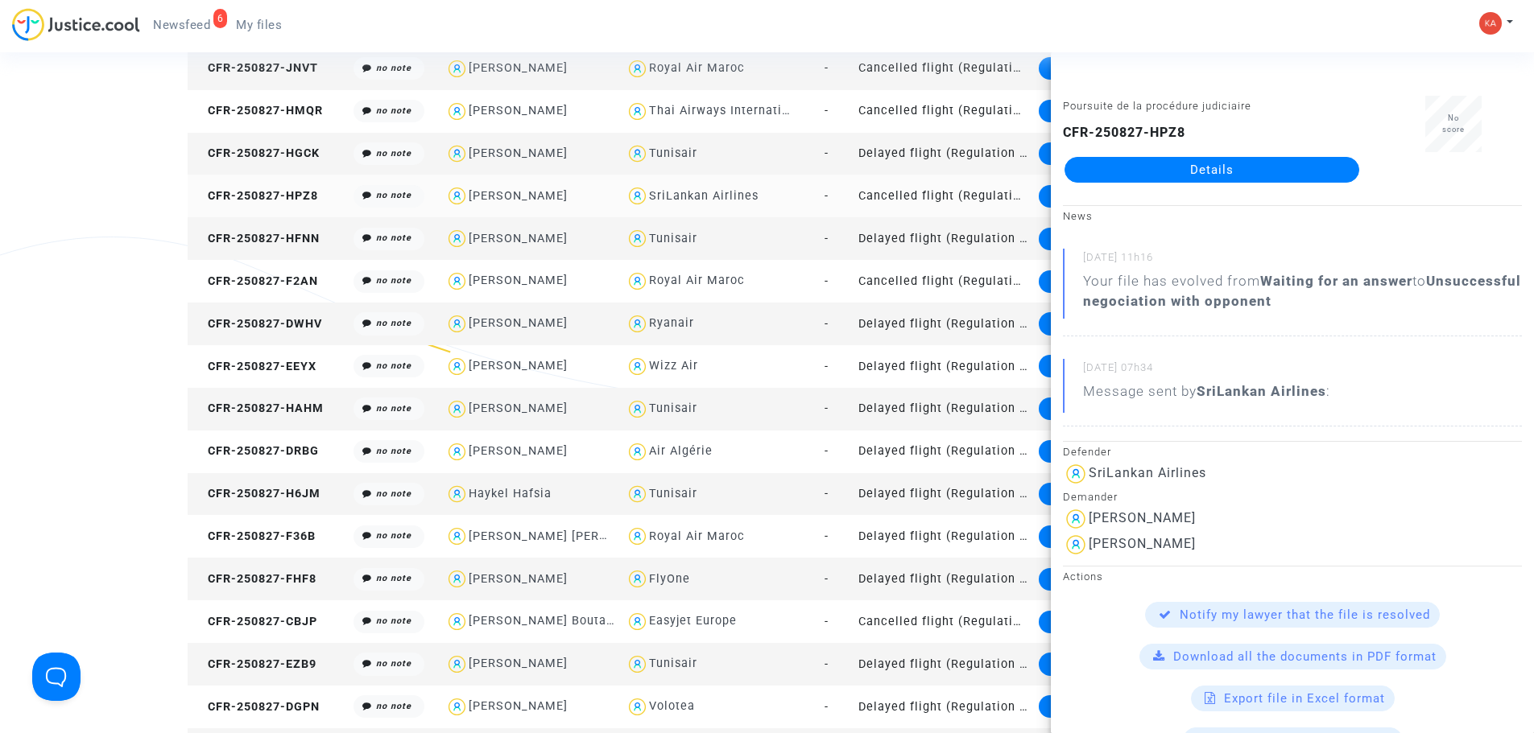
scroll to position [1021, 0]
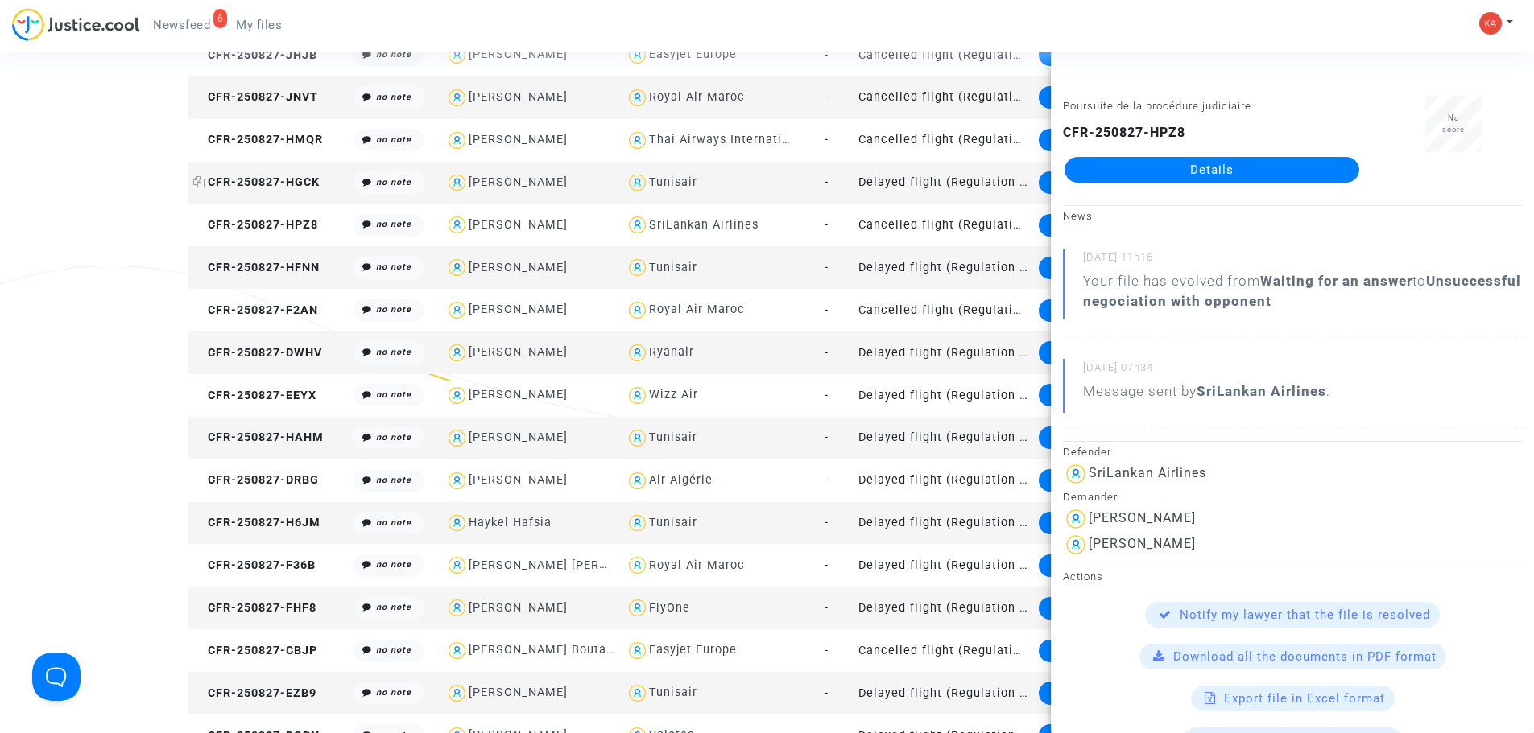
click at [244, 177] on span "CFR-250827-HGCK" at bounding box center [256, 183] width 126 height 14
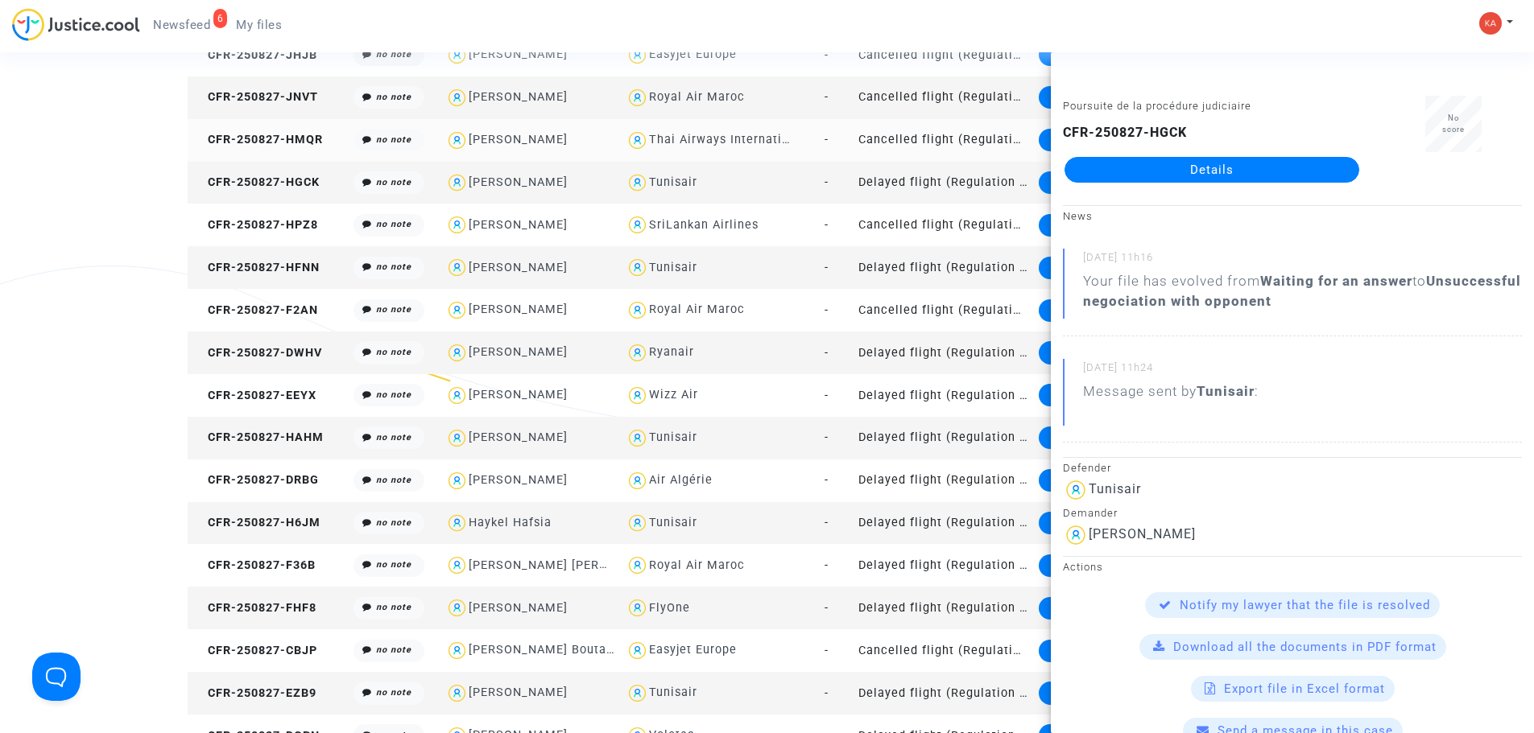
click at [257, 131] on td "CFR-250827-HMQR" at bounding box center [268, 140] width 161 height 43
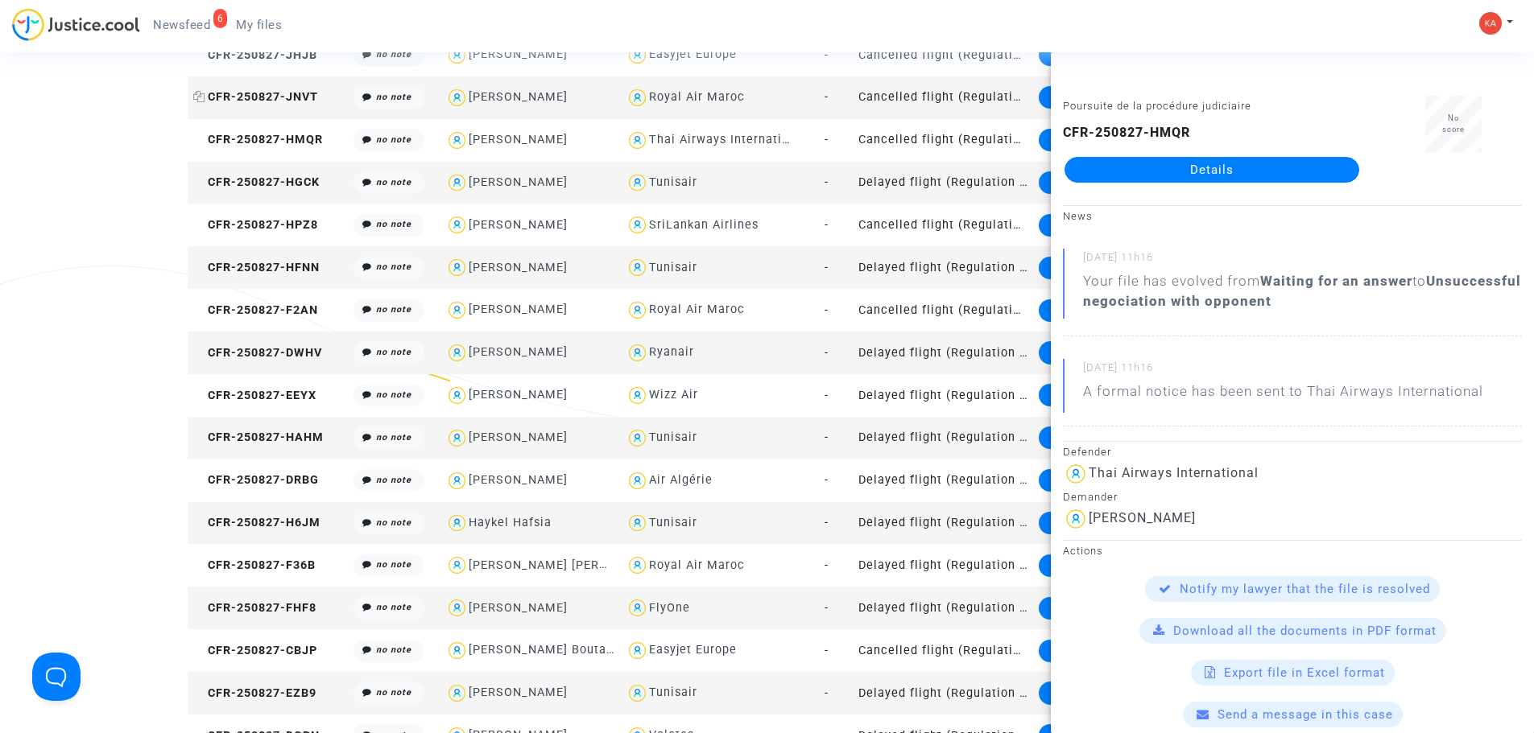
click at [258, 102] on span "CFR-250827-JNVT" at bounding box center [255, 97] width 125 height 14
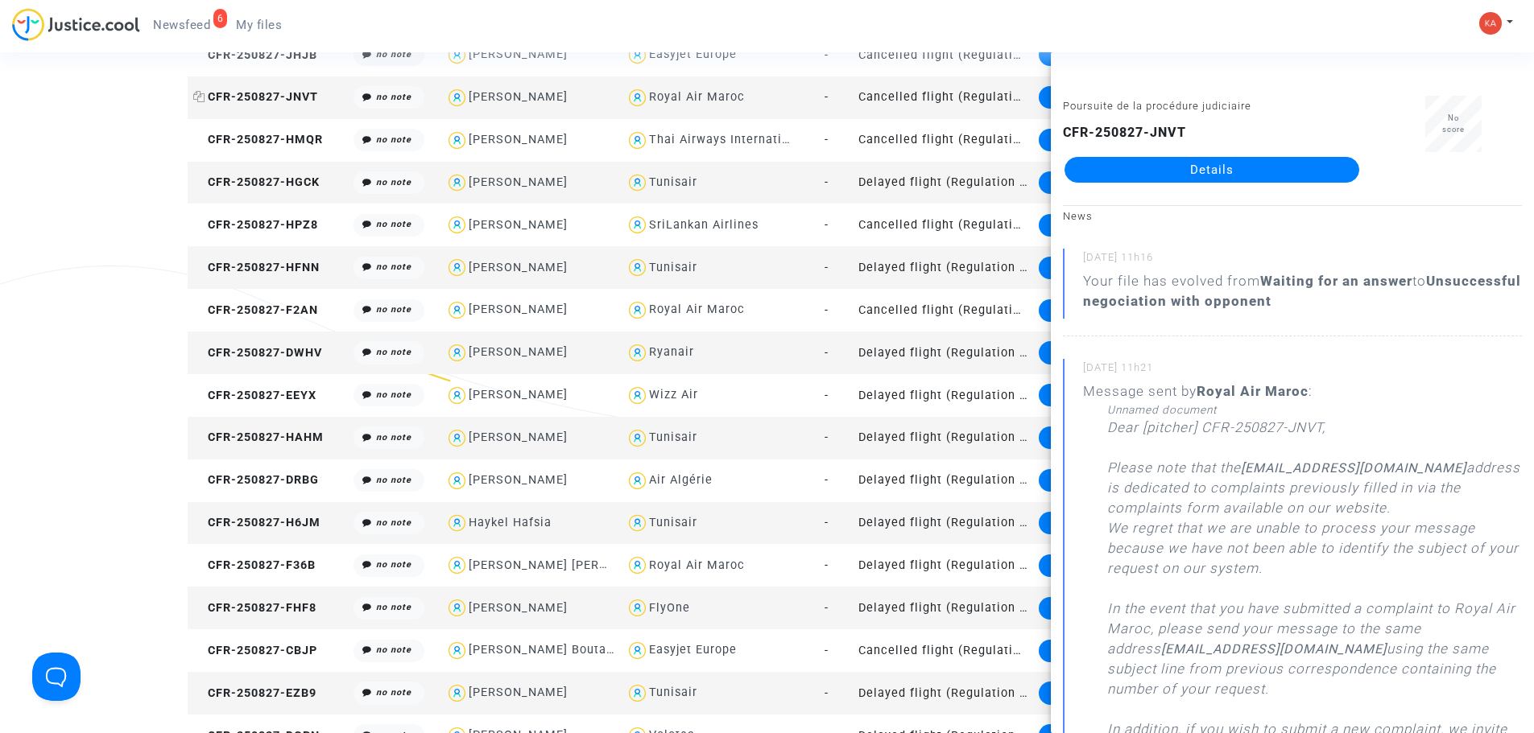
scroll to position [940, 0]
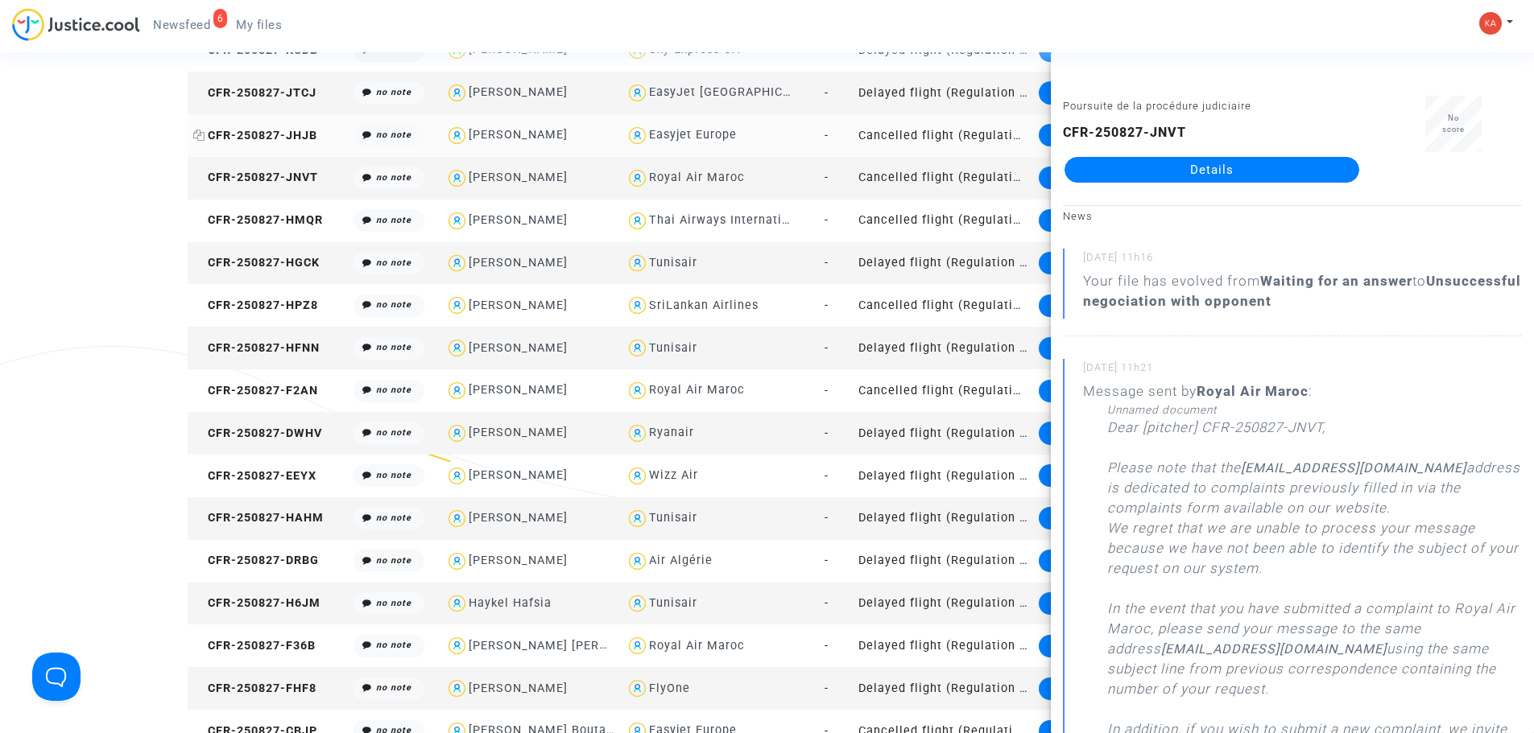
click at [247, 129] on span "CFR-250827-JHJB" at bounding box center [255, 136] width 124 height 14
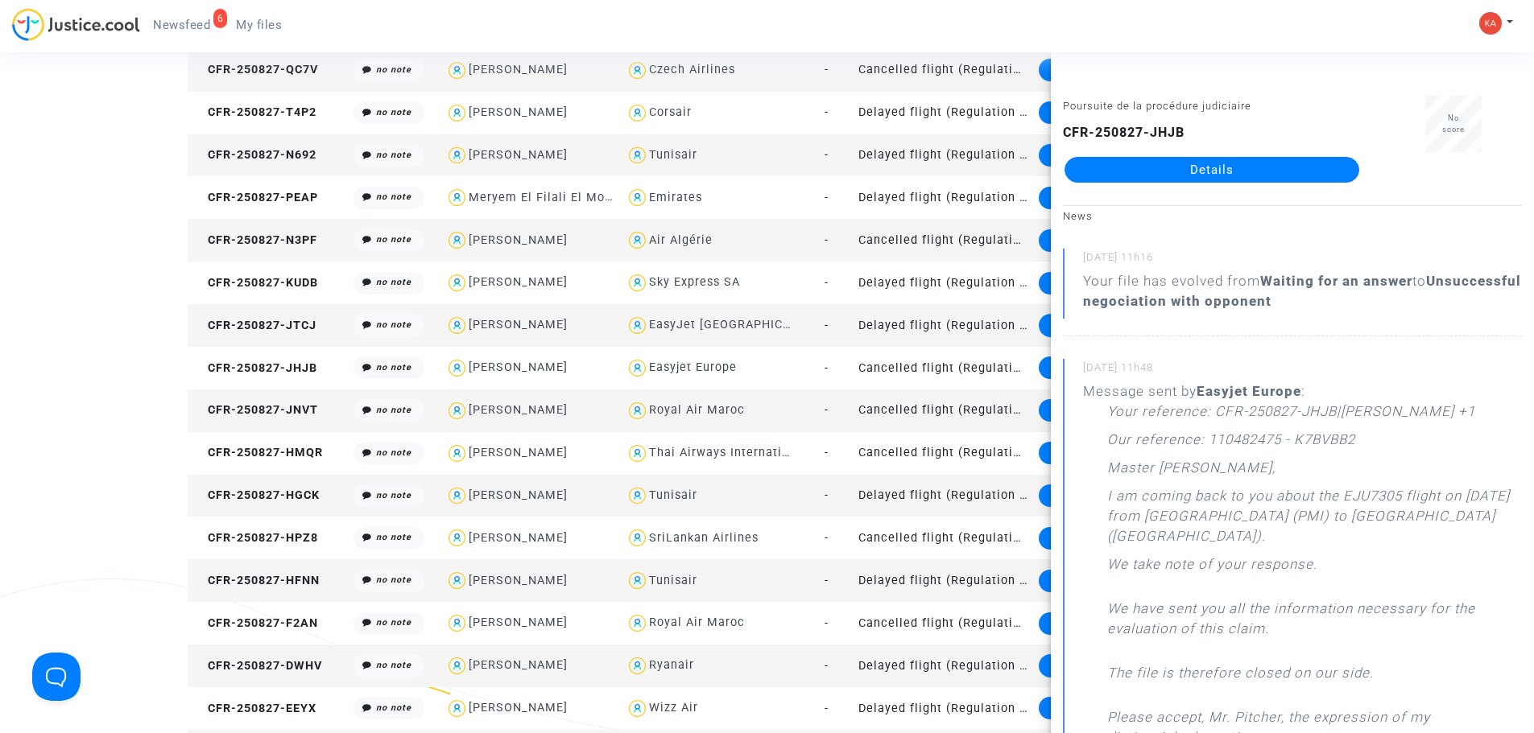
scroll to position [699, 0]
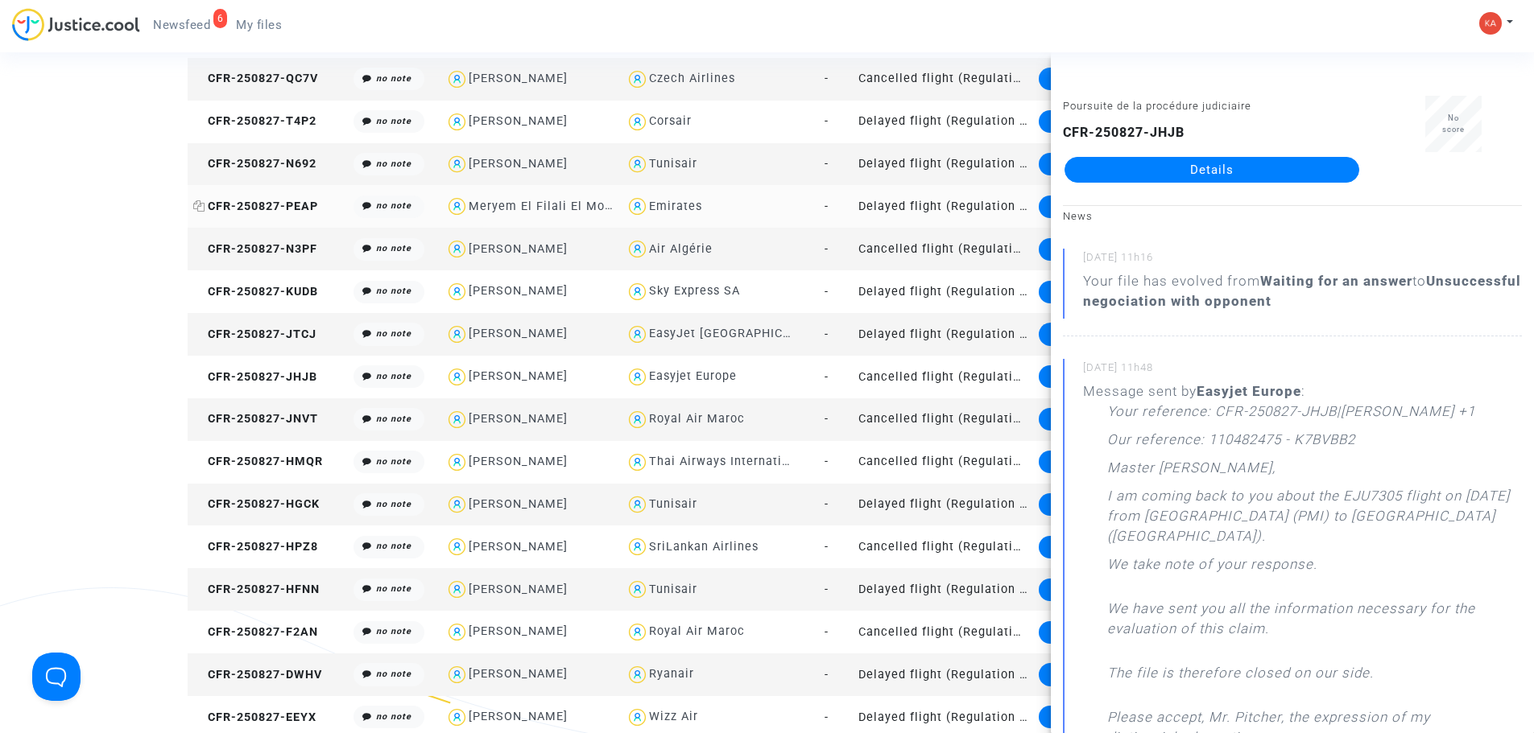
click at [242, 207] on span "CFR-250827-PEAP" at bounding box center [255, 207] width 125 height 14
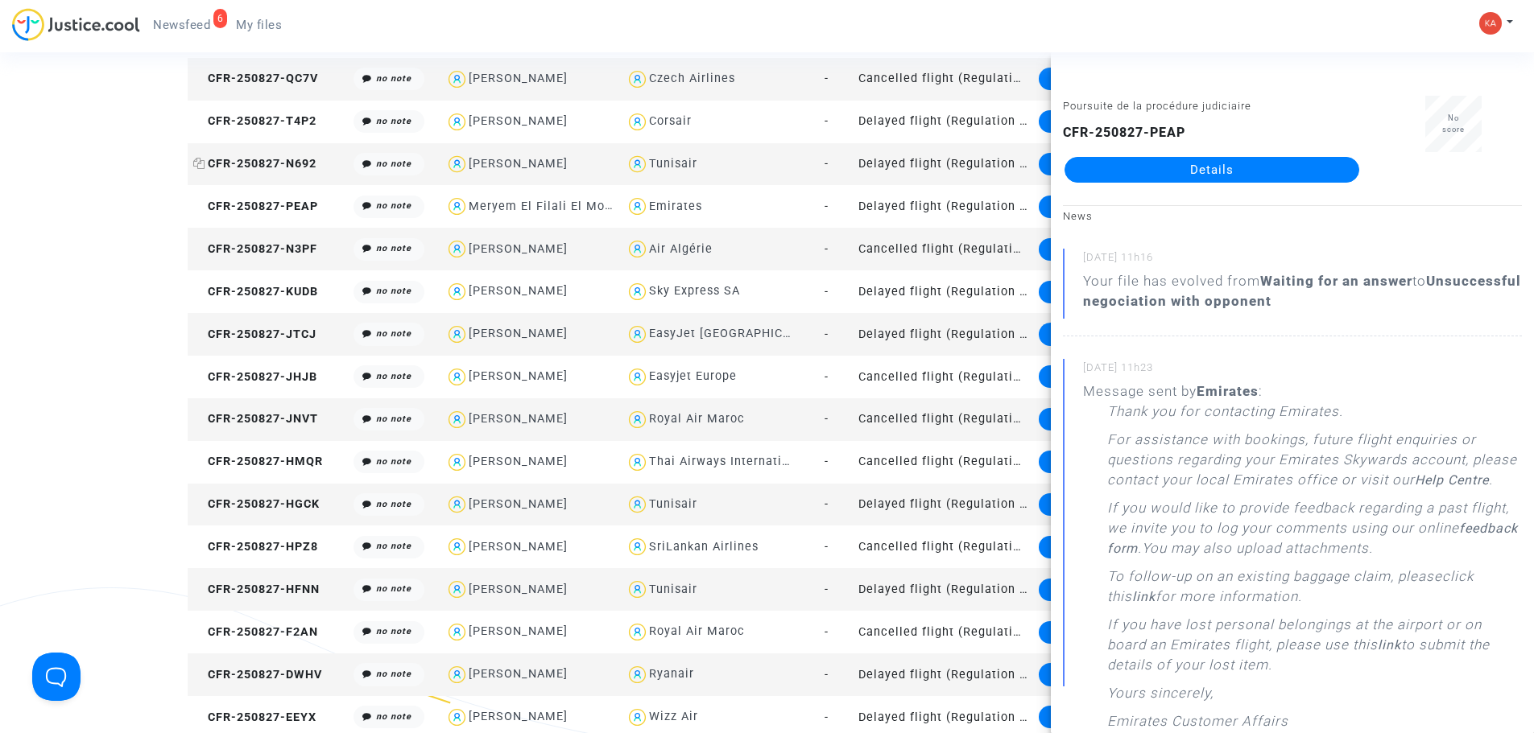
click at [252, 159] on span "CFR-250827-N692" at bounding box center [254, 164] width 123 height 14
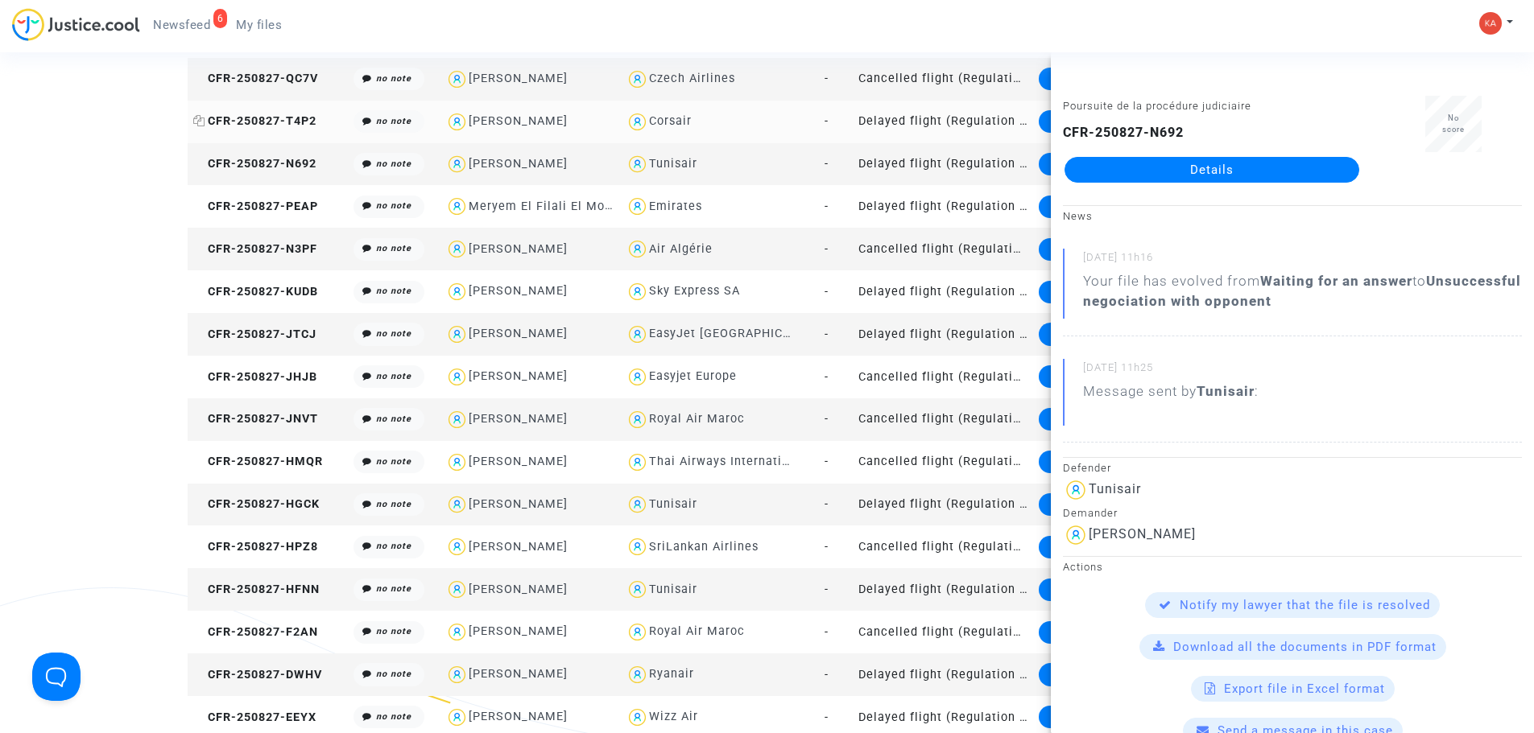
click at [257, 124] on span "CFR-250827-T4P2" at bounding box center [254, 121] width 123 height 14
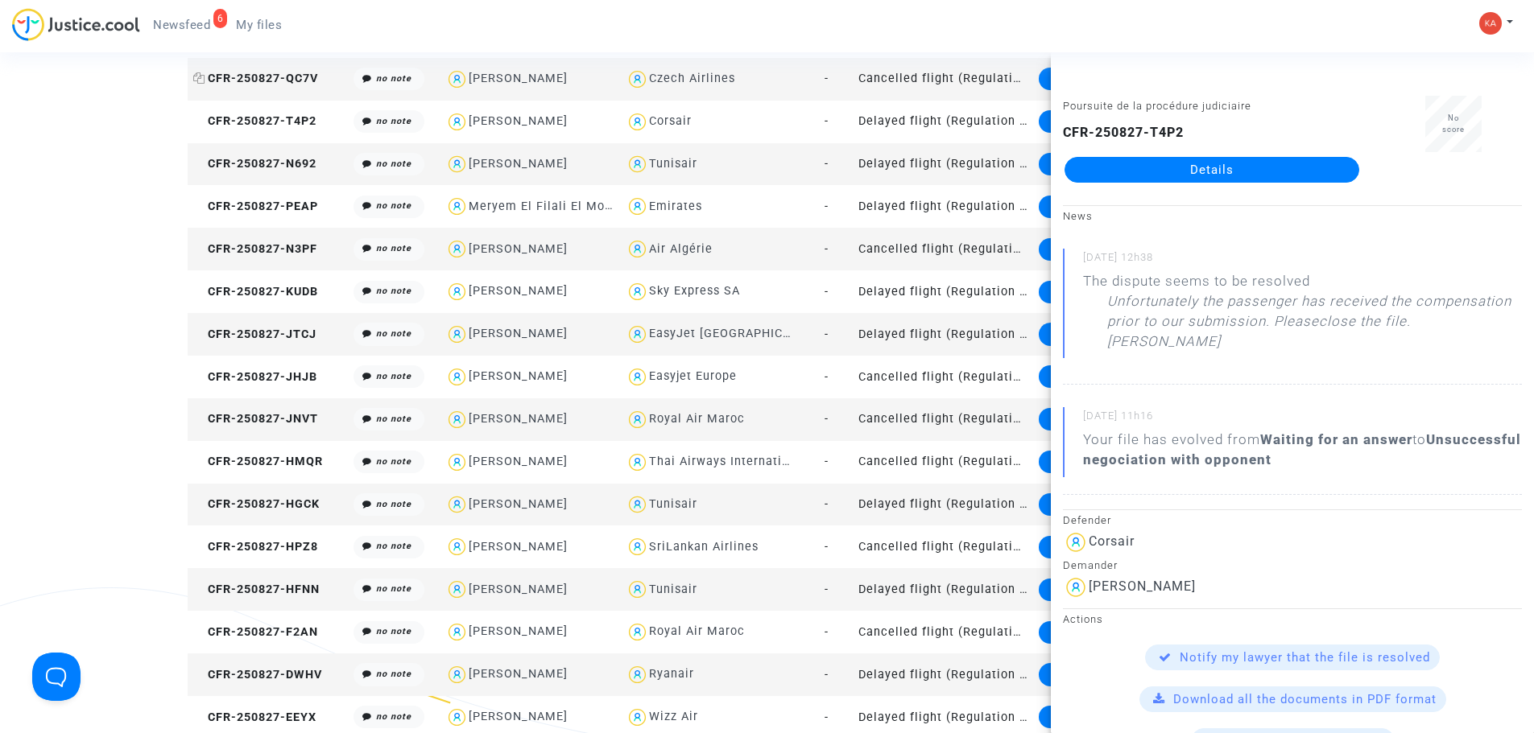
click at [266, 74] on span "CFR-250827-QC7V" at bounding box center [255, 79] width 125 height 14
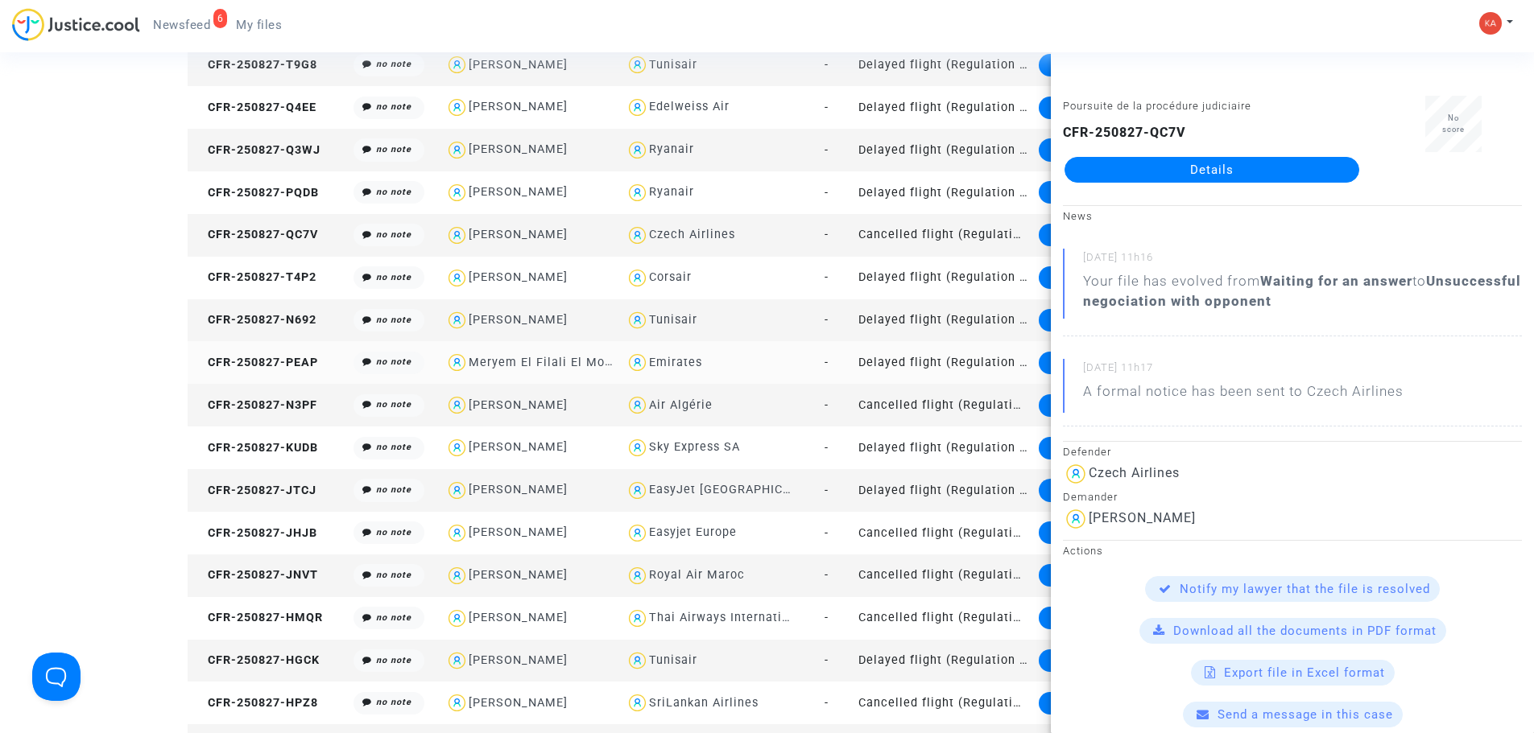
scroll to position [377, 0]
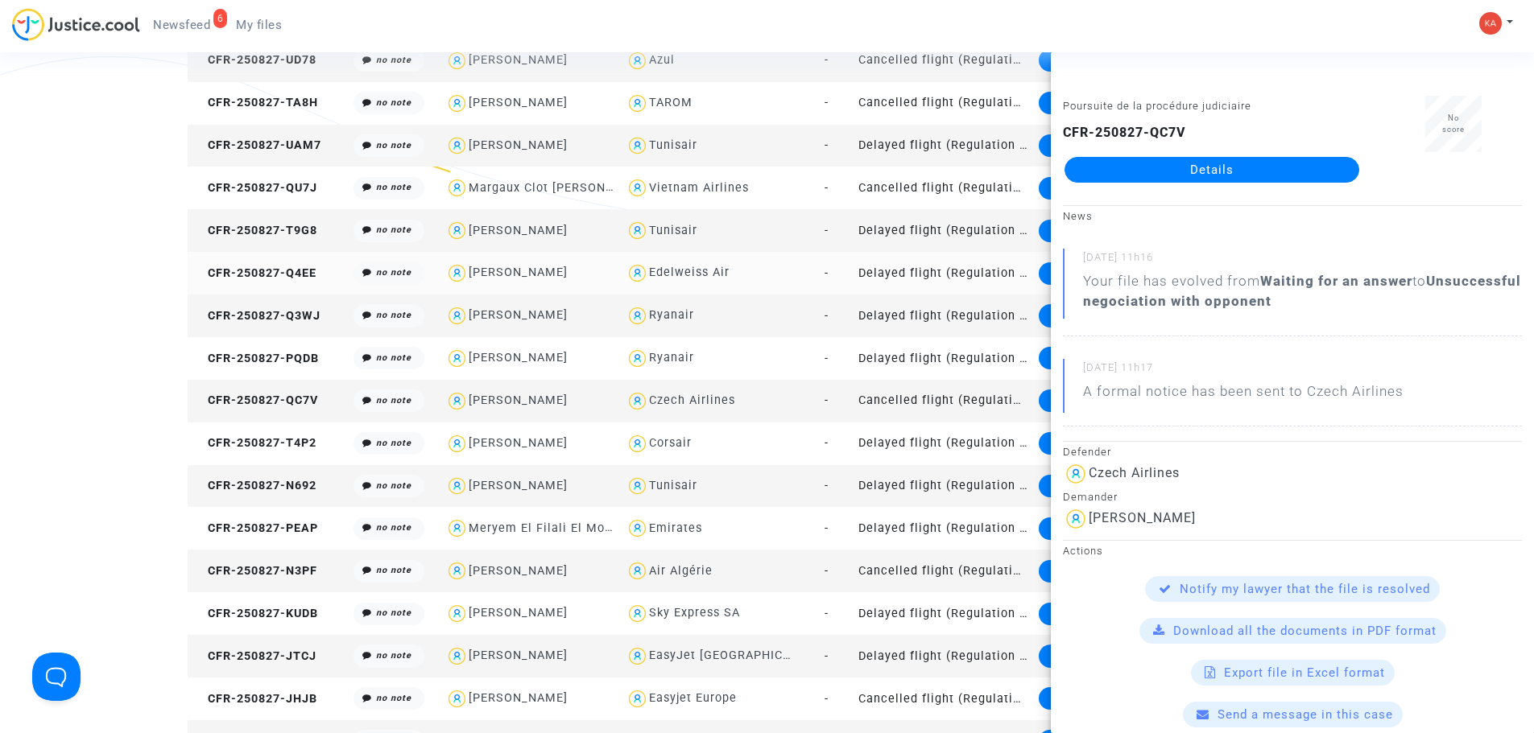
click at [237, 263] on td "CFR-250827-Q4EE" at bounding box center [268, 273] width 161 height 43
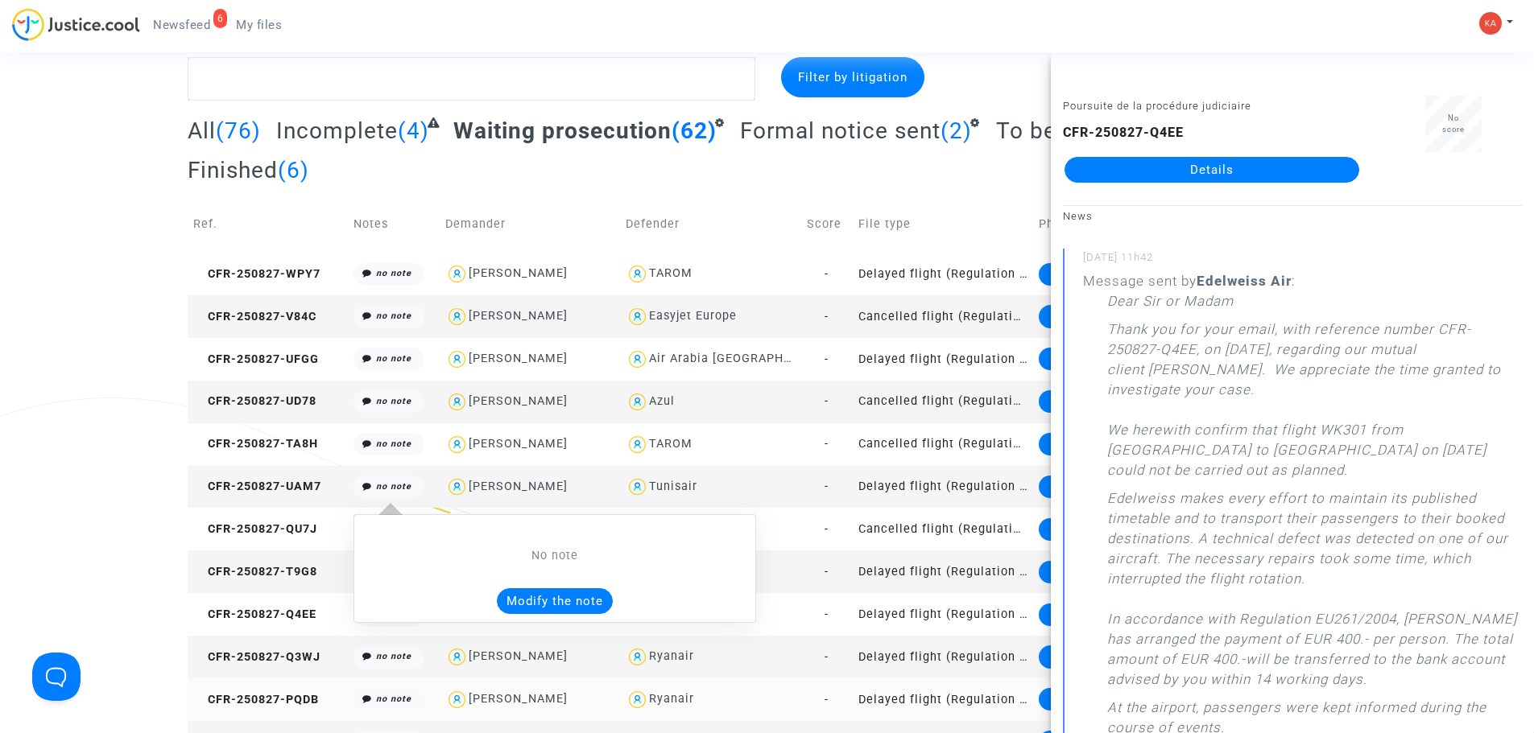
scroll to position [0, 0]
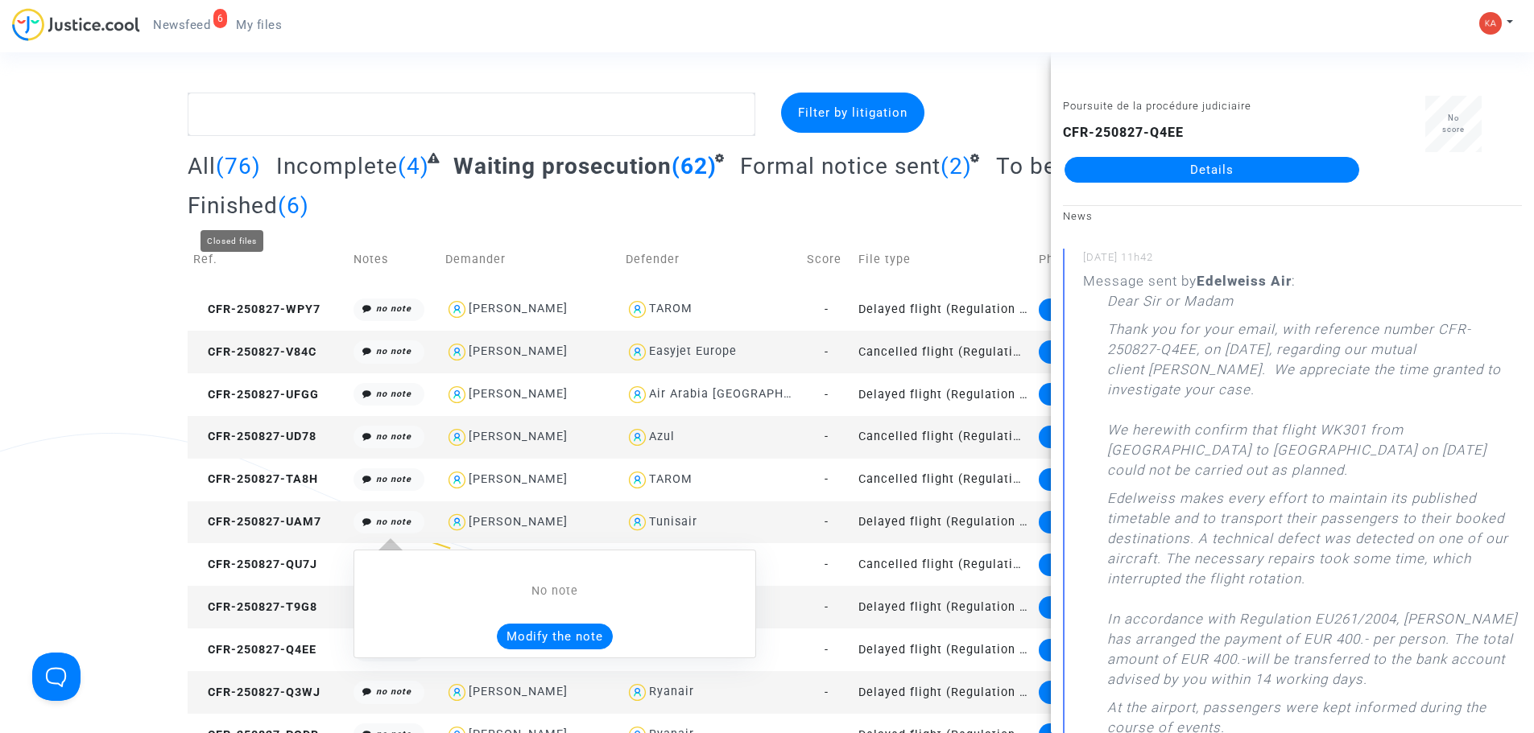
click at [222, 213] on span "Finished" at bounding box center [233, 205] width 90 height 27
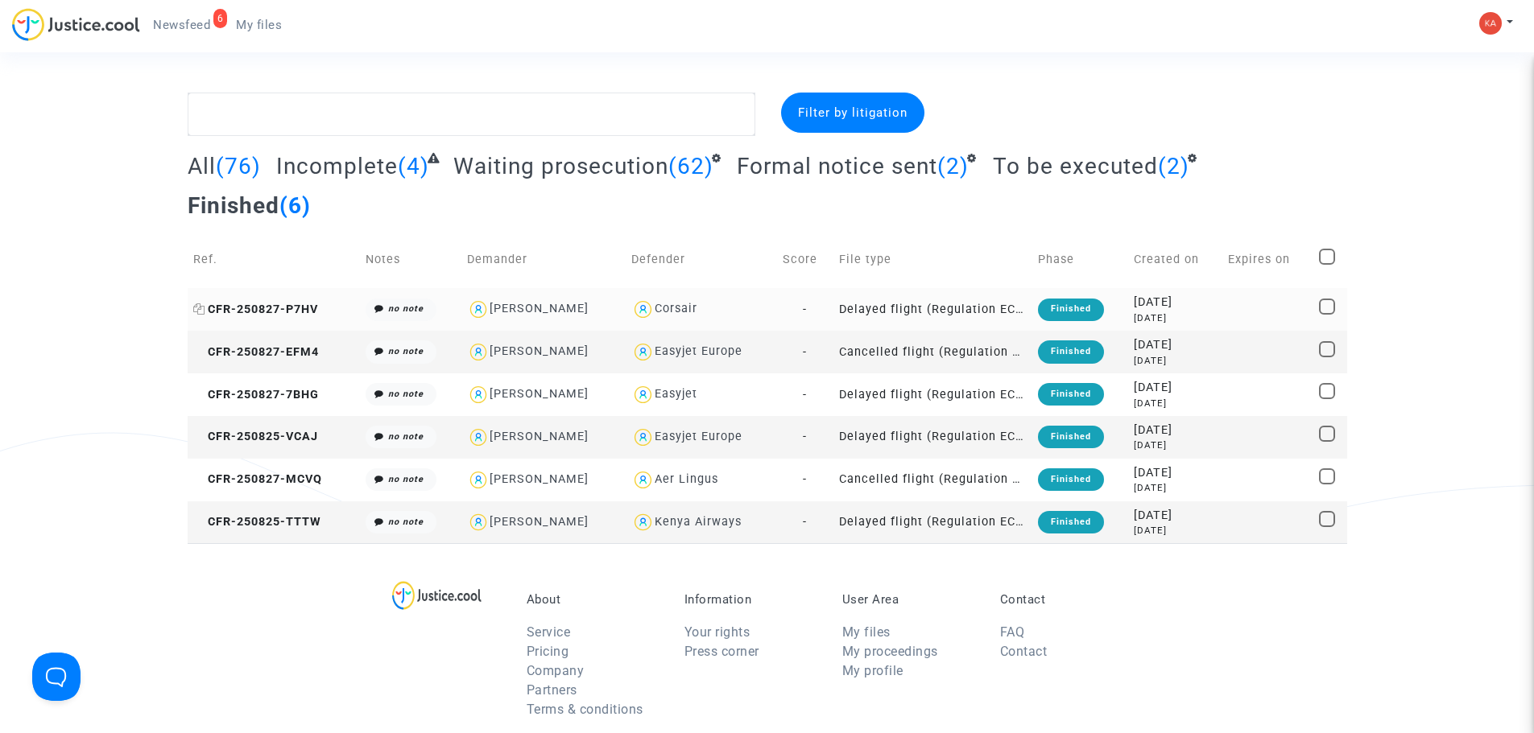
click at [266, 303] on span "CFR-250827-P7HV" at bounding box center [255, 310] width 125 height 14
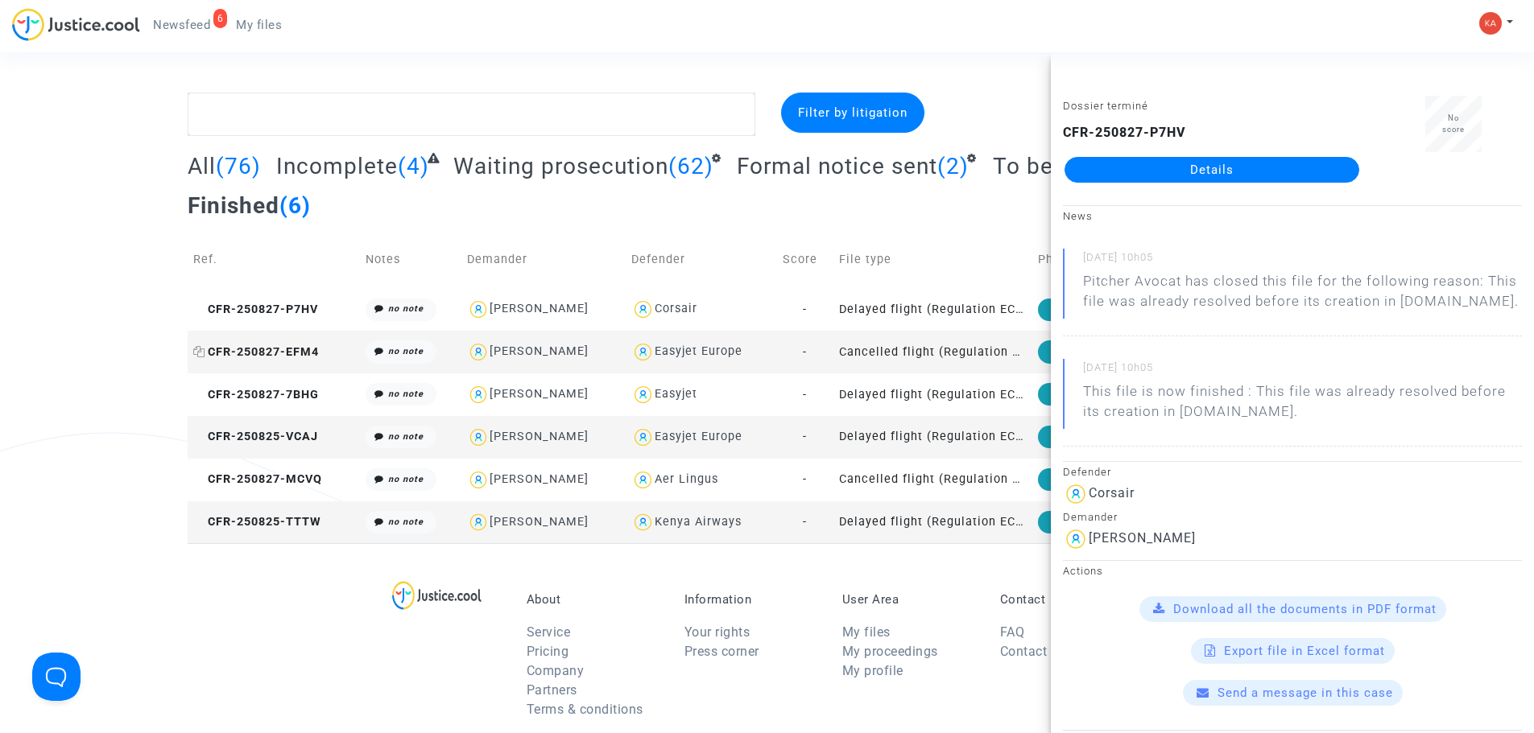
click at [265, 345] on span "CFR-250827-EFM4" at bounding box center [256, 352] width 126 height 14
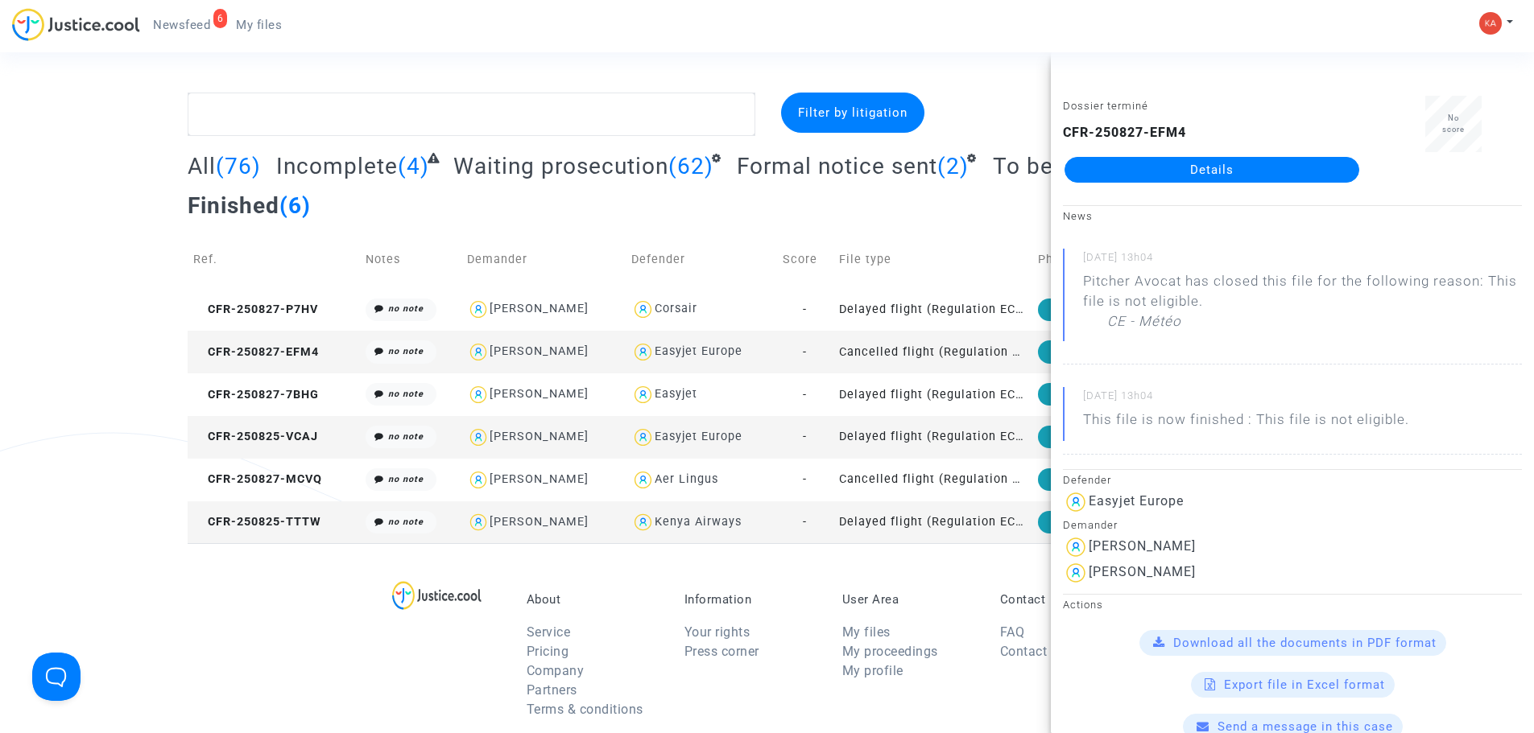
drag, startPoint x: 1198, startPoint y: 128, endPoint x: 1049, endPoint y: 129, distance: 149.0
click at [1049, 129] on ng-component "Filter by litigation All (76) Incomplete (4) Waiting prosecution (62) Formal no…" at bounding box center [767, 318] width 1159 height 451
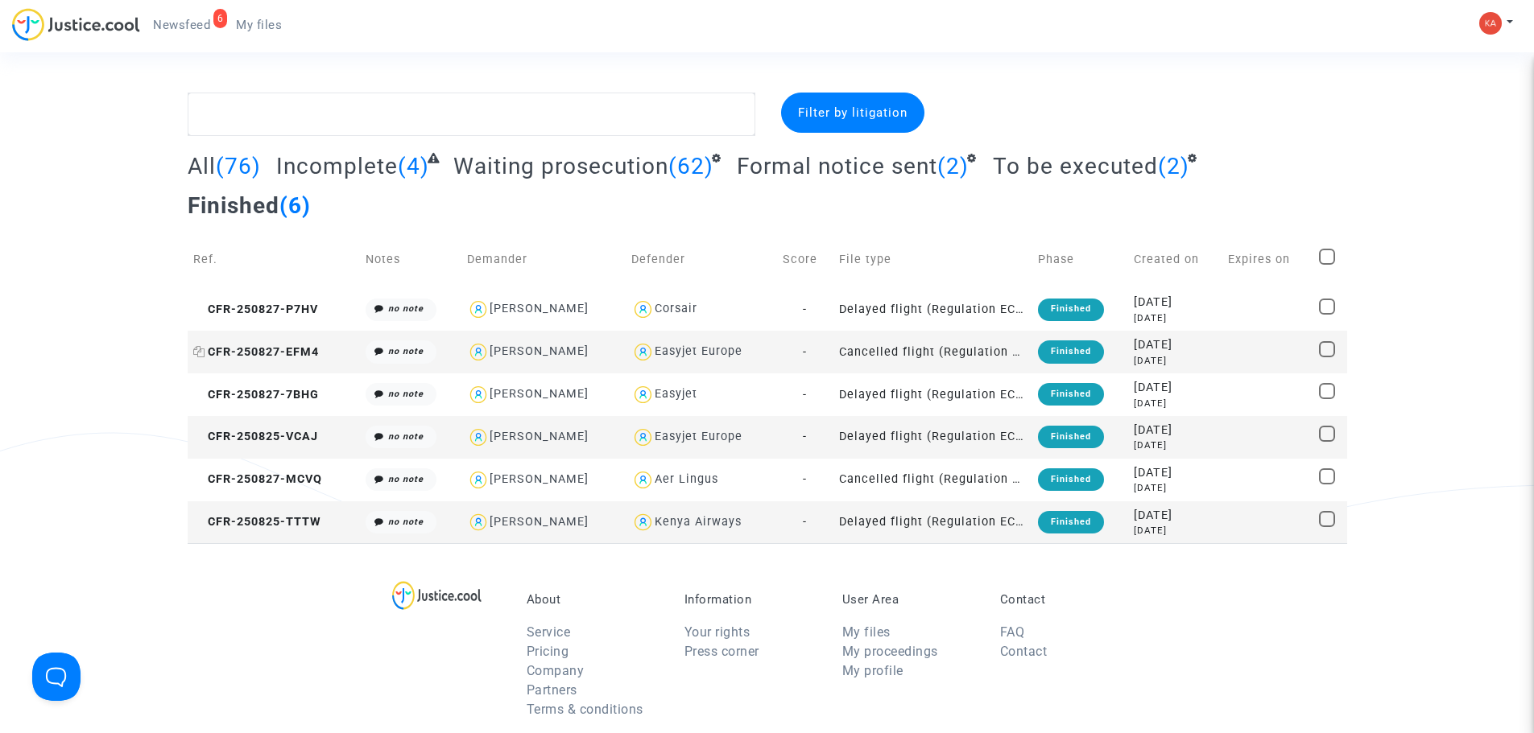
click at [287, 345] on span "CFR-250827-EFM4" at bounding box center [256, 352] width 126 height 14
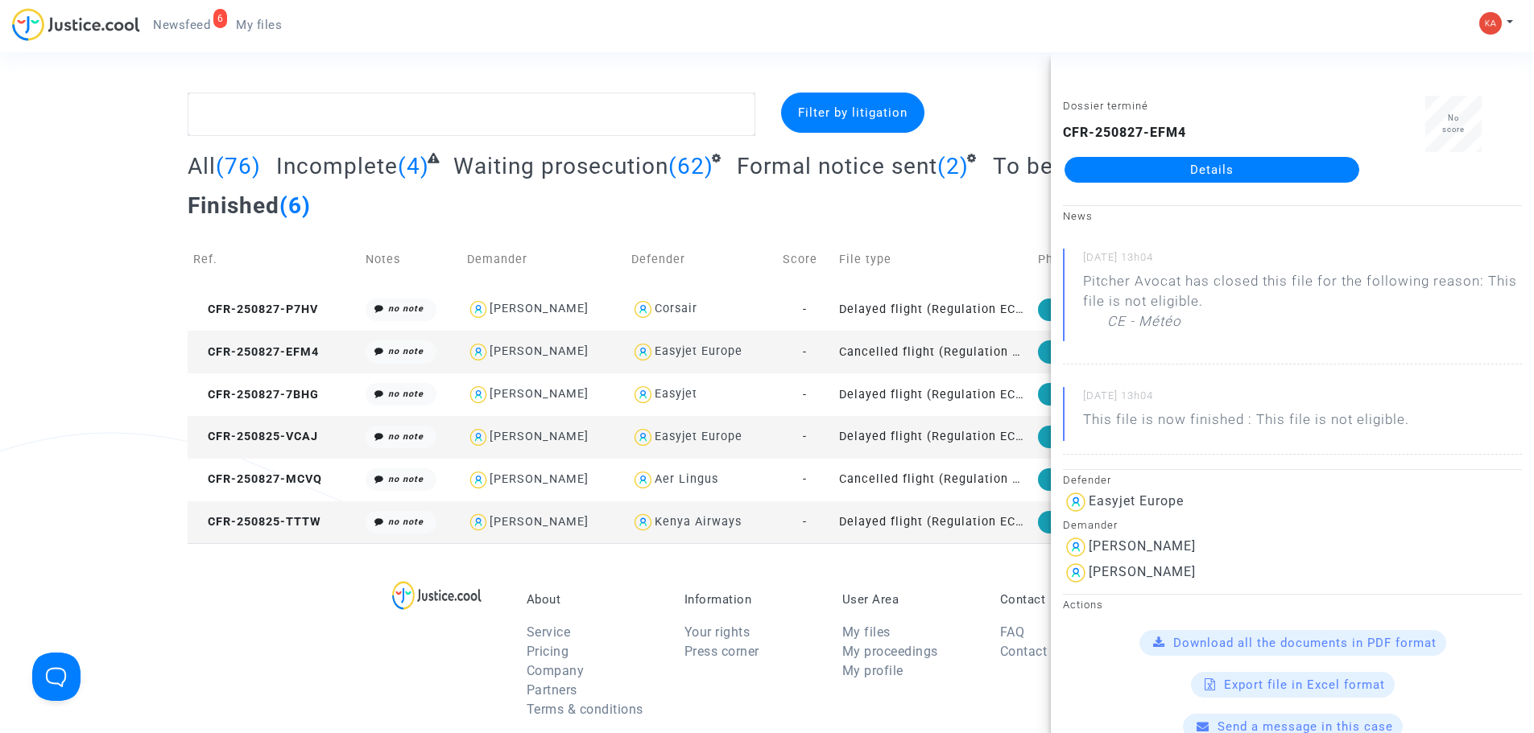
drag, startPoint x: 1204, startPoint y: 132, endPoint x: 1065, endPoint y: 131, distance: 138.5
click at [1065, 131] on div "CFR-250827-EFM4 Details" at bounding box center [1212, 153] width 298 height 60
copy b "CFR-250827-EFM4"
click at [287, 388] on span "CFR-250827-7BHG" at bounding box center [256, 395] width 126 height 14
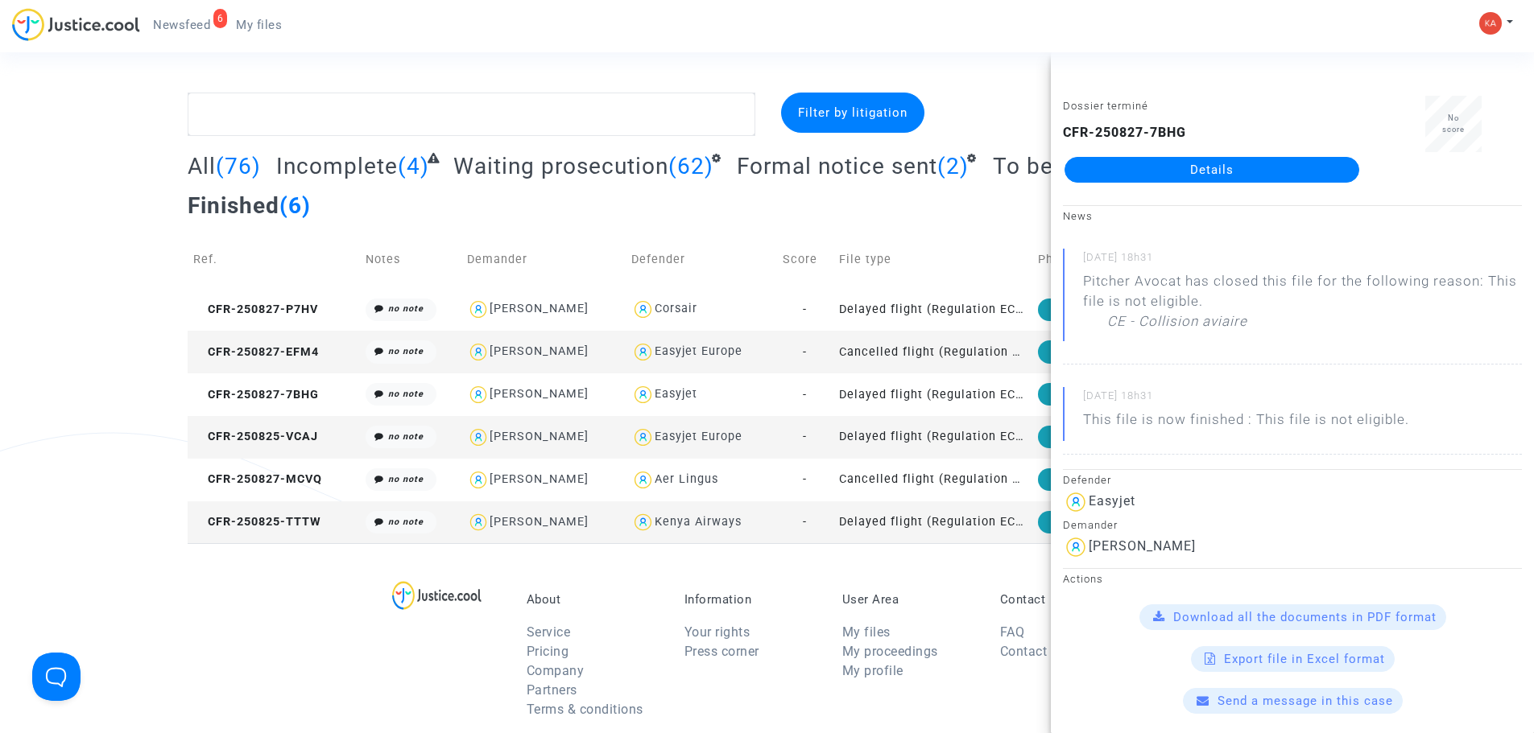
drag, startPoint x: 1170, startPoint y: 129, endPoint x: 1059, endPoint y: 126, distance: 111.1
click at [1059, 126] on div "Dossier terminé CFR-250827-7BHG Details" at bounding box center [1212, 146] width 322 height 101
copy b "CFR-250827-7BHG"
click at [268, 430] on span "CFR-250825-VCAJ" at bounding box center [255, 437] width 125 height 14
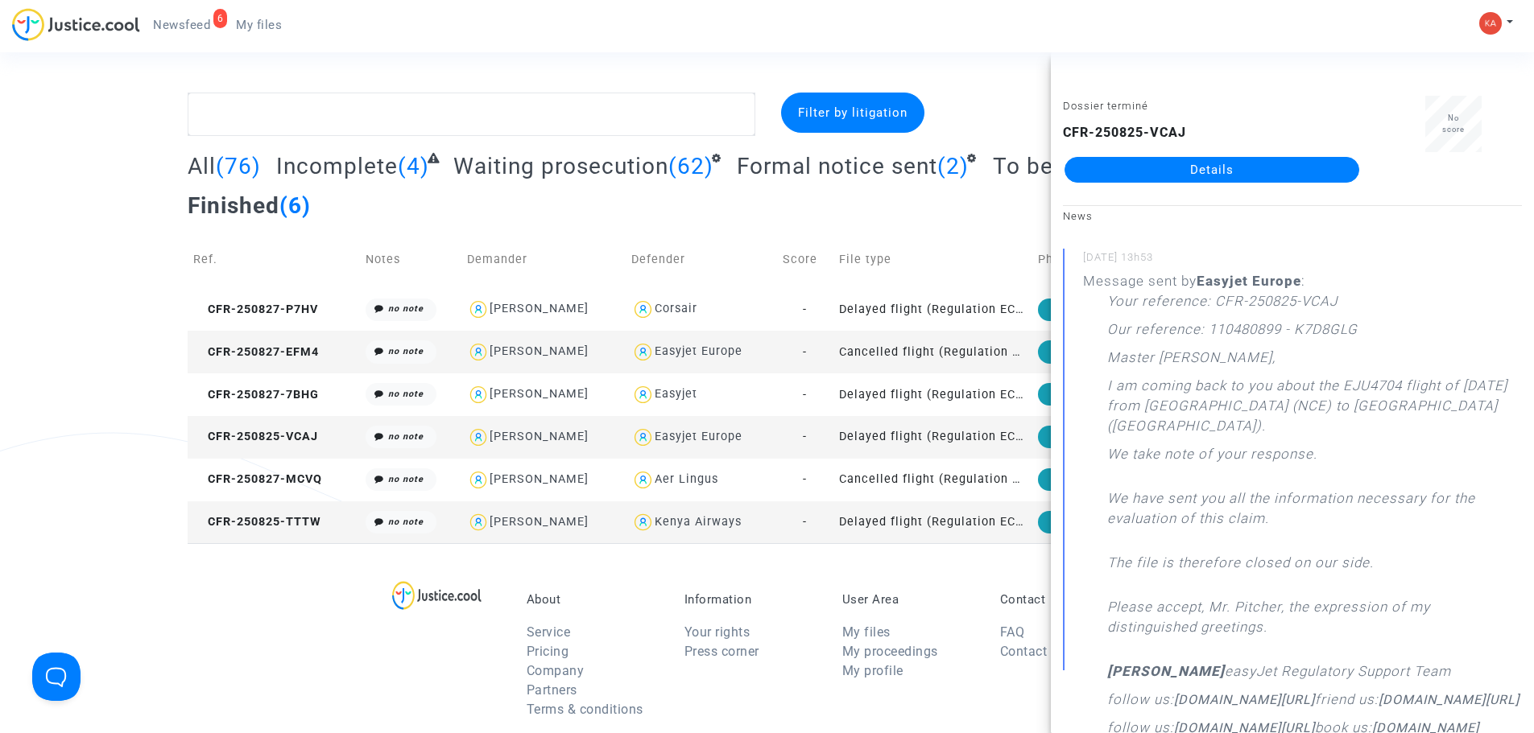
drag, startPoint x: 1192, startPoint y: 129, endPoint x: 1062, endPoint y: 122, distance: 129.8
click at [1062, 122] on div "Dossier terminé CFR-250825-VCAJ Details" at bounding box center [1212, 146] width 322 height 101
copy b "CFR-250825-VCAJ"
click at [295, 473] on span "CFR-250827-MCVQ" at bounding box center [257, 480] width 129 height 14
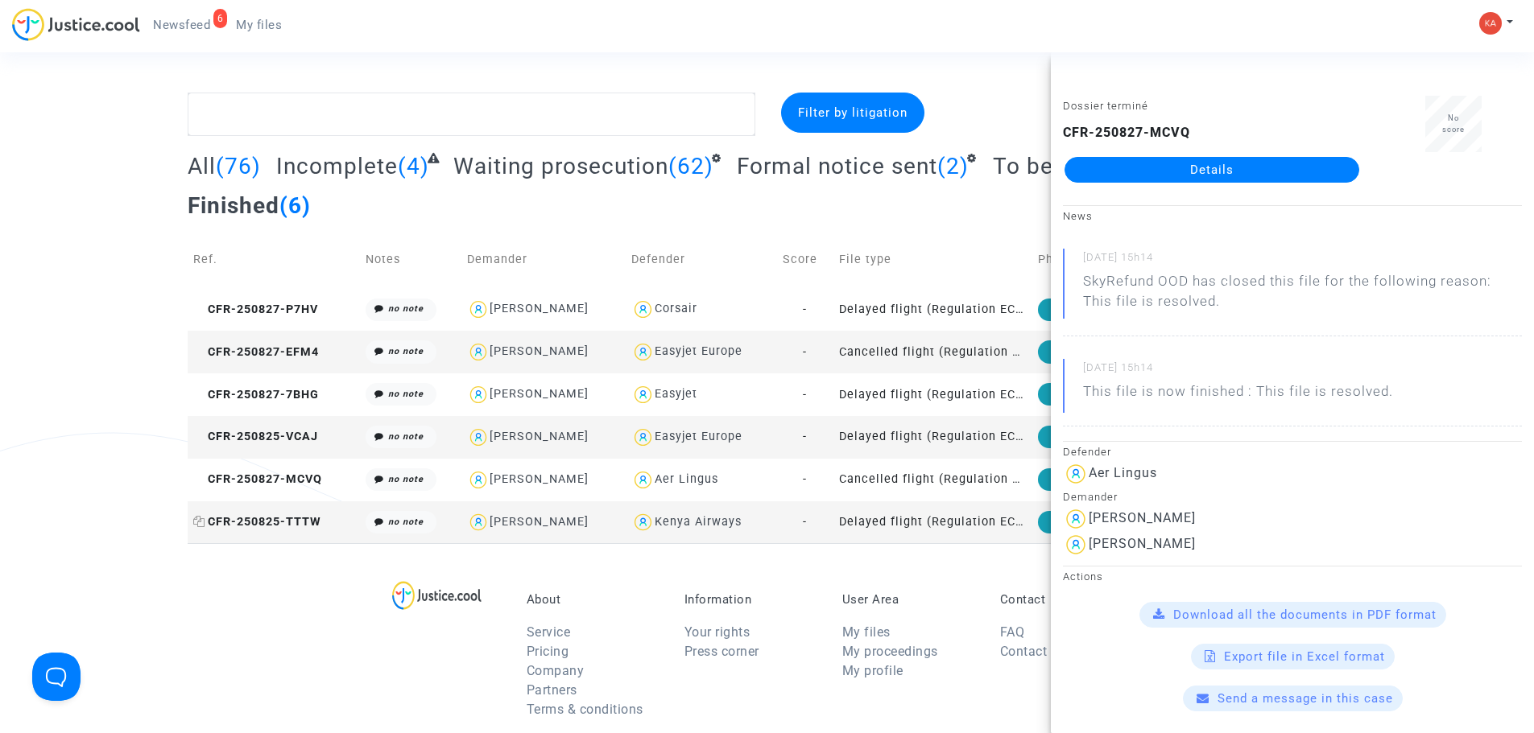
click at [275, 515] on span "CFR-250825-TTTW" at bounding box center [257, 522] width 128 height 14
click at [1003, 65] on section "Filter by litigation All (76) Incomplete (4) Waiting prosecution (62) Formal no…" at bounding box center [767, 571] width 1534 height 1142
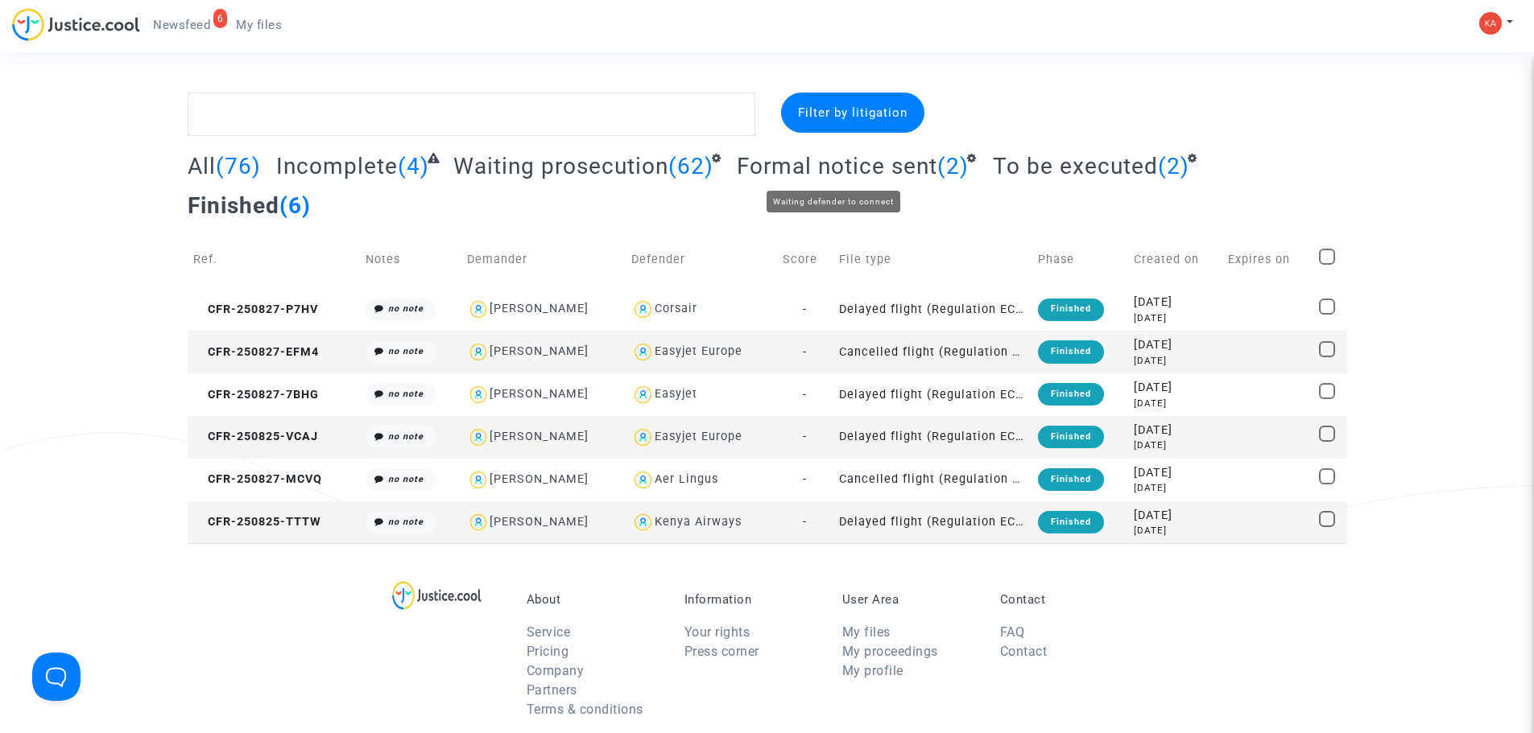
click at [900, 165] on span "Formal notice sent" at bounding box center [837, 166] width 200 height 27
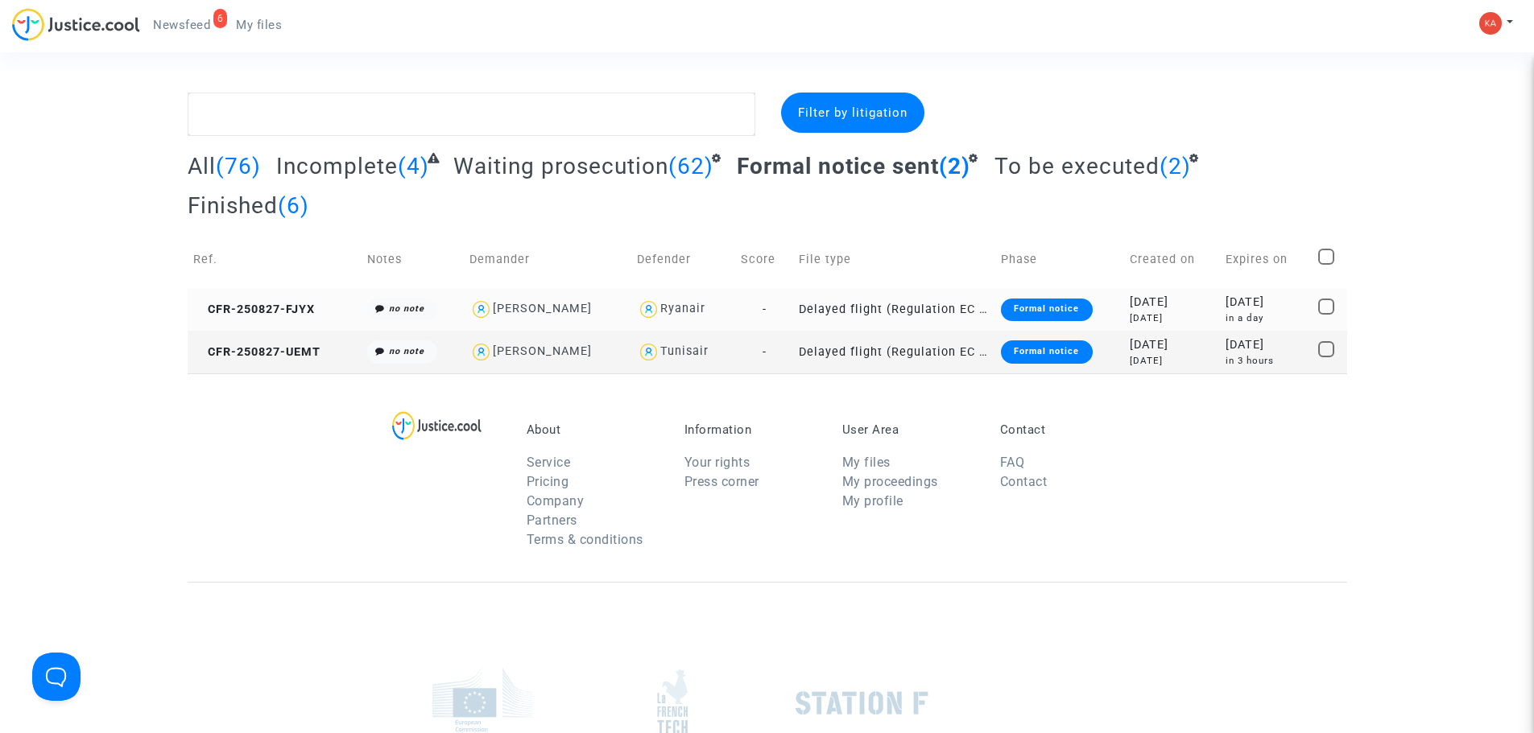
click at [249, 303] on copy "CFR-250827-FJYX" at bounding box center [254, 310] width 122 height 14
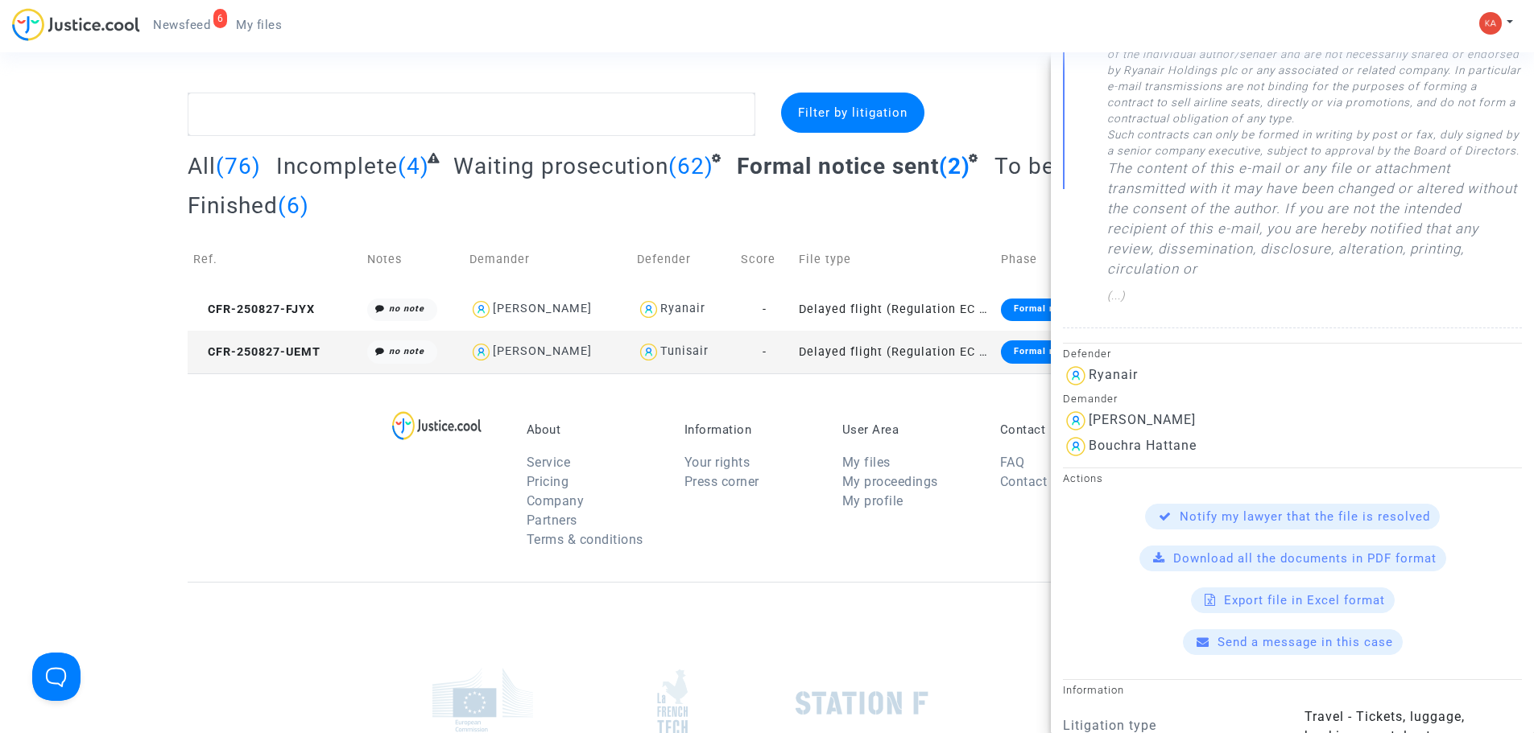
scroll to position [1449, 0]
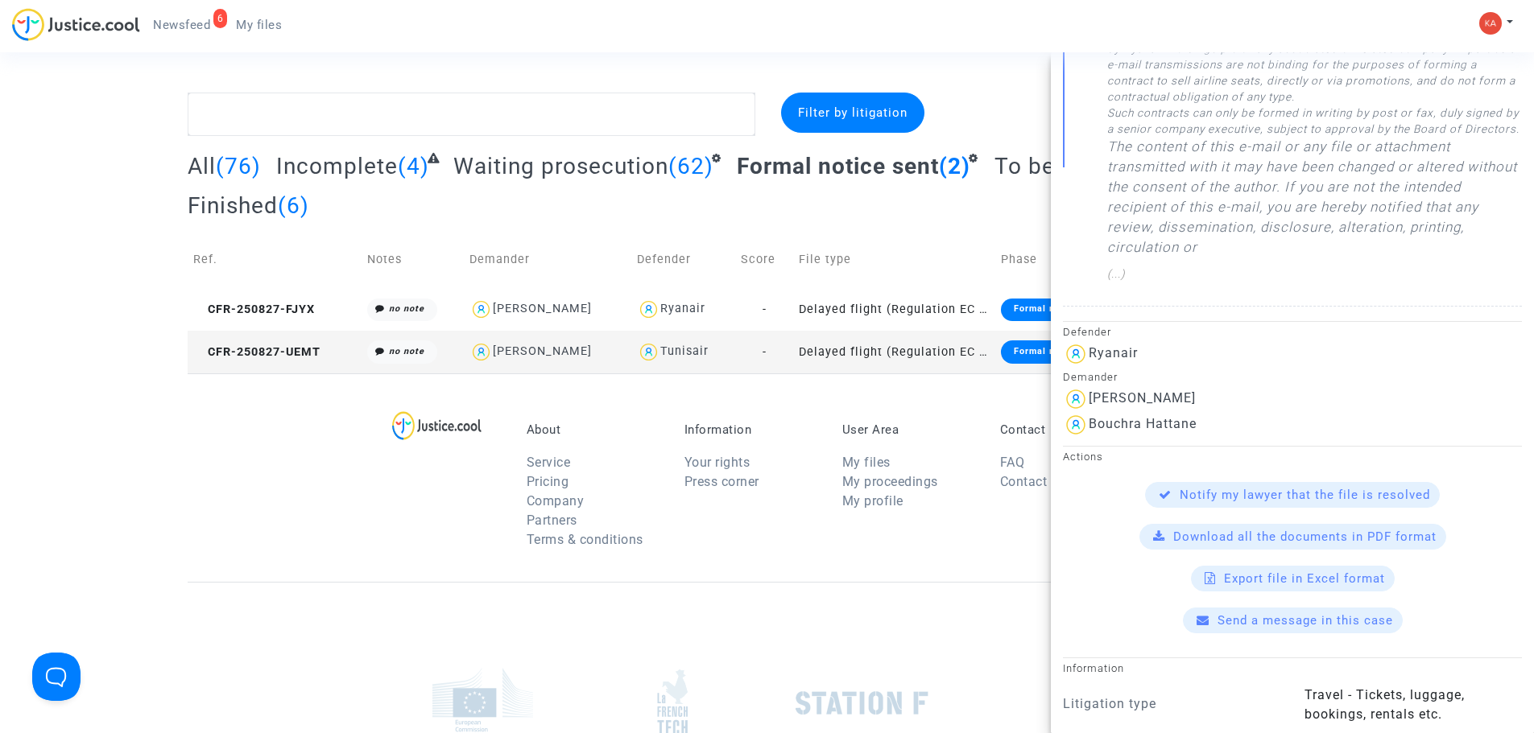
click at [565, 159] on span "Waiting prosecution" at bounding box center [560, 166] width 215 height 27
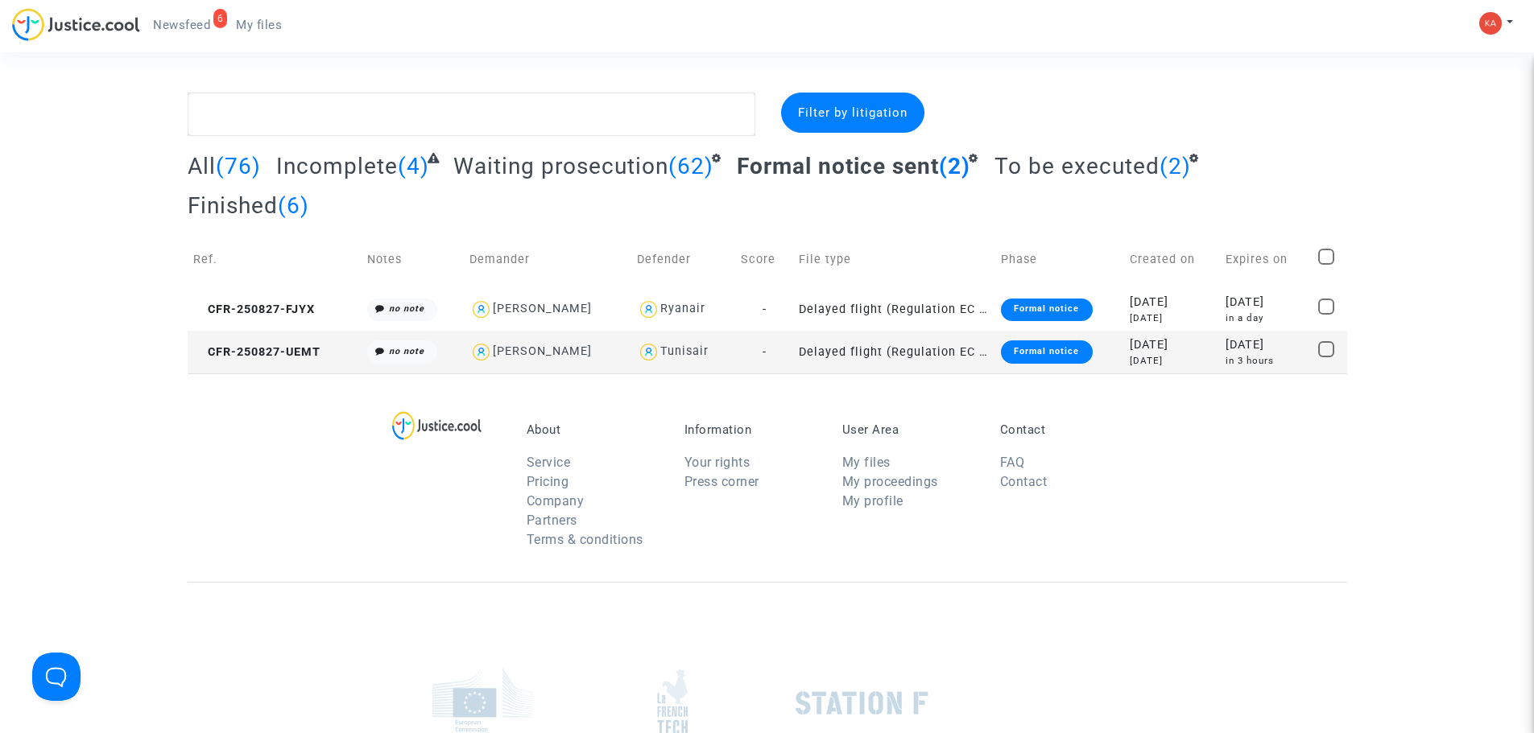
scroll to position [0, 0]
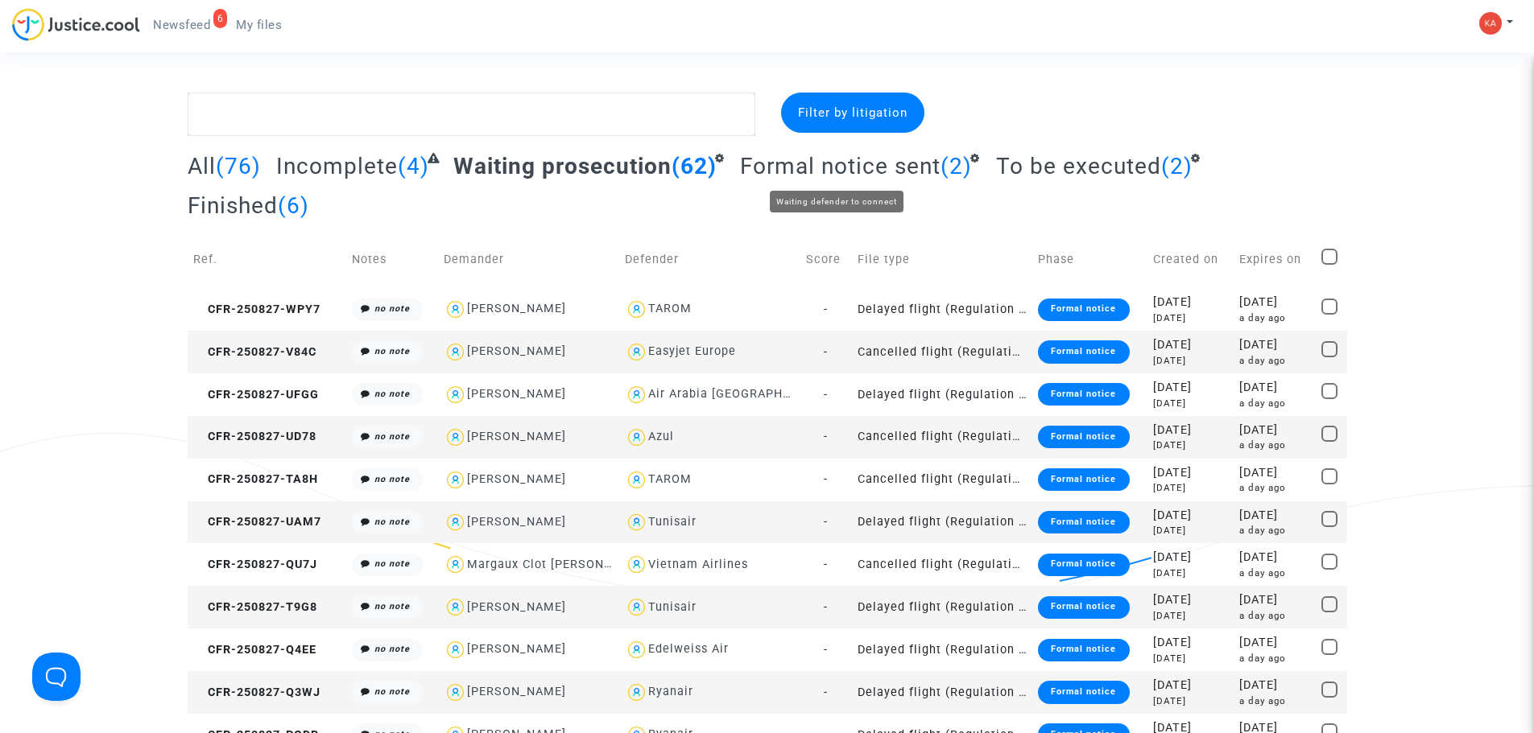
click at [812, 171] on span "Formal notice sent" at bounding box center [840, 166] width 200 height 27
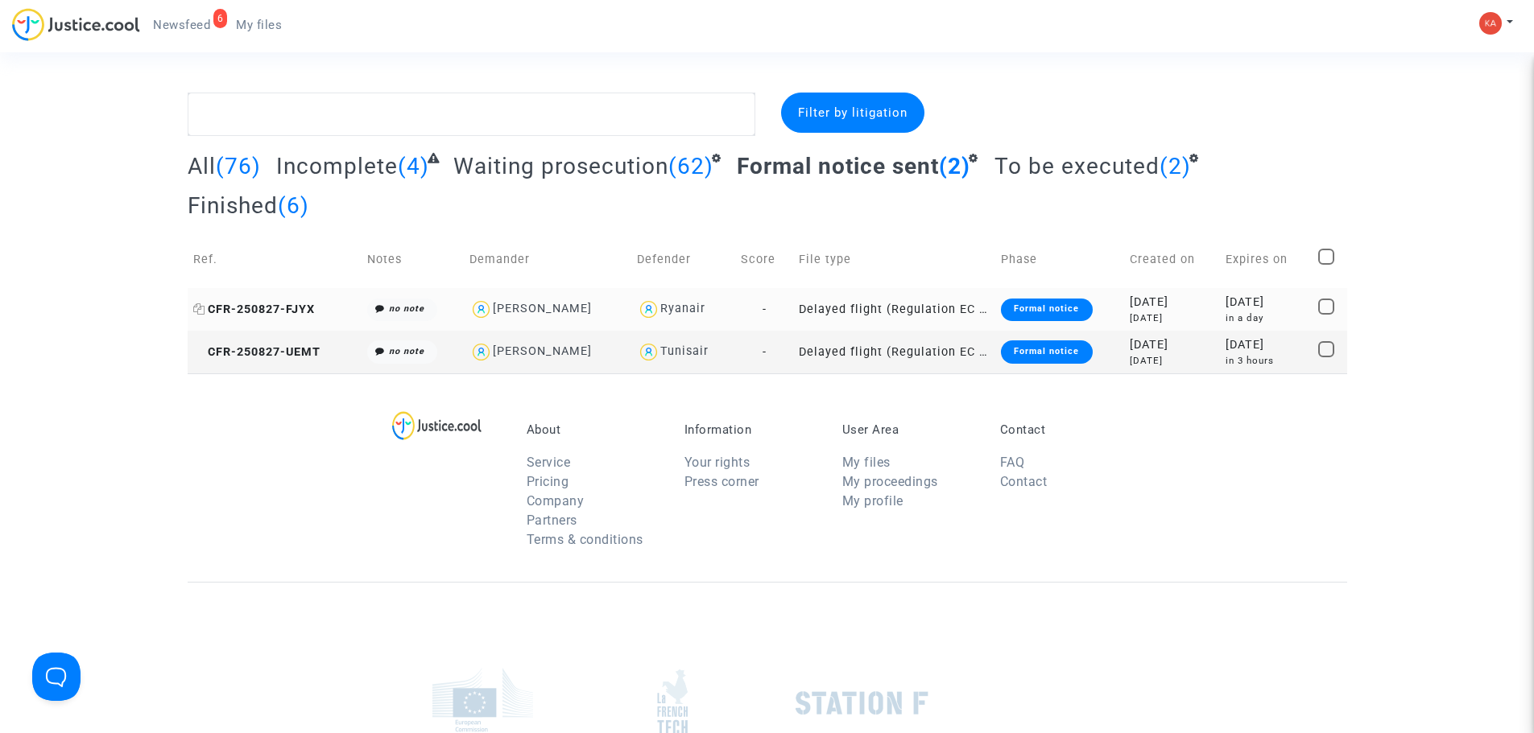
click at [256, 308] on span "CFR-250827-FJYX" at bounding box center [254, 310] width 122 height 14
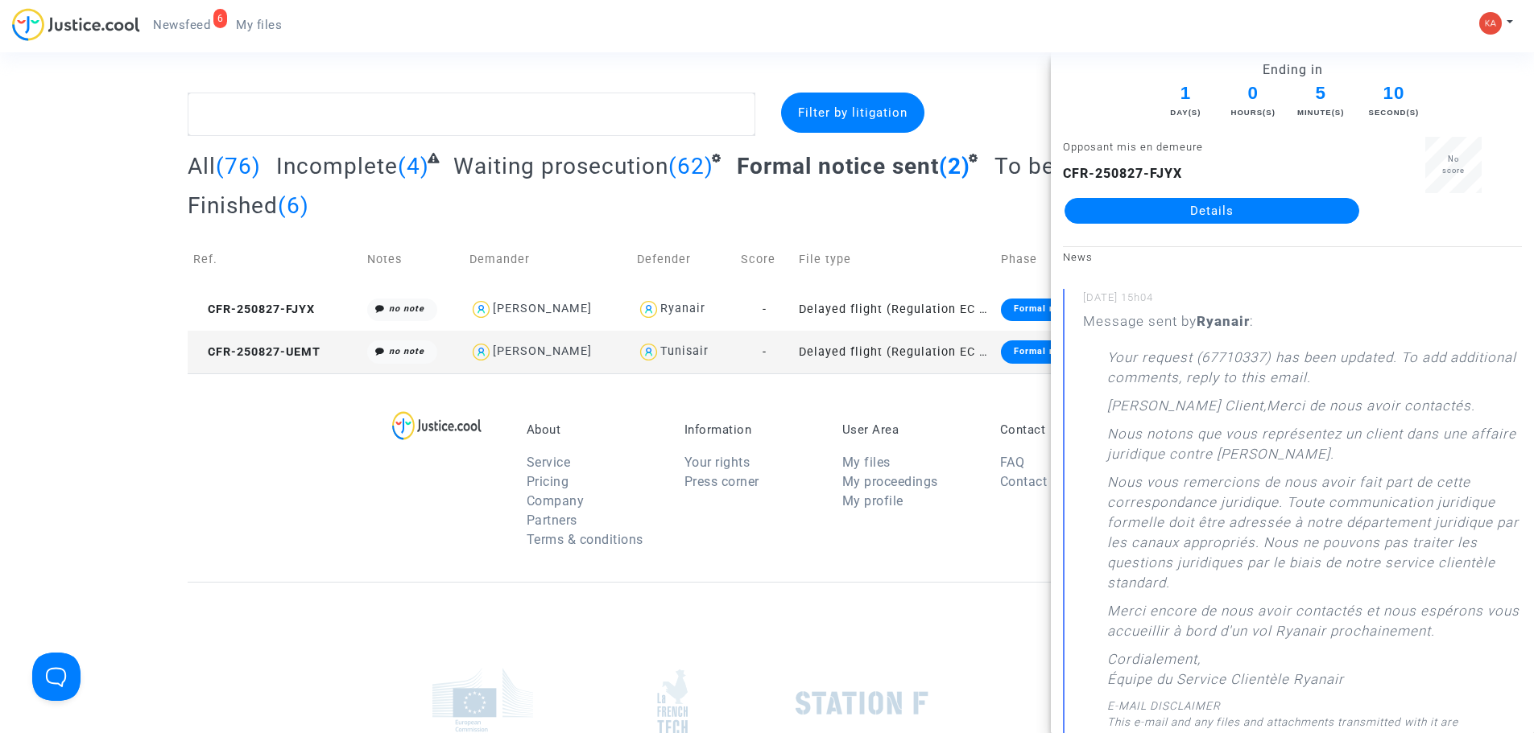
click at [1155, 201] on link "Details" at bounding box center [1211, 211] width 295 height 26
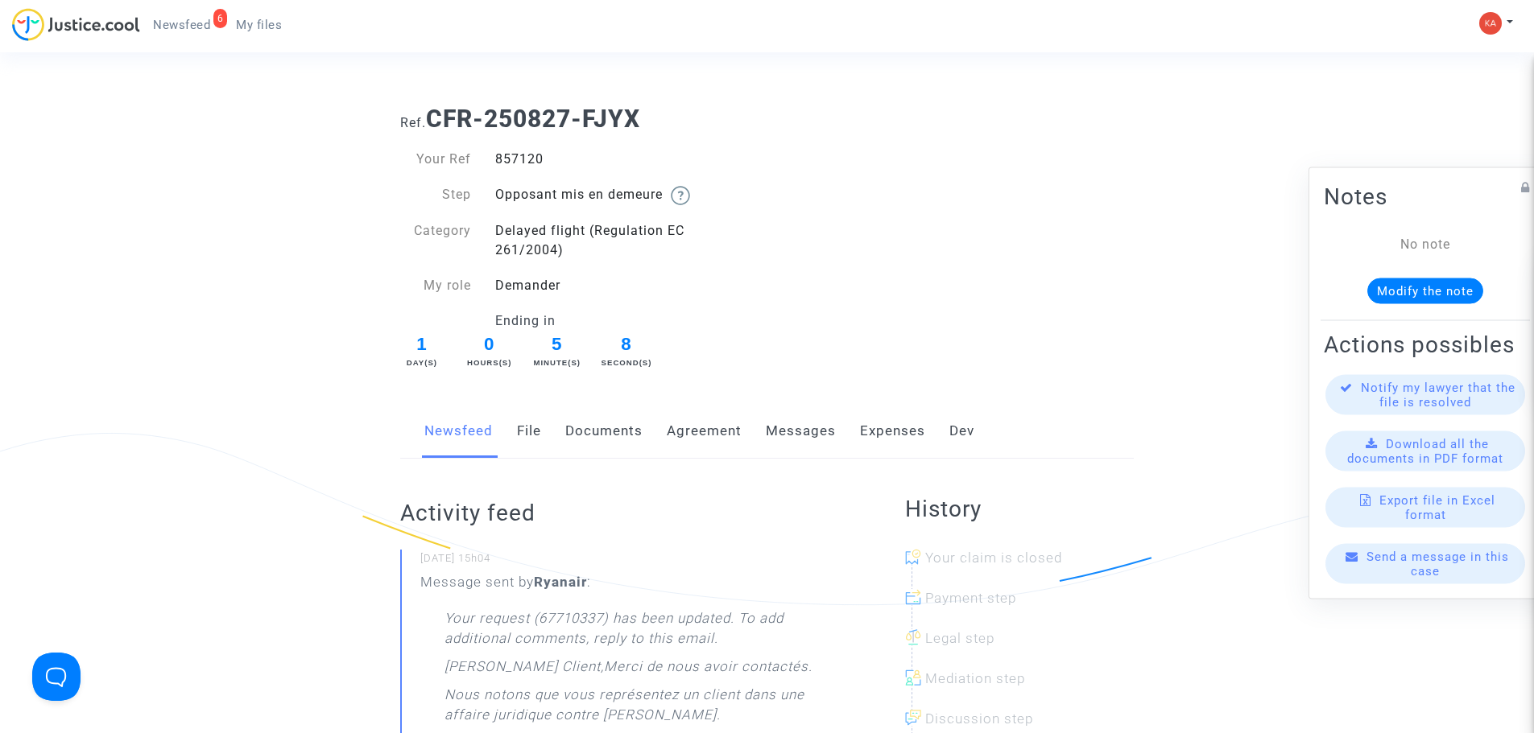
drag, startPoint x: 588, startPoint y: 165, endPoint x: 486, endPoint y: 165, distance: 101.4
click at [486, 165] on div "857120" at bounding box center [625, 159] width 284 height 19
drag, startPoint x: 662, startPoint y: 127, endPoint x: 435, endPoint y: 123, distance: 227.1
click at [435, 123] on h1 "Ref. CFR-250827-FJYX" at bounding box center [766, 119] width 733 height 29
copy b "CFR-250827-FJYX"
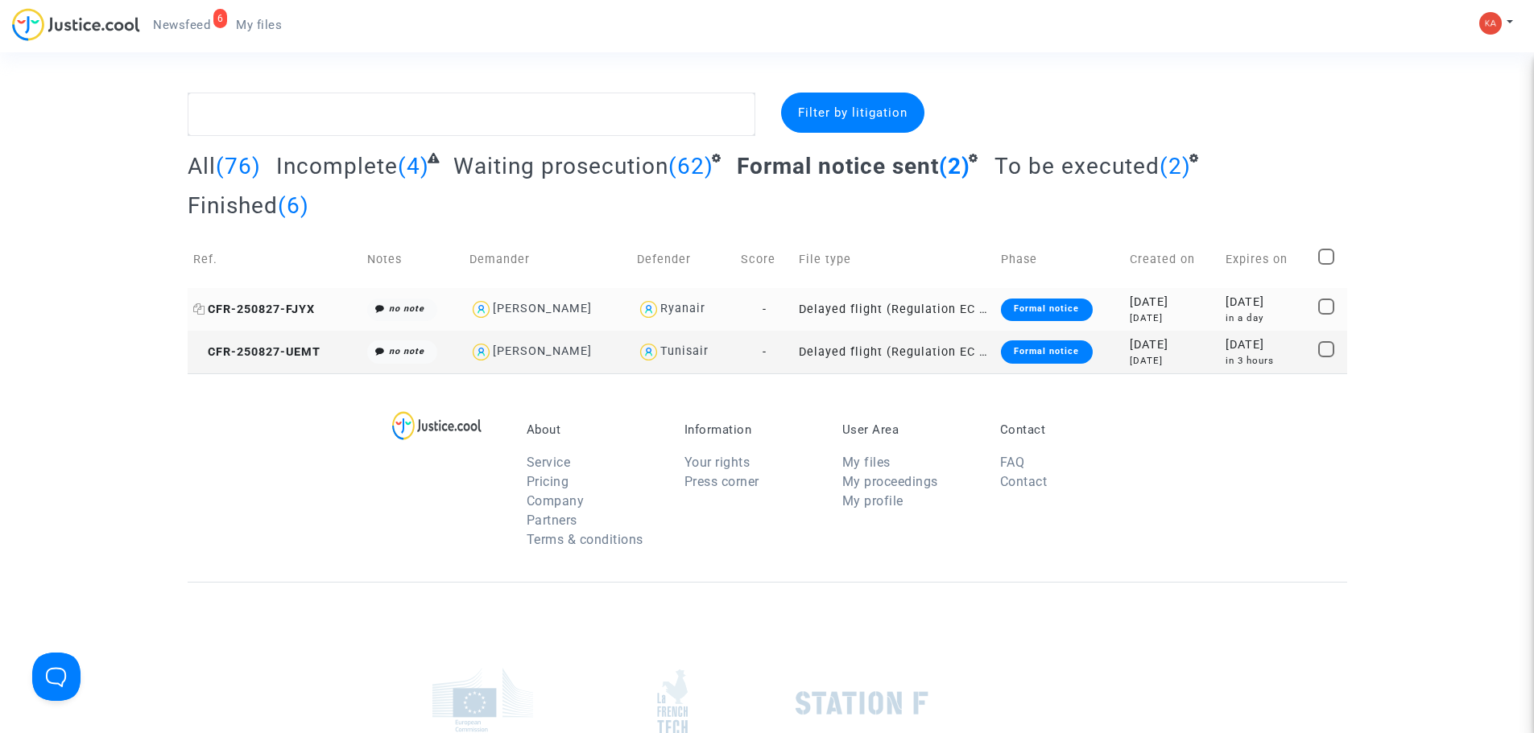
click at [249, 315] on span "CFR-250827-FJYX" at bounding box center [254, 310] width 122 height 14
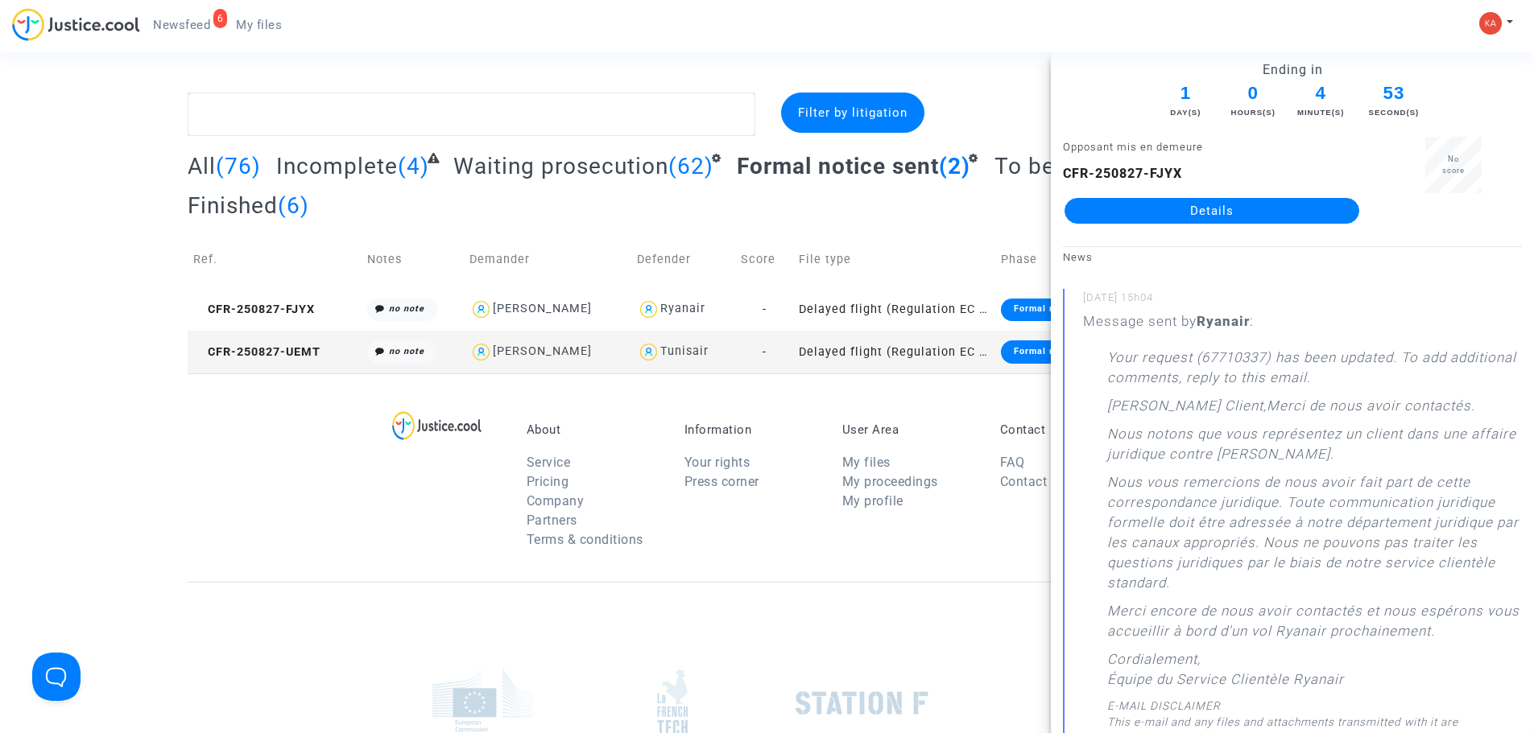
click at [605, 168] on span "Waiting prosecution" at bounding box center [560, 166] width 215 height 27
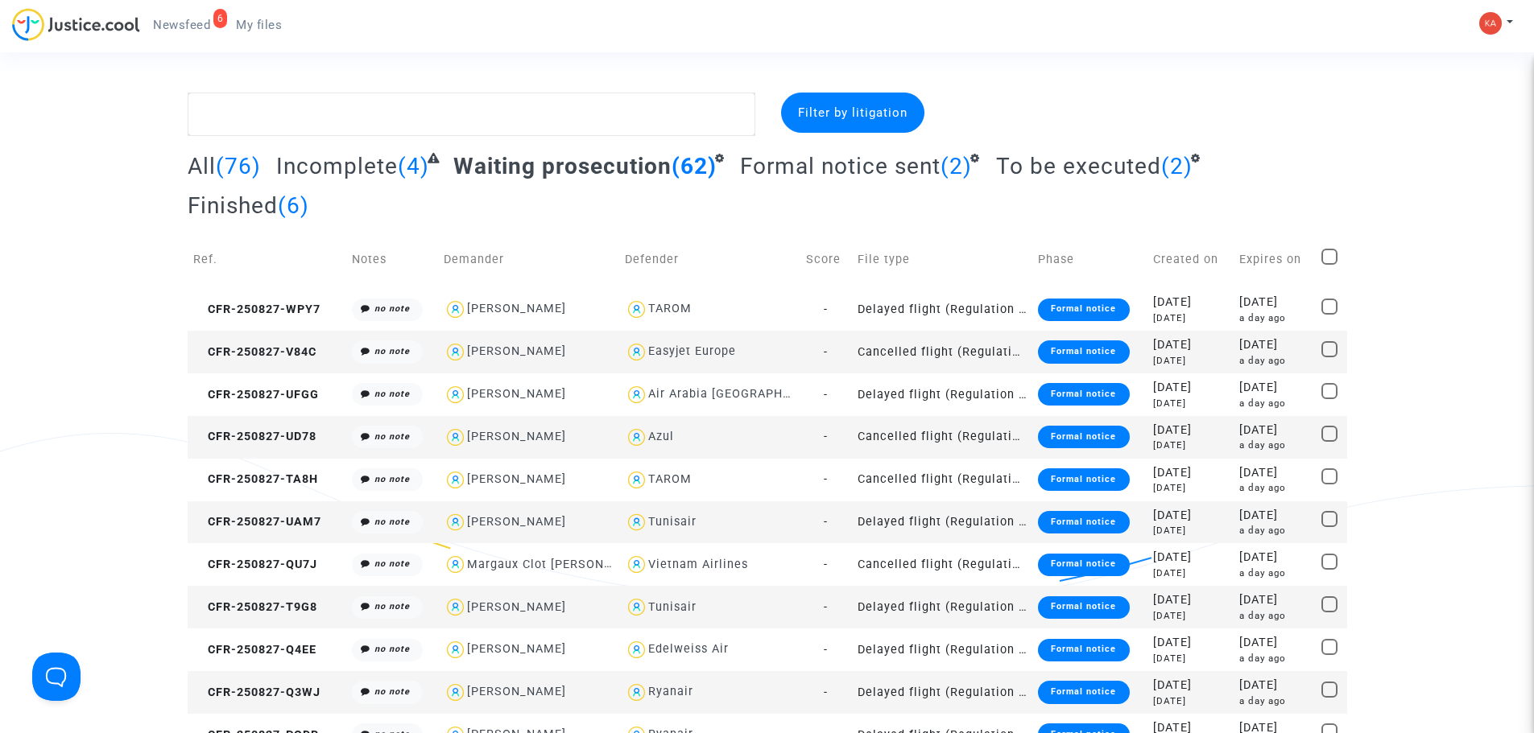
drag, startPoint x: 446, startPoint y: 163, endPoint x: 668, endPoint y: 175, distance: 222.5
click at [668, 175] on div "All (76) Incomplete (4) Waiting prosecution (62) Formal notice sent (2) To be e…" at bounding box center [767, 191] width 1159 height 79
copy span "Waiting prosecution"
click at [847, 166] on span "Formal notice sent" at bounding box center [840, 166] width 200 height 27
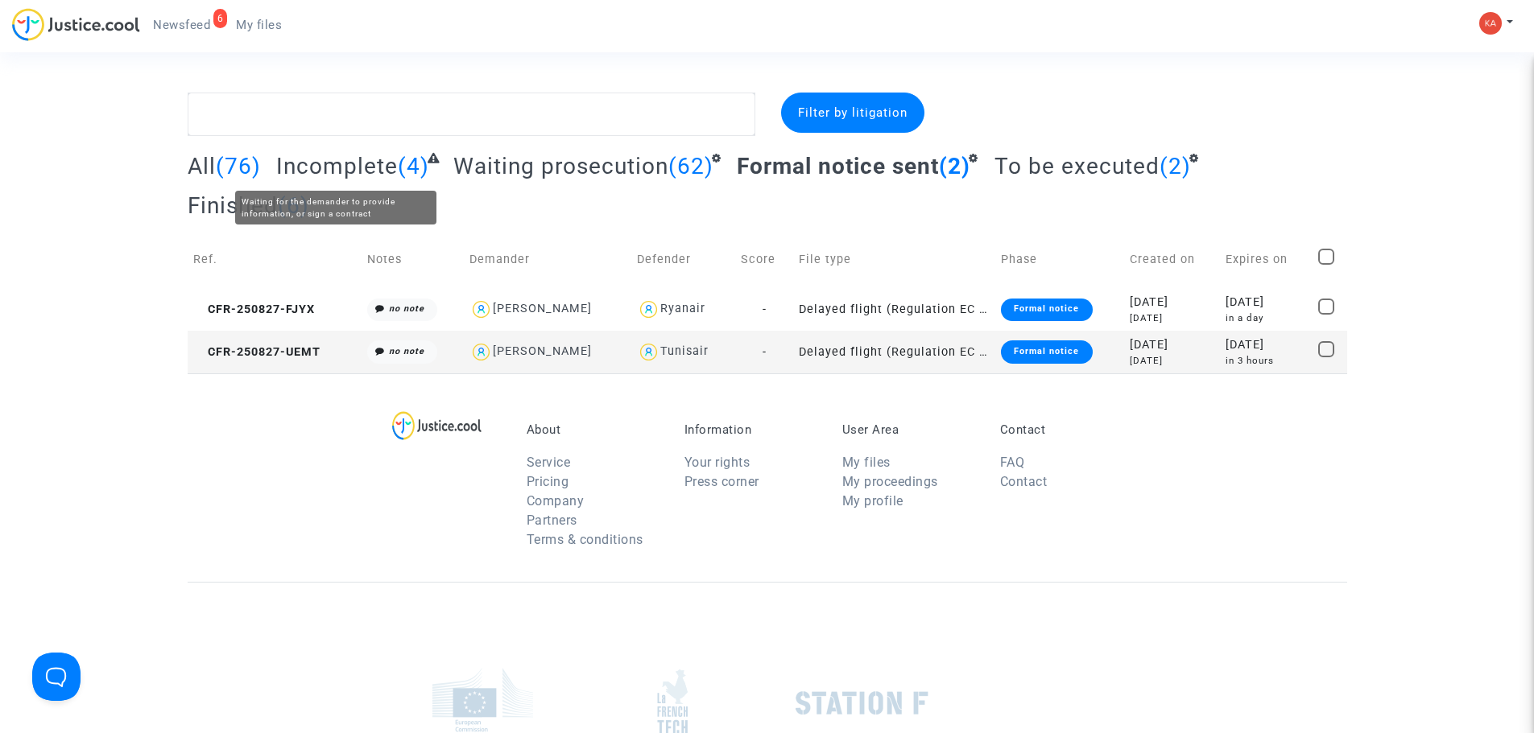
click at [373, 163] on span "Incomplete" at bounding box center [337, 166] width 122 height 27
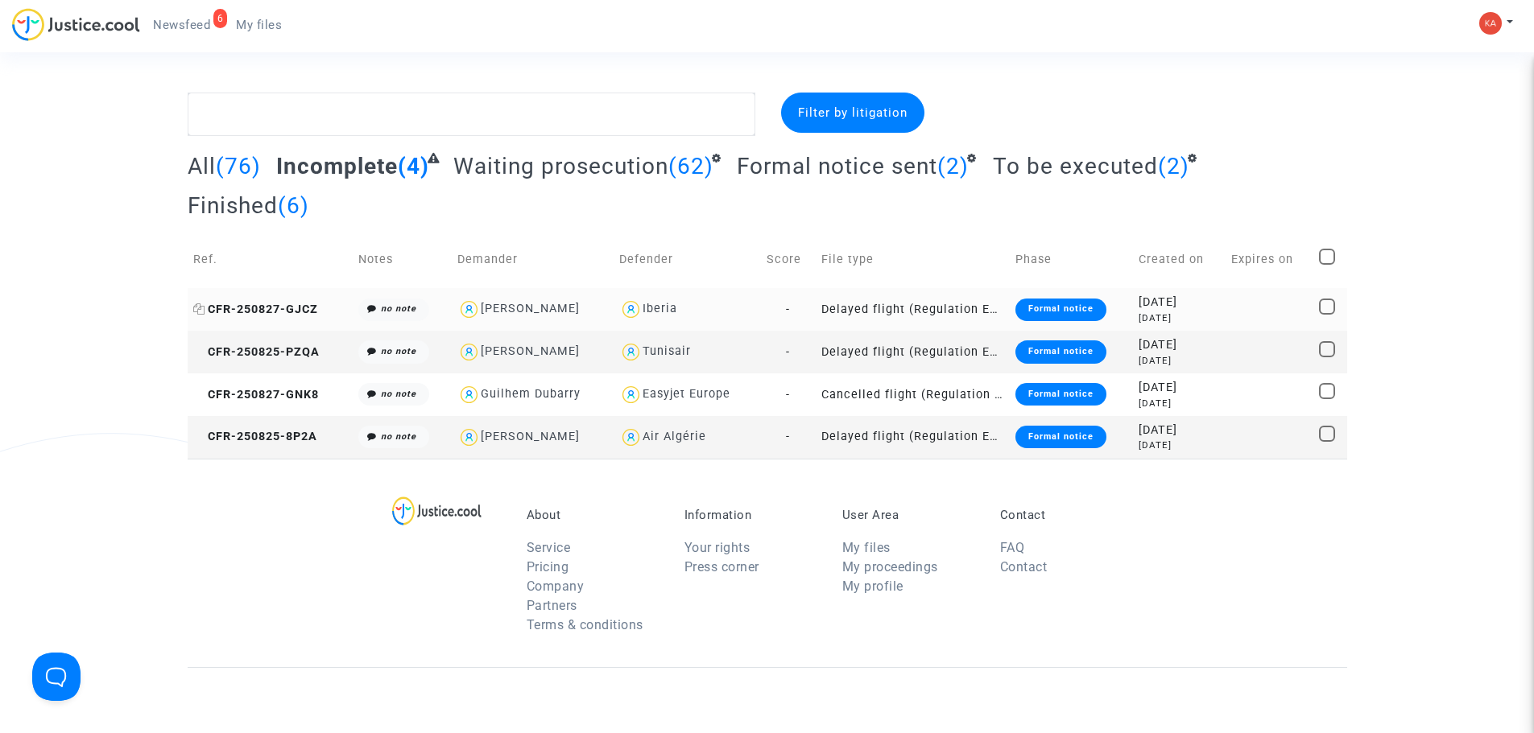
click at [296, 303] on span "CFR-250827-GJCZ" at bounding box center [255, 310] width 125 height 14
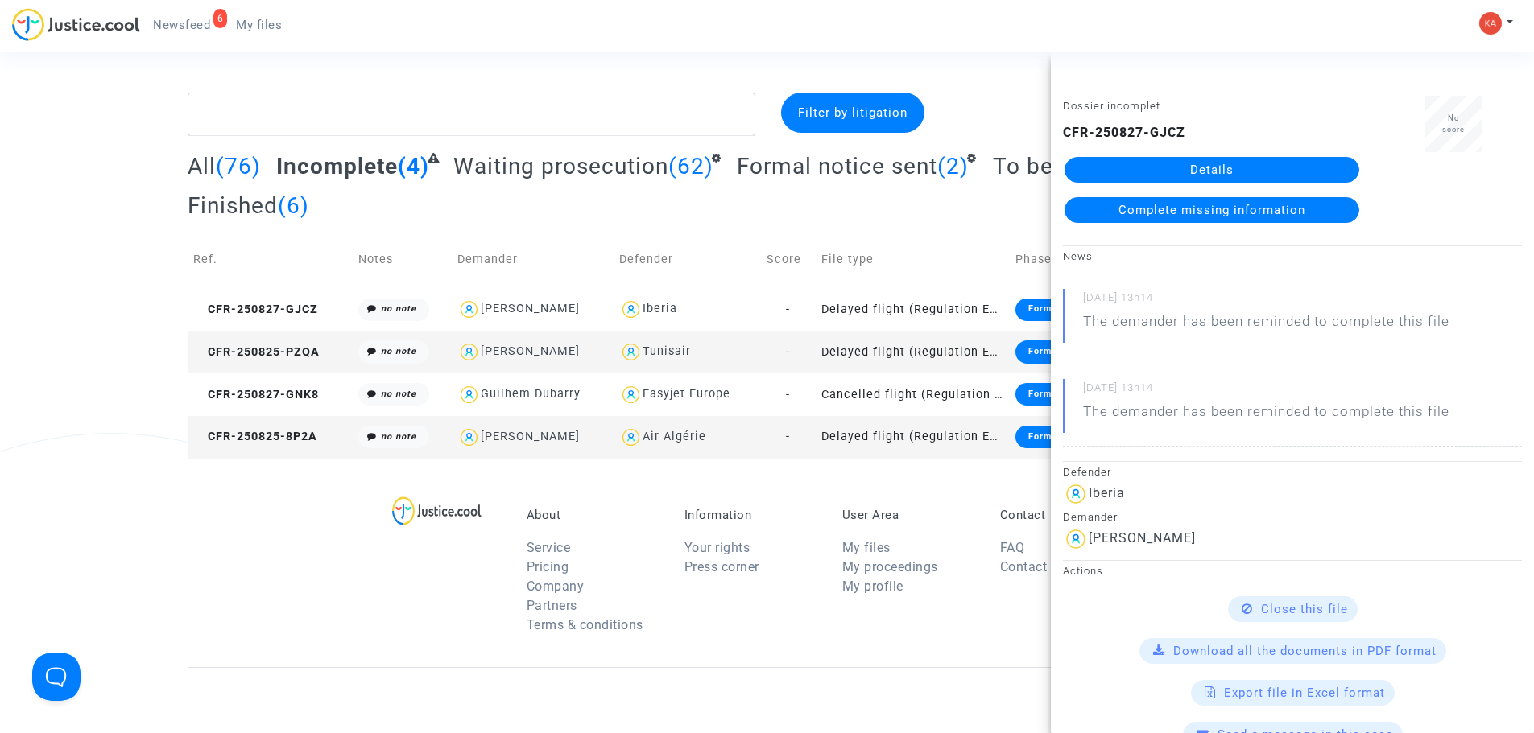
drag, startPoint x: 1193, startPoint y: 131, endPoint x: 1063, endPoint y: 139, distance: 130.7
click at [1063, 139] on div "CFR-250827-GJCZ Details Complete missing information" at bounding box center [1212, 173] width 298 height 100
click at [632, 167] on span "Waiting prosecution" at bounding box center [560, 166] width 215 height 27
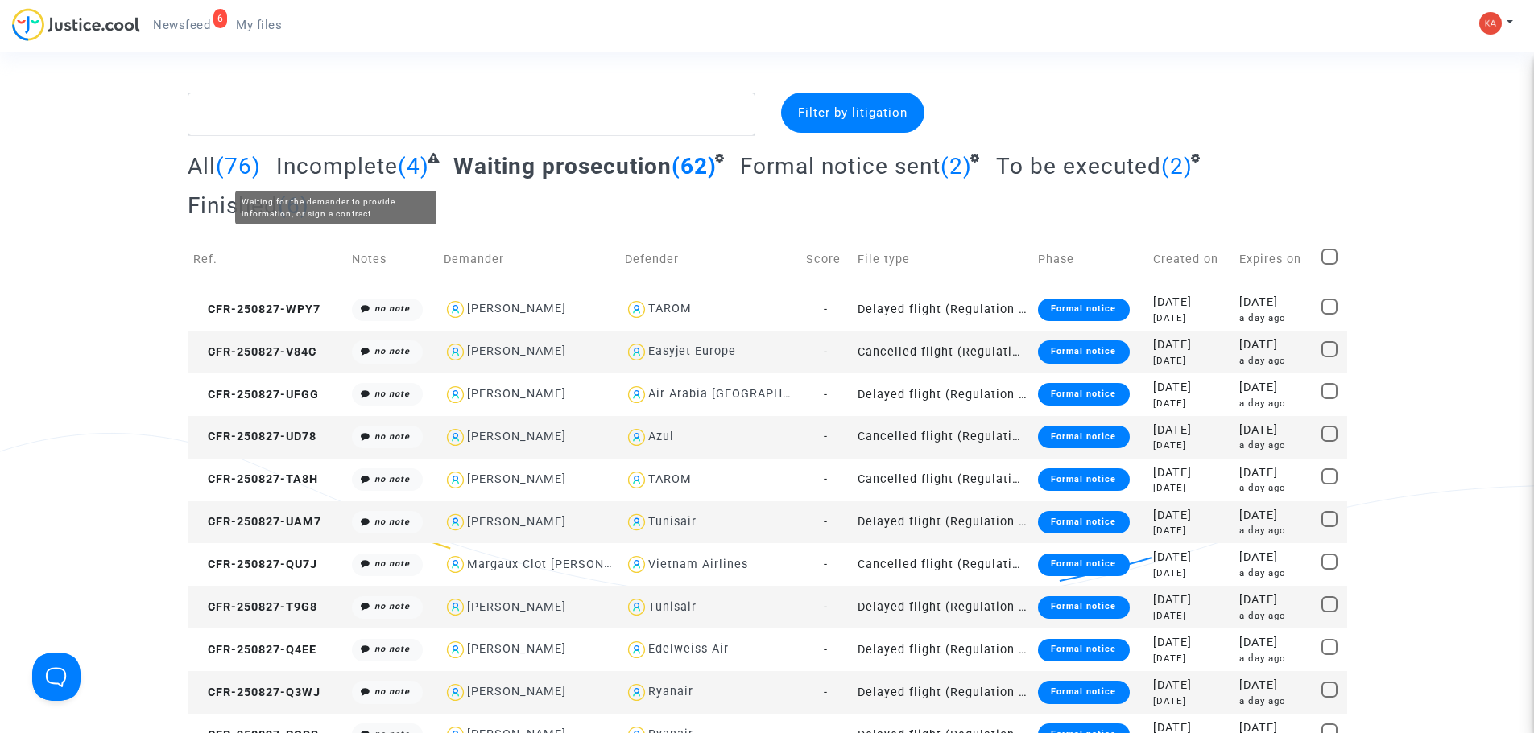
click at [312, 162] on span "Incomplete" at bounding box center [337, 166] width 122 height 27
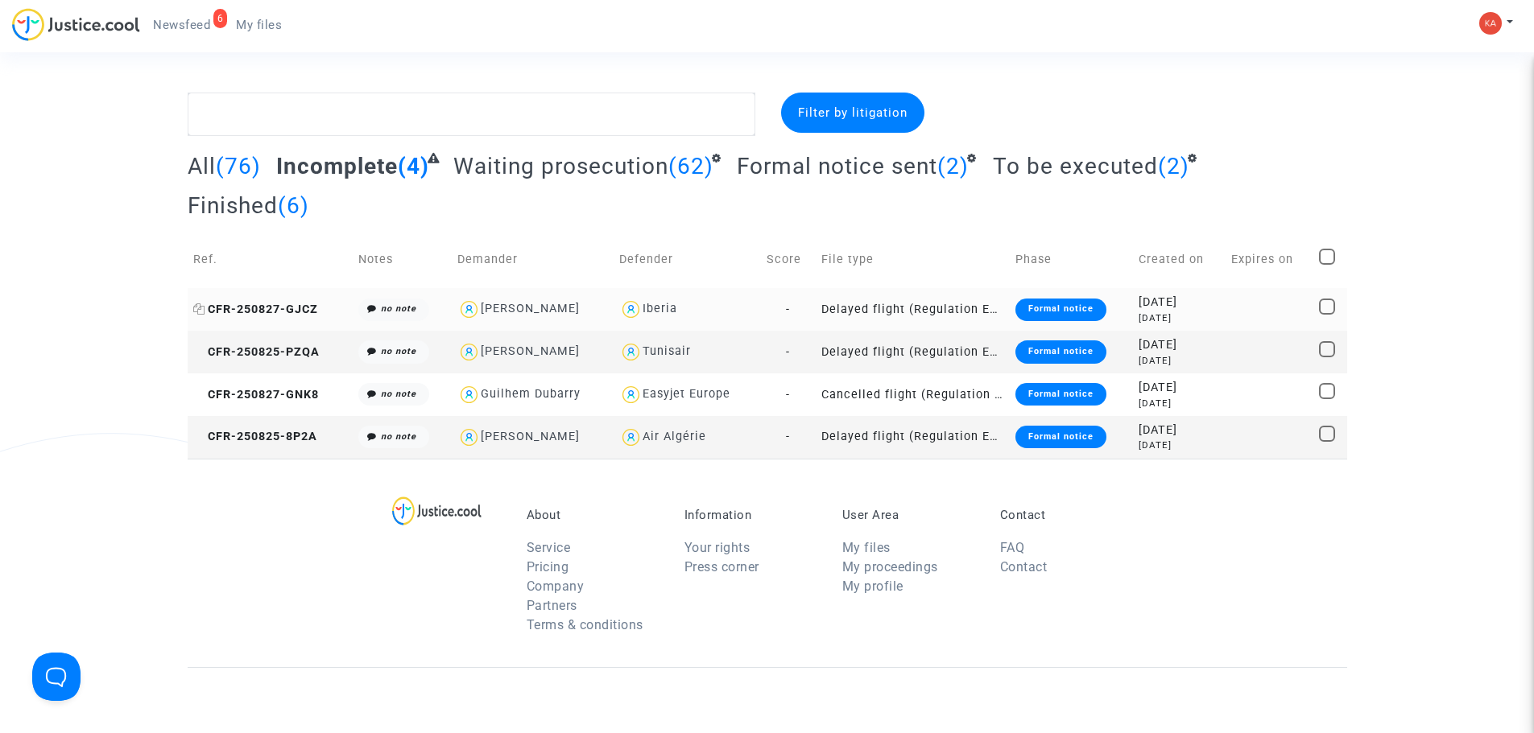
click at [251, 303] on span "CFR-250827-GJCZ" at bounding box center [255, 310] width 125 height 14
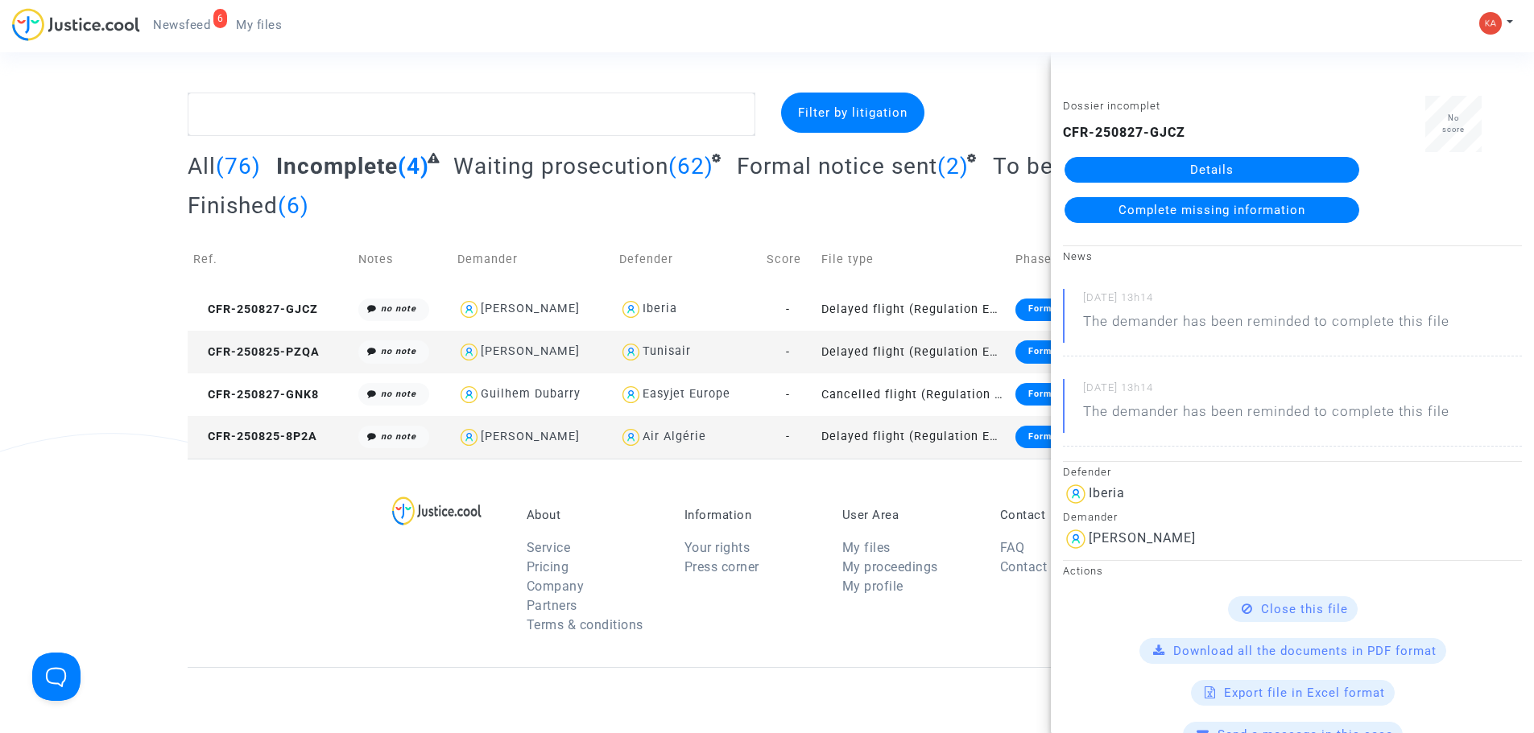
drag, startPoint x: 1084, startPoint y: 118, endPoint x: 1056, endPoint y: 124, distance: 27.9
click at [1056, 124] on div "Dossier incomplet CFR-250827-GJCZ Details Complete missing information" at bounding box center [1212, 167] width 322 height 142
copy b "CFR-250827-GJCZ"
click at [286, 345] on span "CFR-250825-PZQA" at bounding box center [256, 352] width 126 height 14
drag, startPoint x: 1204, startPoint y: 133, endPoint x: 1056, endPoint y: 127, distance: 147.4
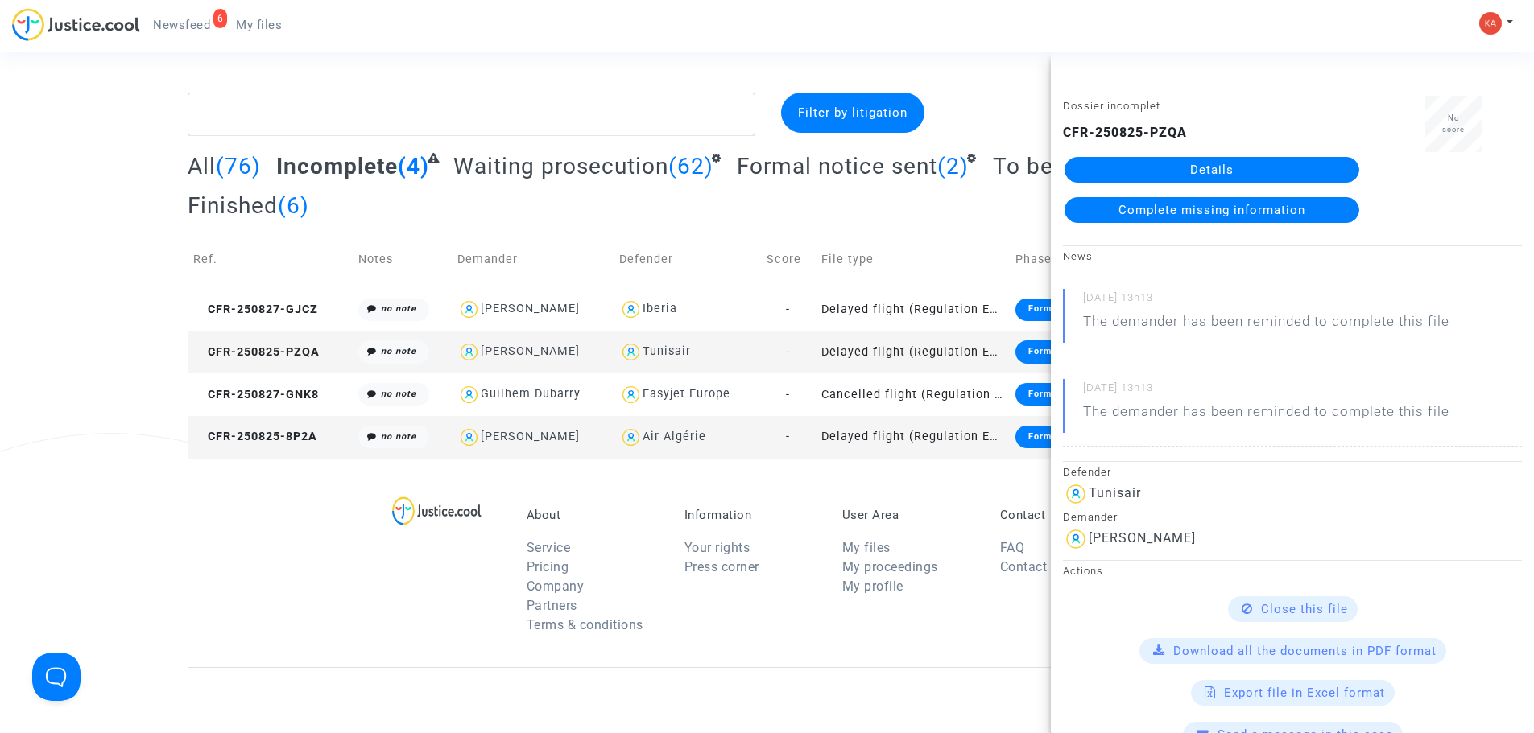
click at [1056, 127] on div "Dossier incomplet CFR-250825-PZQA Details Complete missing information" at bounding box center [1212, 167] width 322 height 142
copy b "CFR-250825-PZQA"
click at [261, 388] on span "CFR-250827-GNK8" at bounding box center [256, 395] width 126 height 14
drag, startPoint x: 1209, startPoint y: 130, endPoint x: 1059, endPoint y: 143, distance: 151.1
click at [1059, 143] on div "Dossier incomplet CFR-250827-GNK8 Details Complete missing information" at bounding box center [1212, 167] width 322 height 142
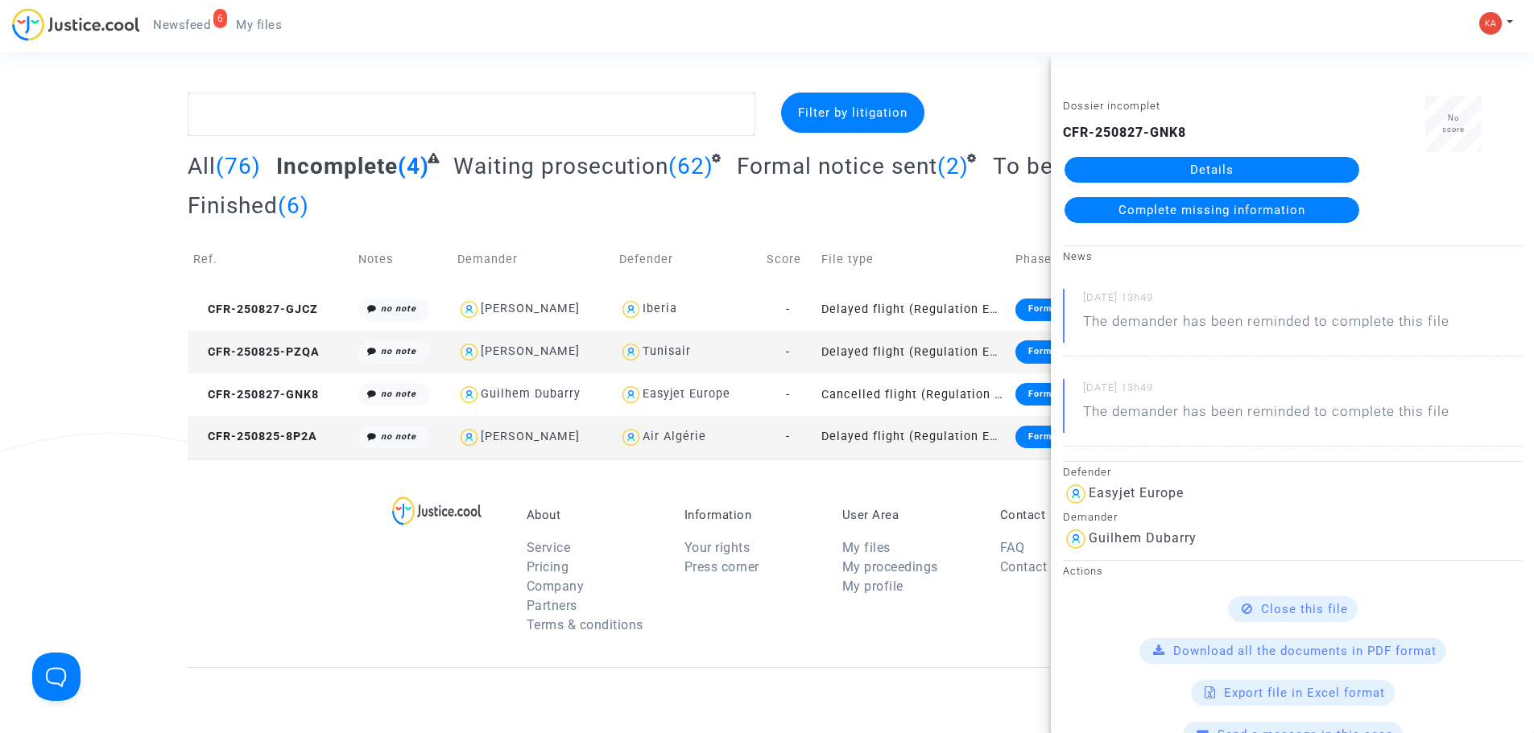
click at [1060, 143] on div "Dossier incomplet CFR-250827-GNK8 Details Complete missing information" at bounding box center [1212, 167] width 322 height 142
drag, startPoint x: 1081, startPoint y: 134, endPoint x: 1190, endPoint y: 136, distance: 108.7
click at [1190, 136] on div "Dossier incomplet CFR-250827-GNK8 Details Complete missing information" at bounding box center [1212, 167] width 322 height 142
copy b "CFR-250827-GNK8"
click at [242, 430] on span "CFR-250825-8P2A" at bounding box center [255, 437] width 124 height 14
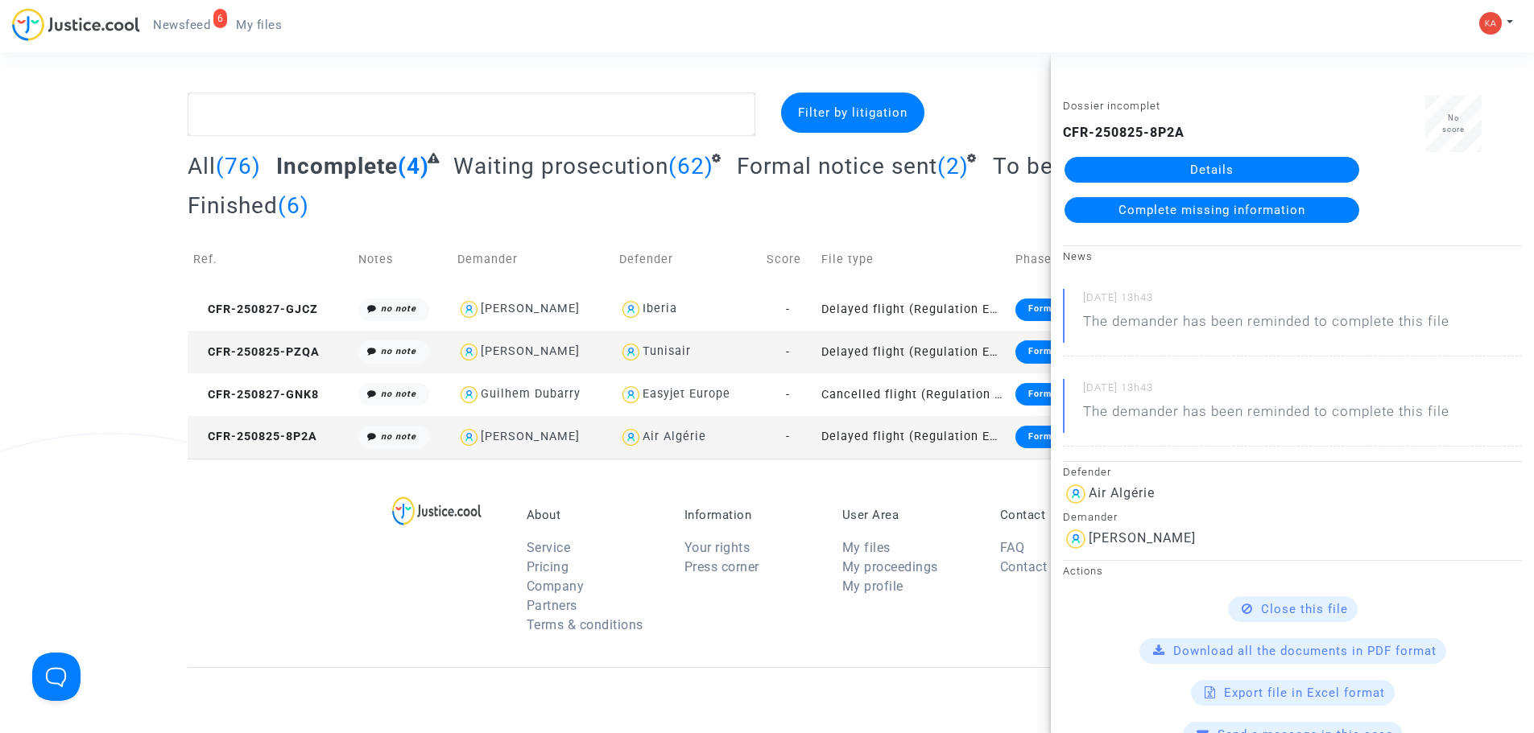
drag, startPoint x: 1209, startPoint y: 131, endPoint x: 1056, endPoint y: 140, distance: 153.2
click at [1056, 140] on div "Dossier incomplet CFR-250825-8P2A Details Complete missing information" at bounding box center [1212, 167] width 322 height 142
copy b "CFR-250825-8P2A"
